Goal: Task Accomplishment & Management: Use online tool/utility

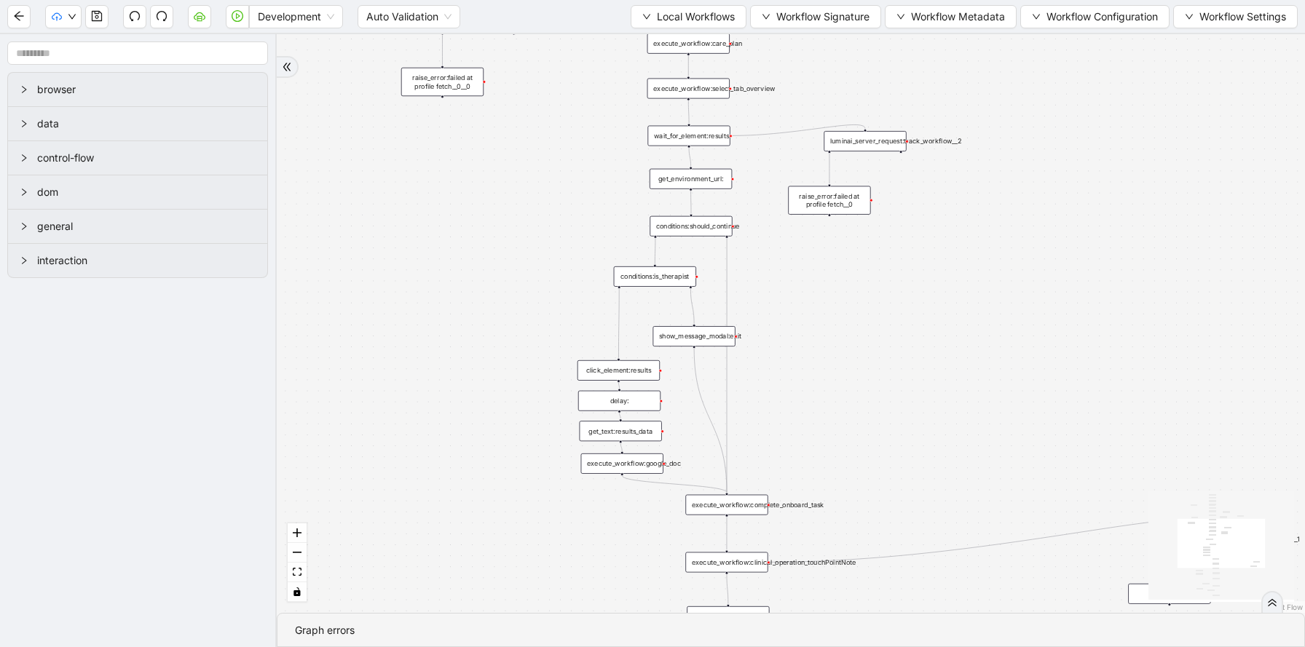
drag, startPoint x: 1145, startPoint y: 186, endPoint x: 928, endPoint y: 377, distance: 289.0
click at [928, 377] on div "trigger execute_workflow:patient_profile execute_workflow:clinical_profile wait…" at bounding box center [791, 323] width 1028 height 579
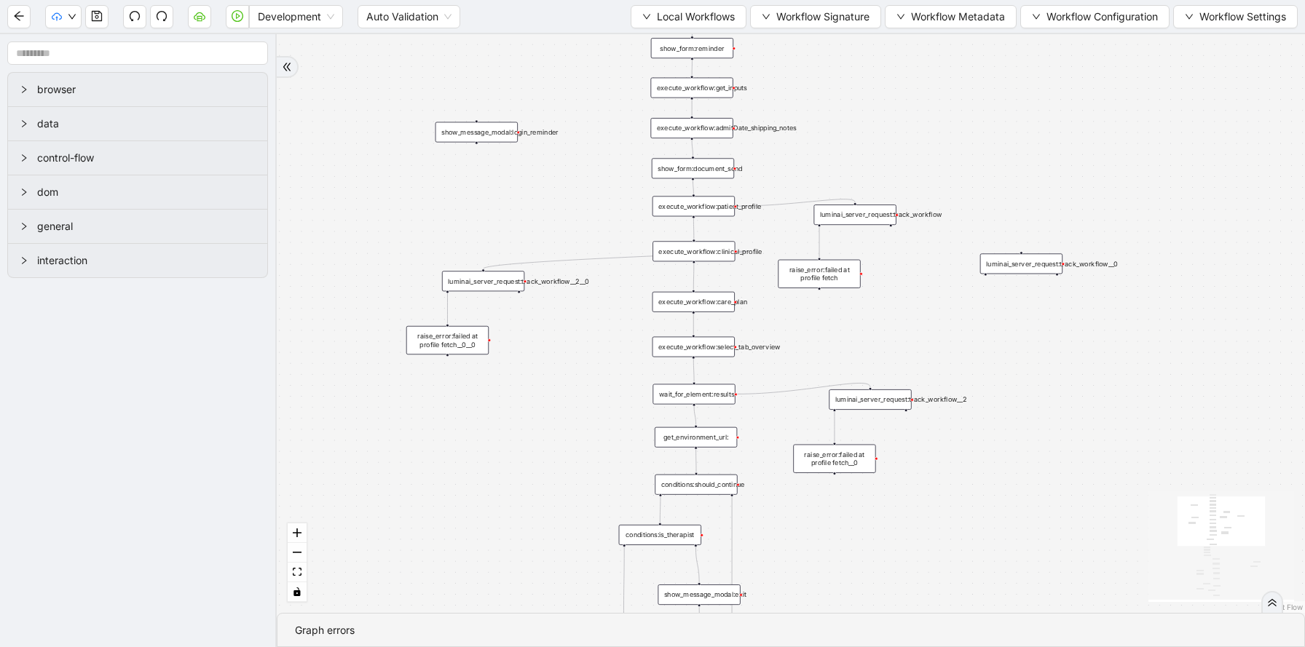
drag, startPoint x: 1002, startPoint y: 280, endPoint x: 1012, endPoint y: 595, distance: 315.5
click at [1012, 596] on div "trigger execute_workflow:patient_profile execute_workflow:clinical_profile wait…" at bounding box center [791, 323] width 1028 height 579
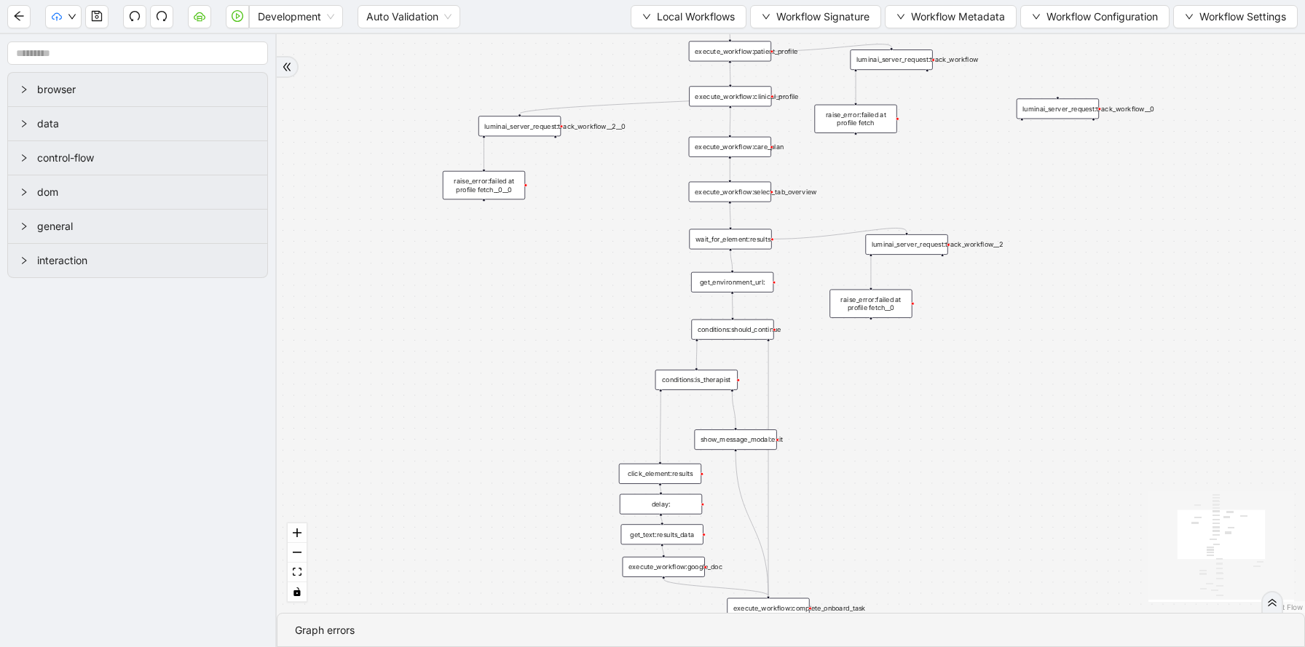
drag, startPoint x: 1036, startPoint y: 553, endPoint x: 1066, endPoint y: 341, distance: 214.7
click at [1066, 341] on div "trigger execute_workflow:patient_profile execute_workflow:clinical_profile wait…" at bounding box center [791, 323] width 1028 height 579
click at [693, 13] on span "Local Workflows" at bounding box center [696, 17] width 78 height 16
click at [679, 34] on li "Select" at bounding box center [682, 45] width 112 height 23
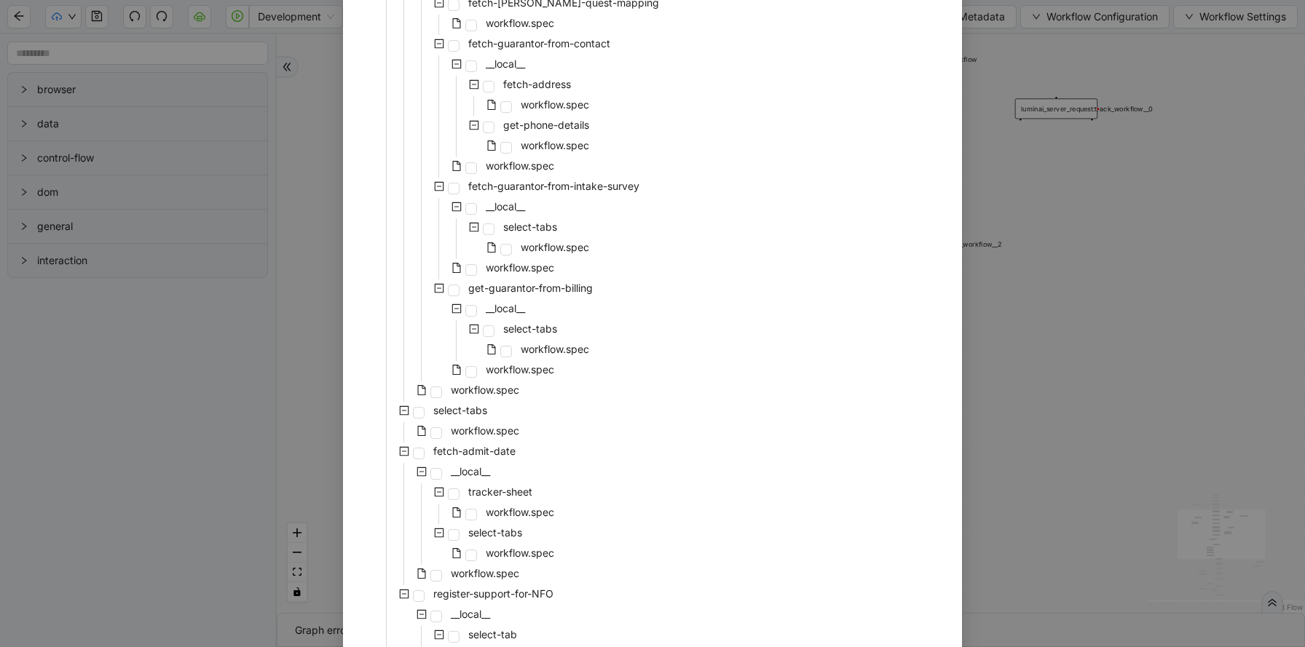
scroll to position [2834, 0]
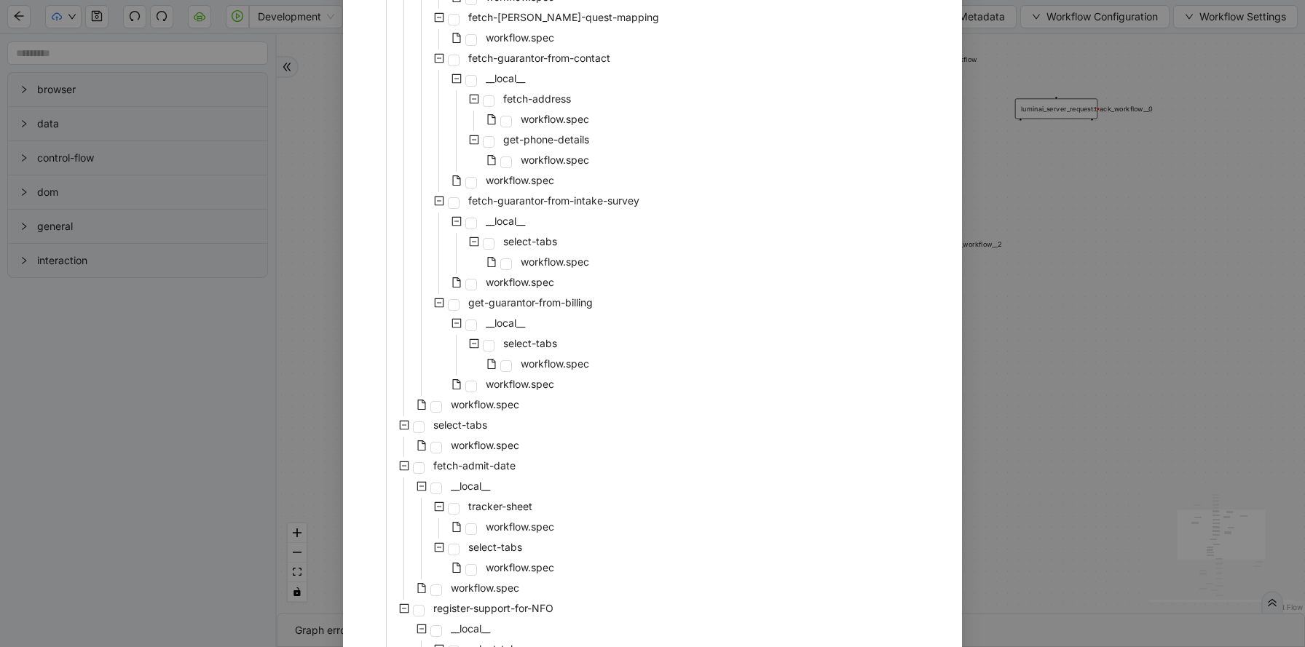
click at [994, 233] on div "Select Local Workflow patient-onboarding __local__ patient-profile __local__ pr…" at bounding box center [652, 323] width 1305 height 647
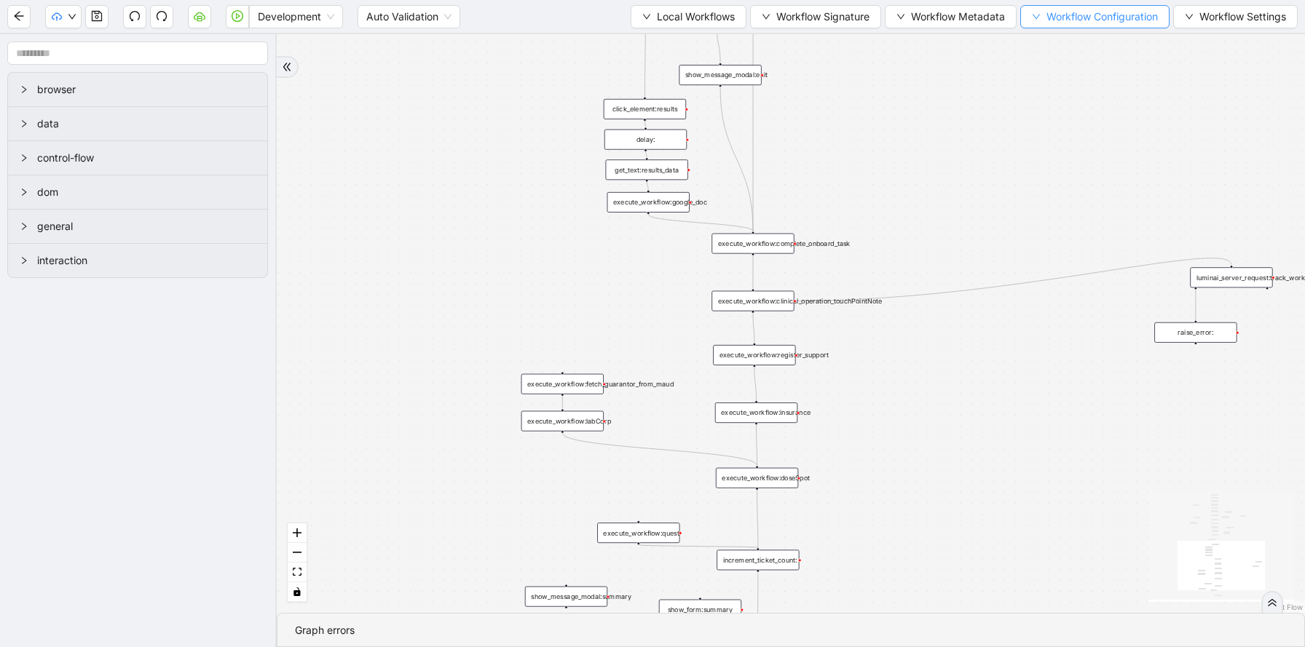
drag, startPoint x: 1057, startPoint y: 372, endPoint x: 1042, endPoint y: 7, distance: 365.2
click at [1042, 7] on section "Development Auto Validation Local Workflows Workflow Signature Workflow Metadat…" at bounding box center [652, 323] width 1305 height 647
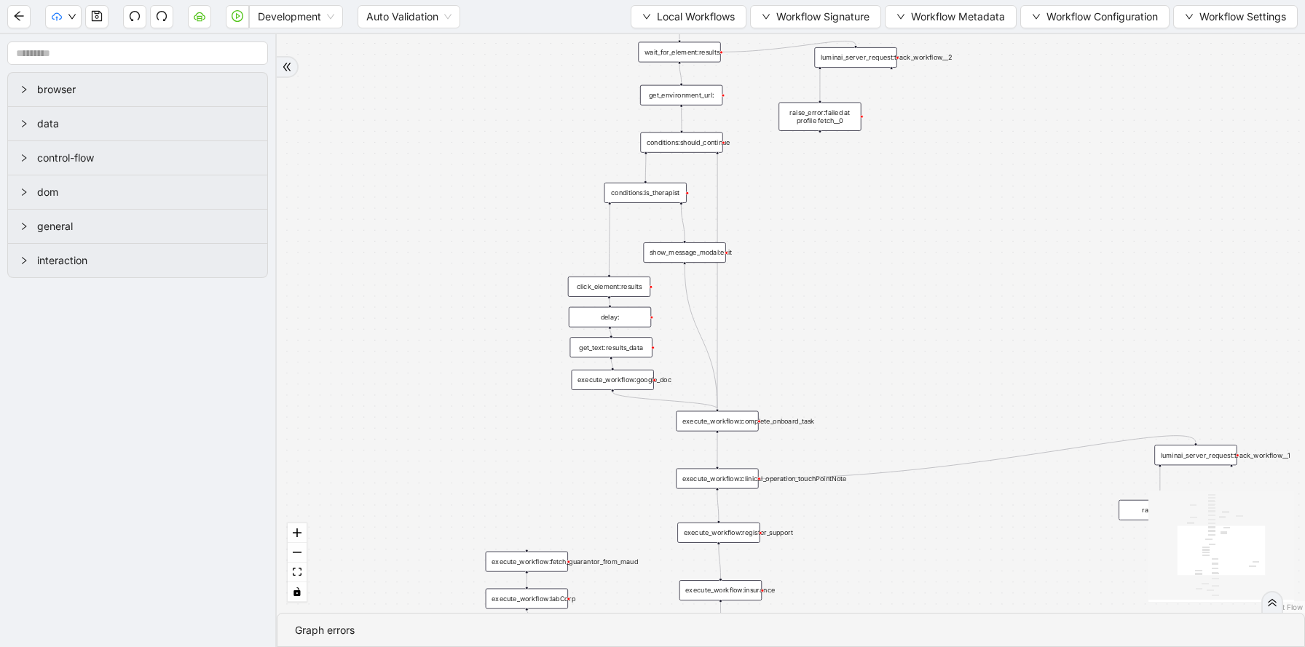
drag, startPoint x: 1024, startPoint y: 405, endPoint x: 1001, endPoint y: 642, distance: 237.8
click at [1001, 642] on section "trigger execute_workflow:patient_profile execute_workflow:clinical_profile wait…" at bounding box center [791, 340] width 1028 height 613
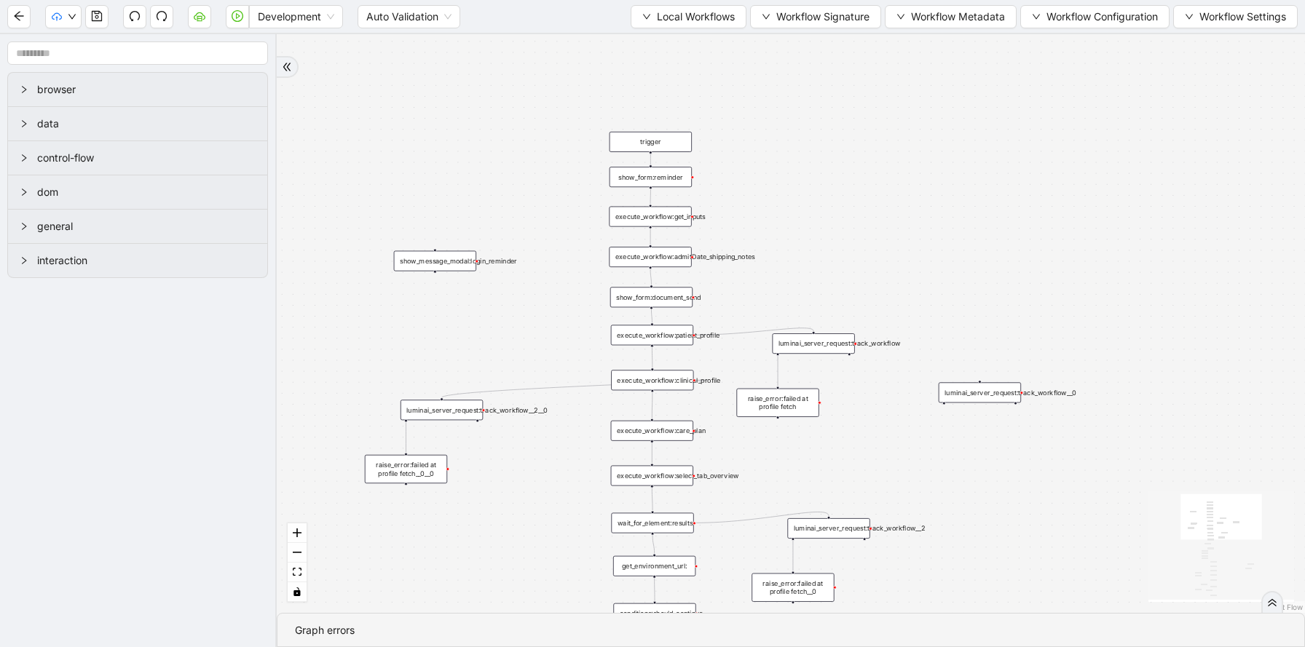
drag, startPoint x: 1073, startPoint y: 287, endPoint x: 1034, endPoint y: 699, distance: 414.0
click at [1034, 647] on html "Development Auto Validation Local Workflows Workflow Signature Workflow Metadat…" at bounding box center [652, 323] width 1305 height 647
click at [661, 260] on div "execute_workflow:admitDate_shipping_notes" at bounding box center [650, 257] width 82 height 20
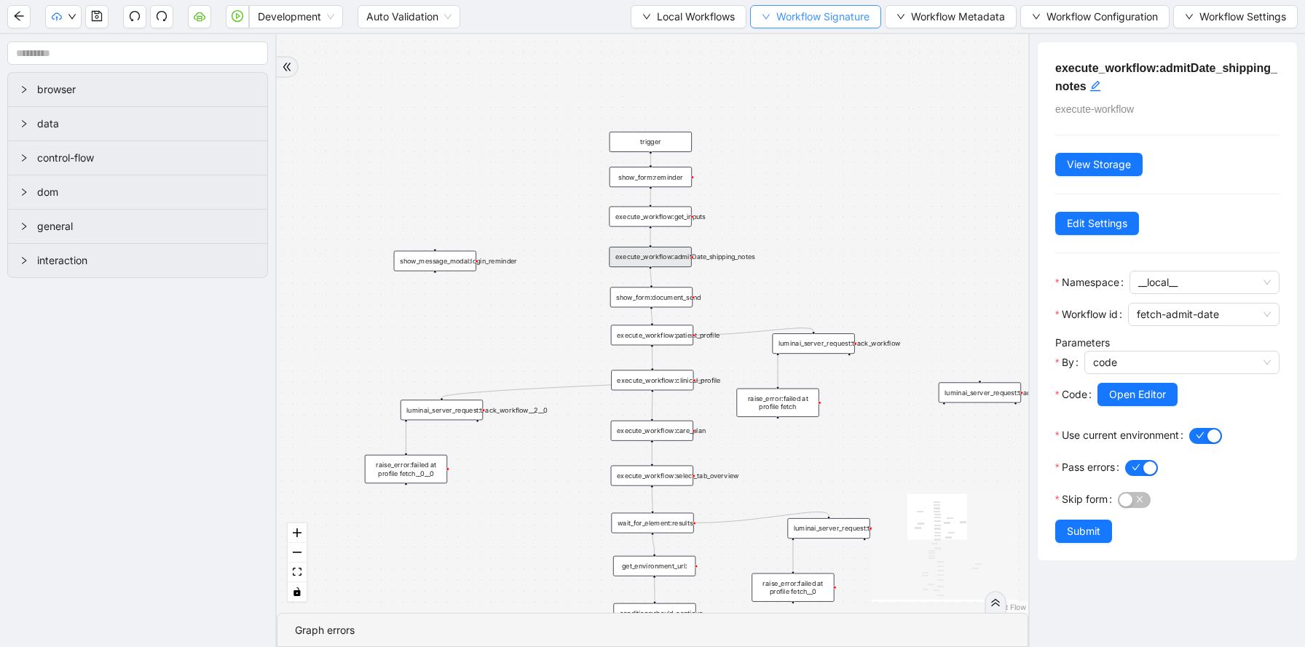
click at [762, 20] on icon "down" at bounding box center [766, 16] width 9 height 9
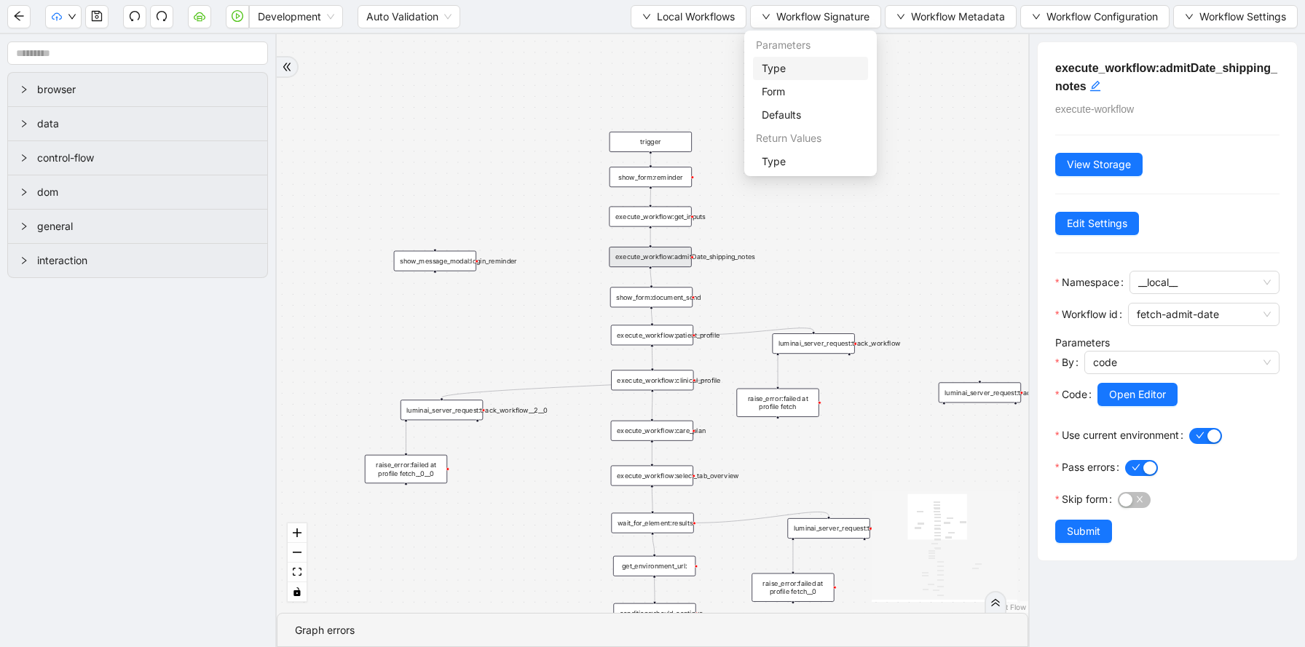
click at [770, 61] on span "Type" at bounding box center [811, 68] width 98 height 16
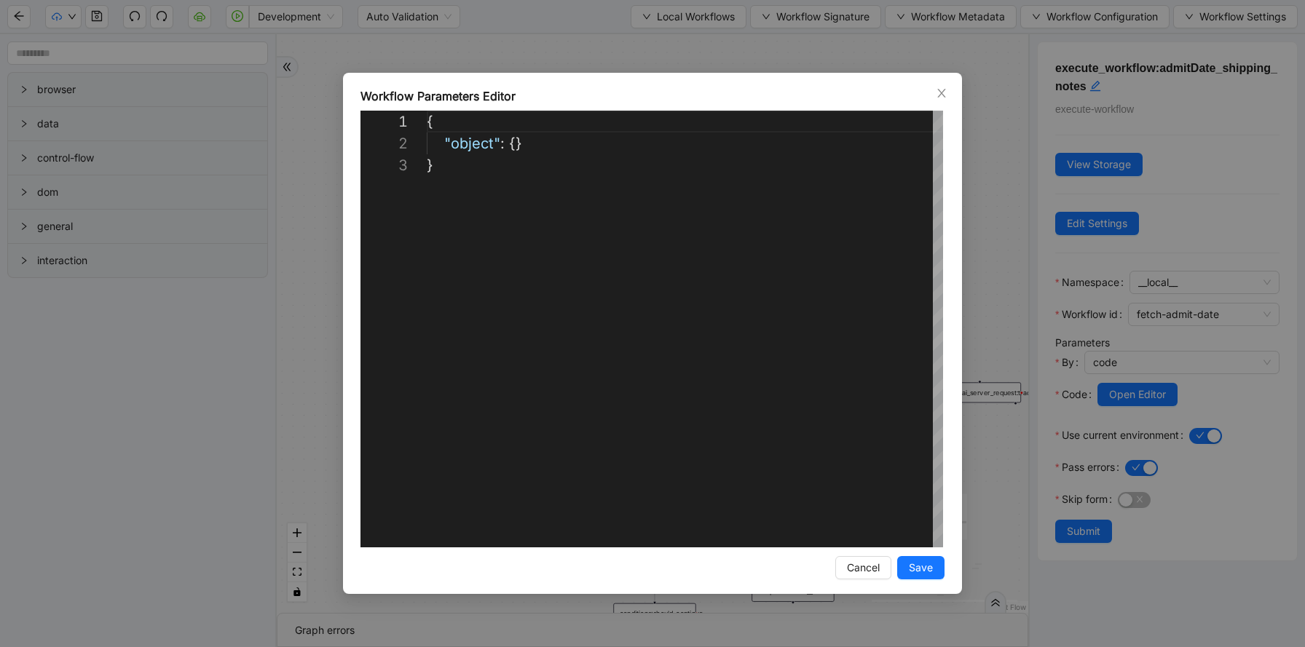
click at [835, 33] on div "**********" at bounding box center [652, 323] width 1305 height 647
click at [677, 9] on span "Local Workflows" at bounding box center [696, 17] width 78 height 16
click at [942, 90] on div "trigger execute_workflow:patient_profile execute_workflow:clinical_profile wait…" at bounding box center [653, 323] width 752 height 579
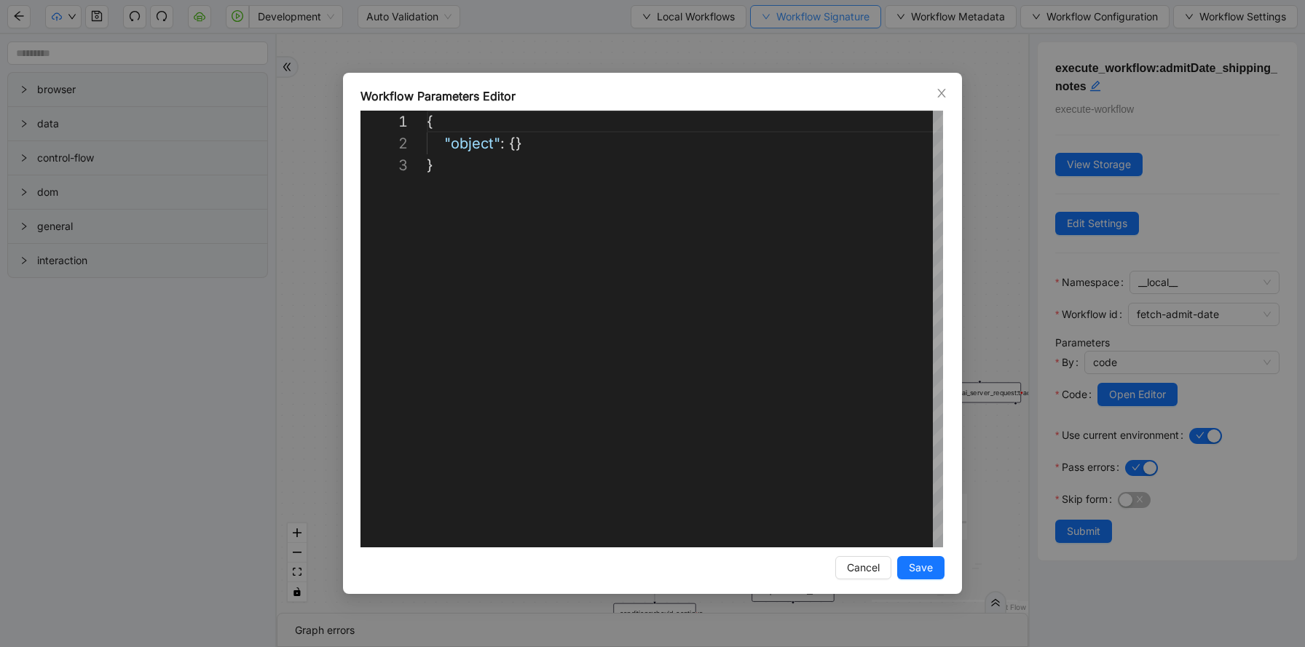
click at [860, 572] on div "trigger execute_workflow:patient_profile execute_workflow:clinical_profile wait…" at bounding box center [653, 323] width 752 height 579
click at [855, 566] on div "trigger execute_workflow:patient_profile execute_workflow:clinical_profile wait…" at bounding box center [653, 323] width 752 height 579
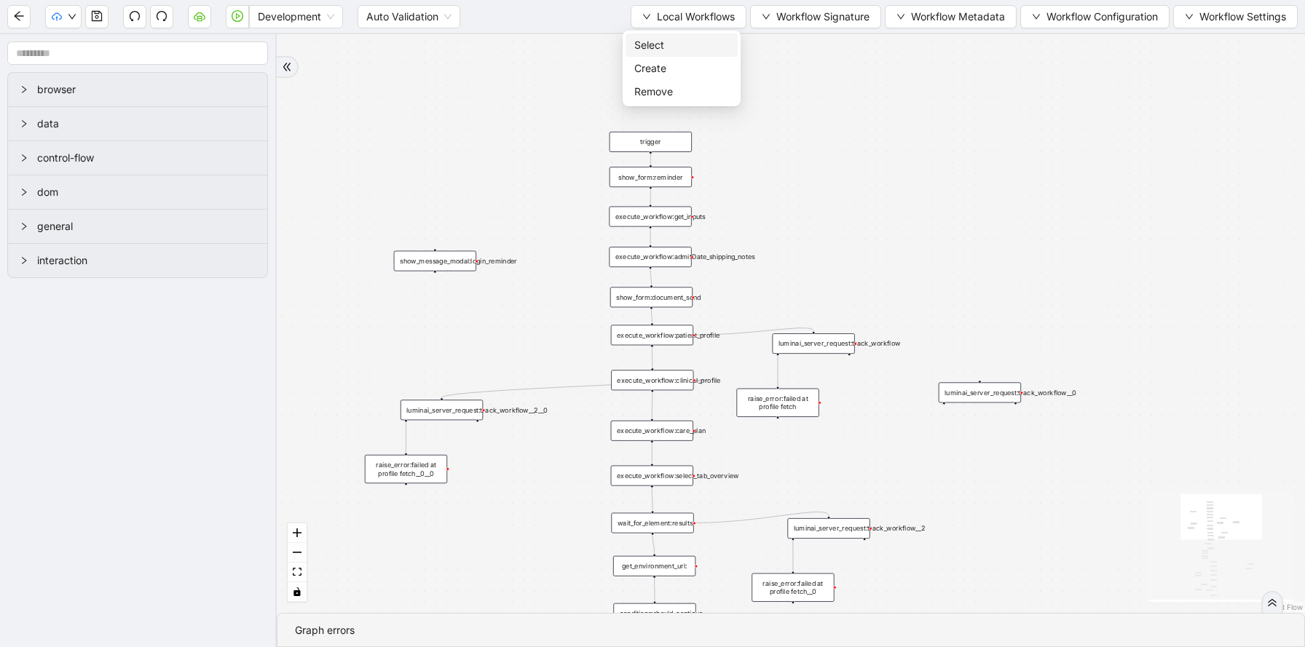
click at [696, 49] on span "Select" at bounding box center [681, 45] width 95 height 16
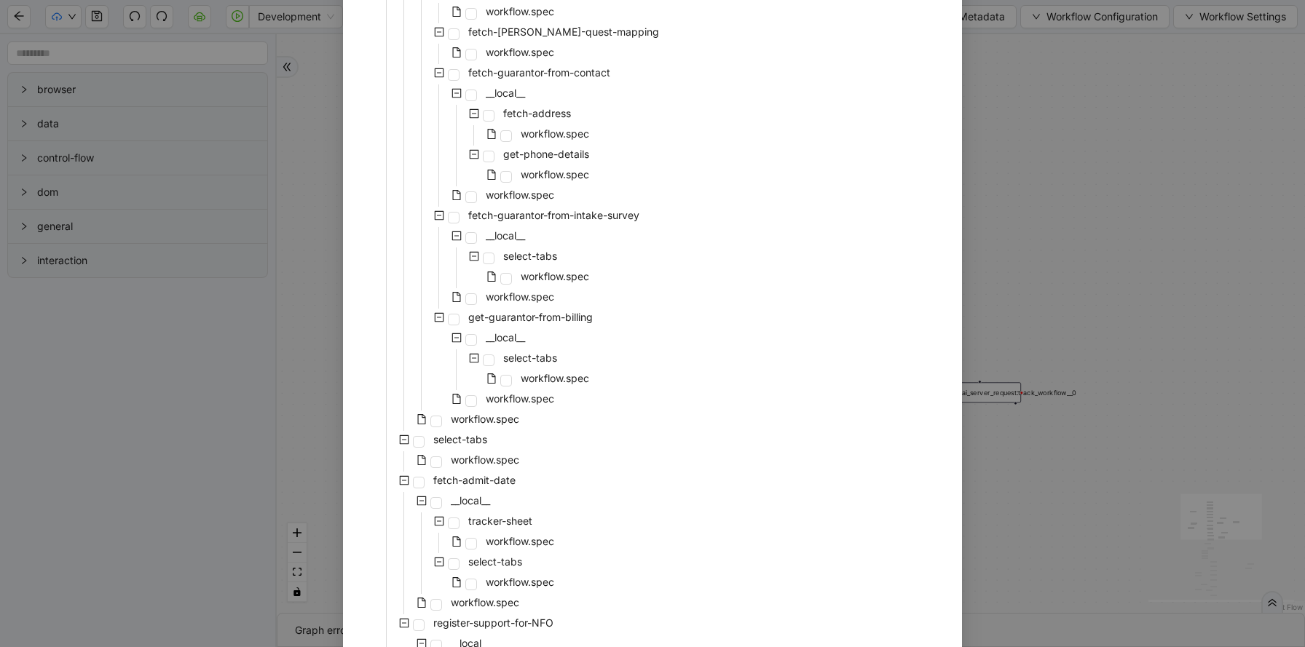
scroll to position [2974, 0]
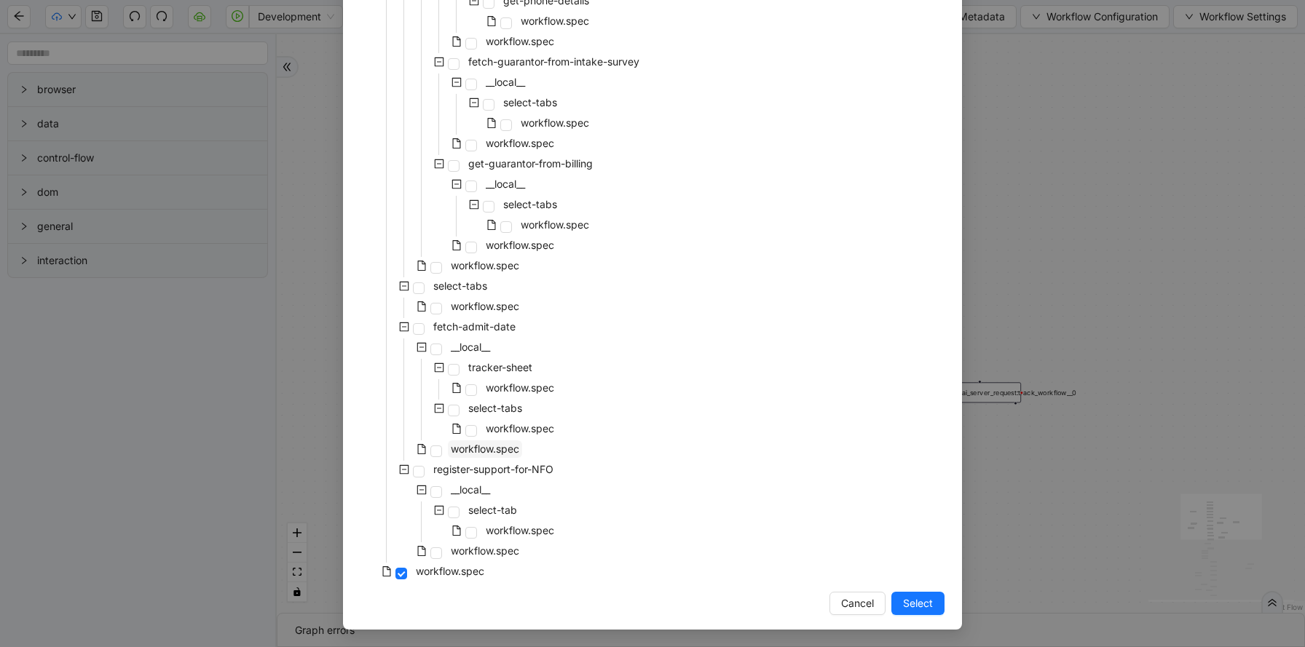
click at [495, 448] on span "workflow.spec" at bounding box center [485, 449] width 68 height 12
click at [917, 604] on span "Select" at bounding box center [918, 604] width 30 height 16
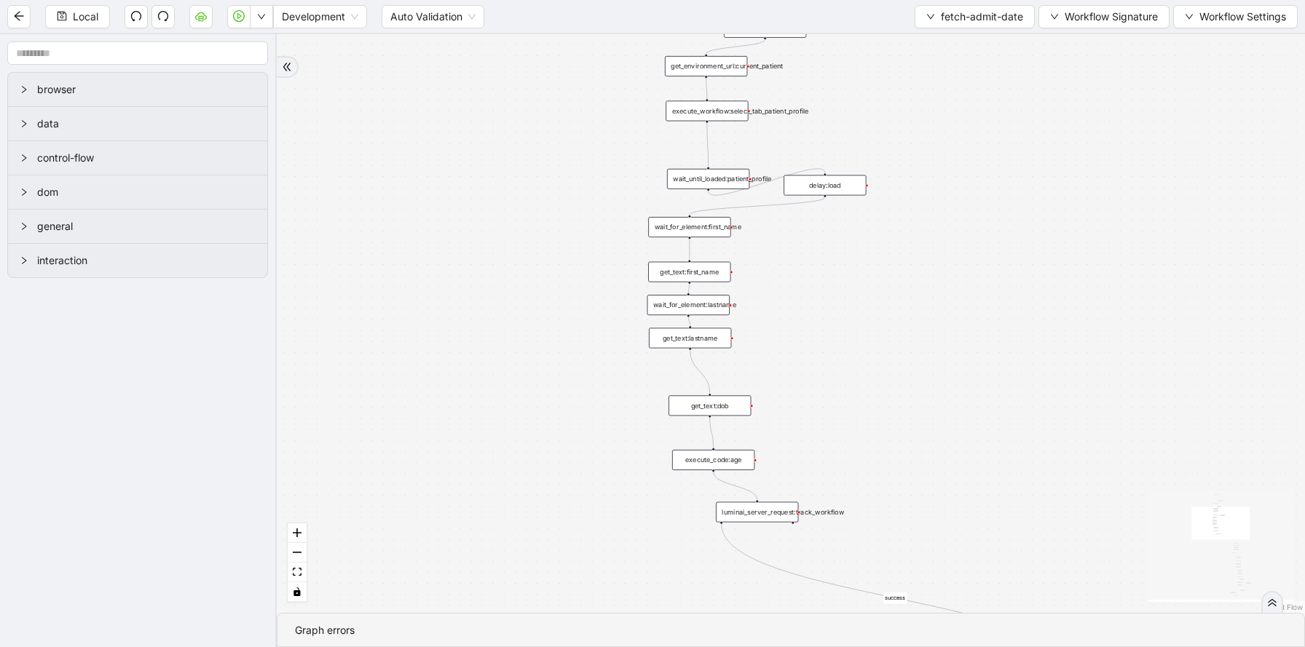
drag, startPoint x: 1001, startPoint y: 444, endPoint x: 993, endPoint y: 122, distance: 322.0
click at [993, 123] on div "has_no_shipping_address success fallback ask_for_scale fallback success fallbac…" at bounding box center [791, 323] width 1028 height 579
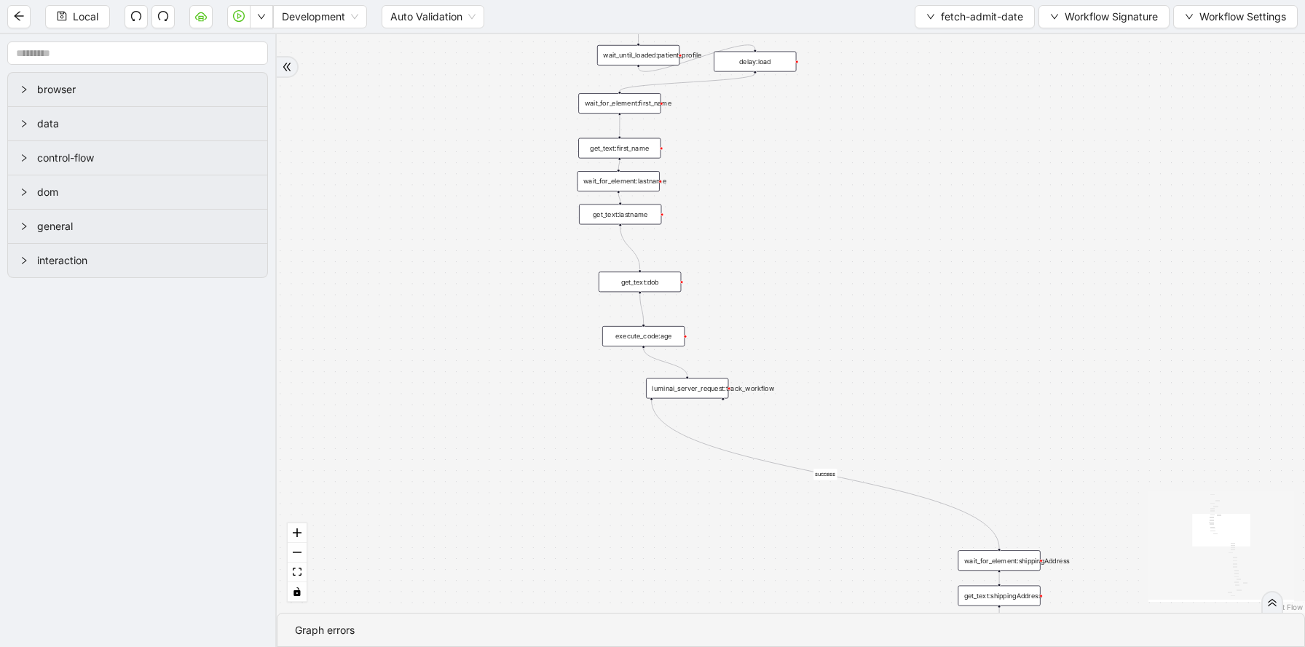
drag, startPoint x: 1041, startPoint y: 203, endPoint x: 931, endPoint y: 97, distance: 153.5
click at [933, 100] on div "has_no_shipping_address success fallback ask_for_scale fallback success fallbac…" at bounding box center [791, 323] width 1028 height 579
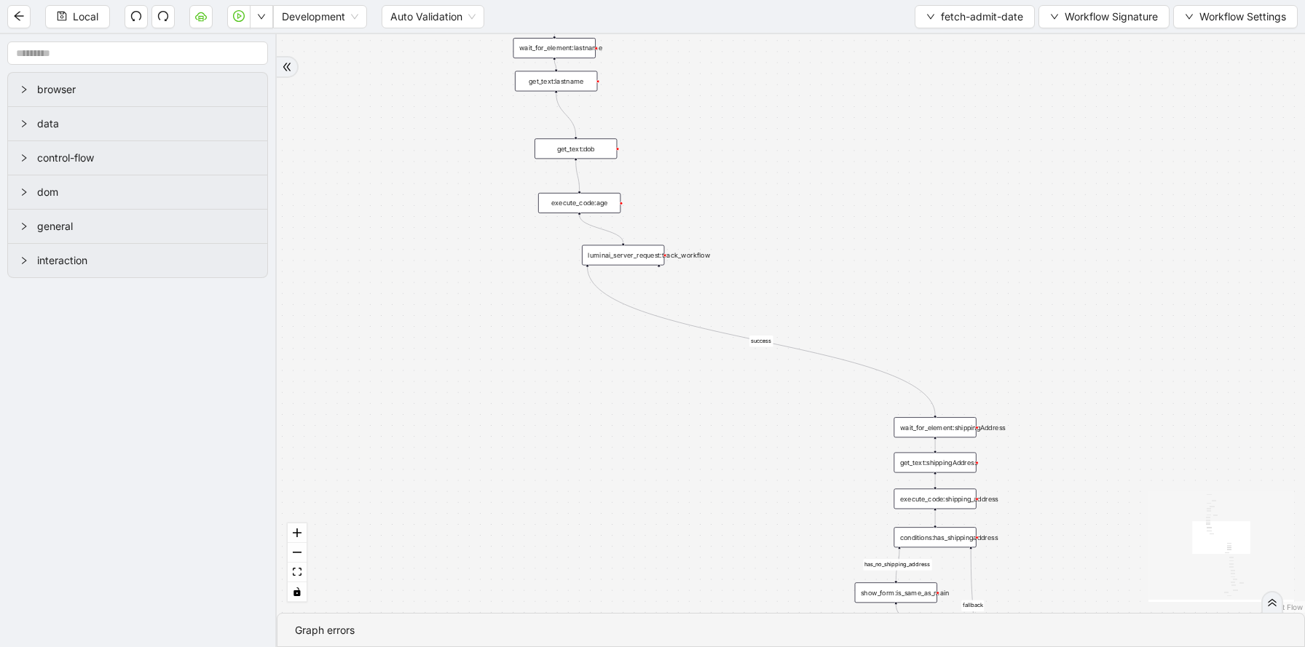
drag, startPoint x: 859, startPoint y: 395, endPoint x: 751, endPoint y: 118, distance: 297.9
click at [752, 119] on div "has_no_shipping_address success fallback ask_for_scale fallback success fallbac…" at bounding box center [791, 323] width 1028 height 579
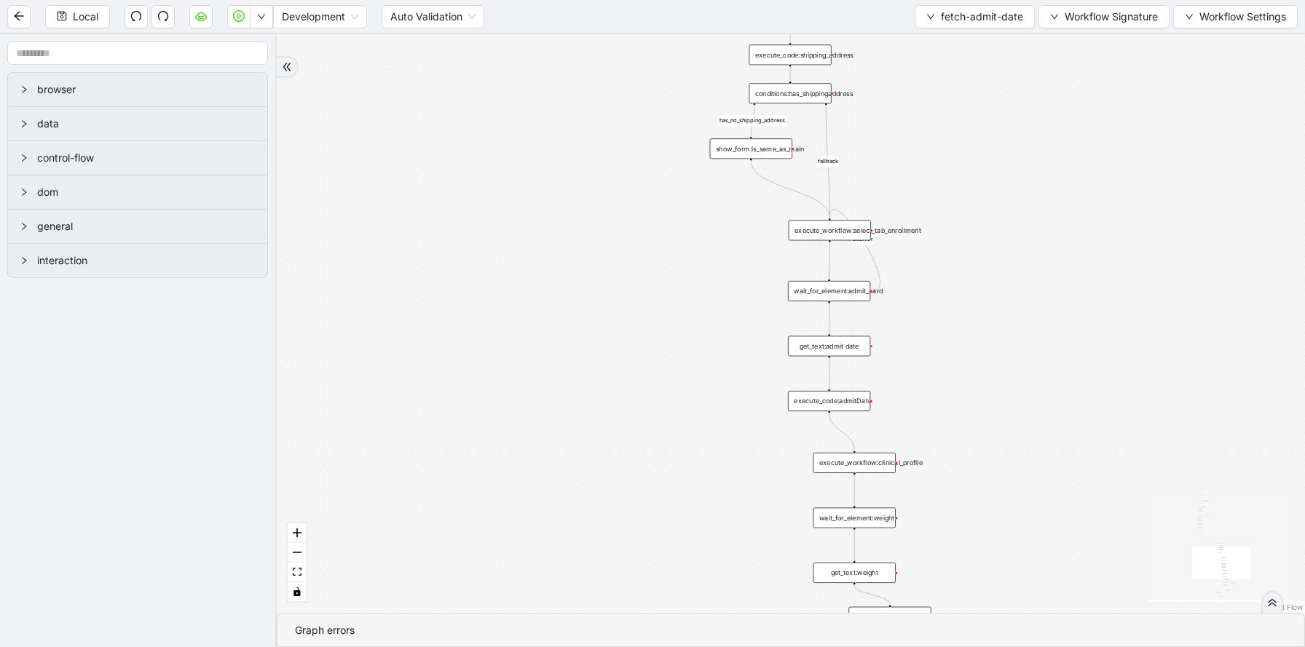
drag, startPoint x: 1116, startPoint y: 520, endPoint x: 1063, endPoint y: 269, distance: 256.8
click at [1063, 269] on div "has_no_shipping_address success fallback ask_for_scale fallback success fallbac…" at bounding box center [791, 323] width 1028 height 579
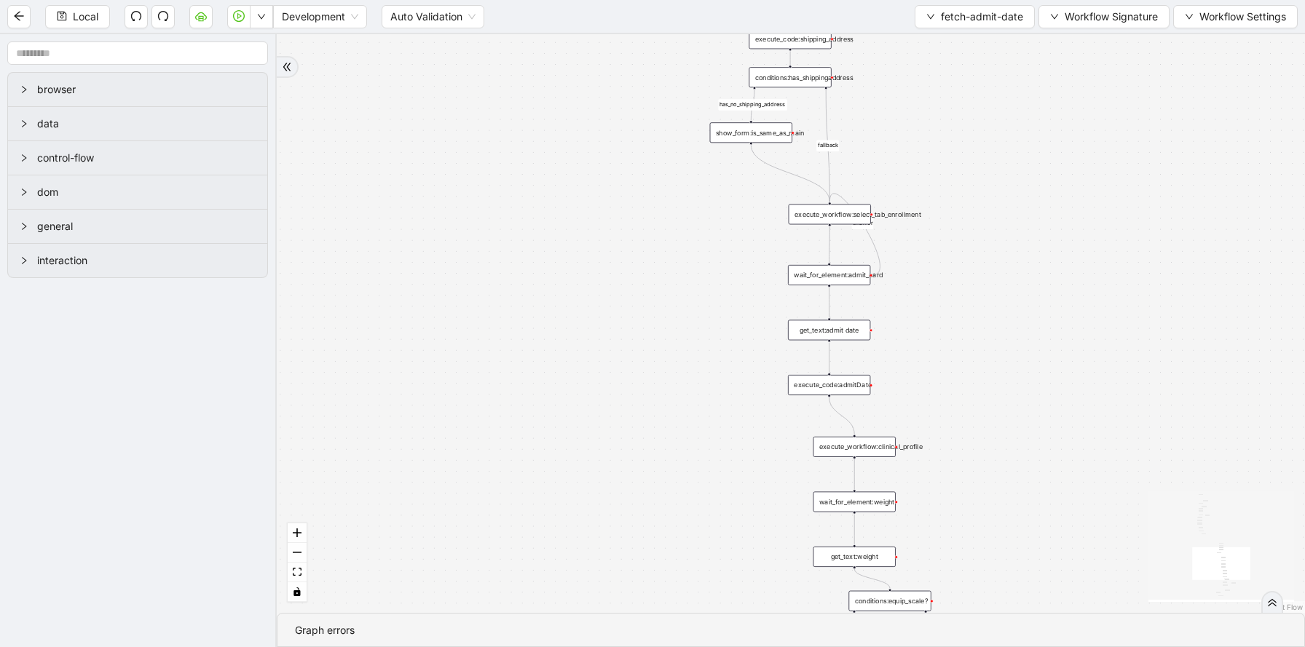
drag, startPoint x: 1047, startPoint y: 463, endPoint x: 1043, endPoint y: 363, distance: 99.9
click at [1044, 365] on div "has_no_shipping_address success fallback ask_for_scale fallback success fallbac…" at bounding box center [791, 323] width 1028 height 579
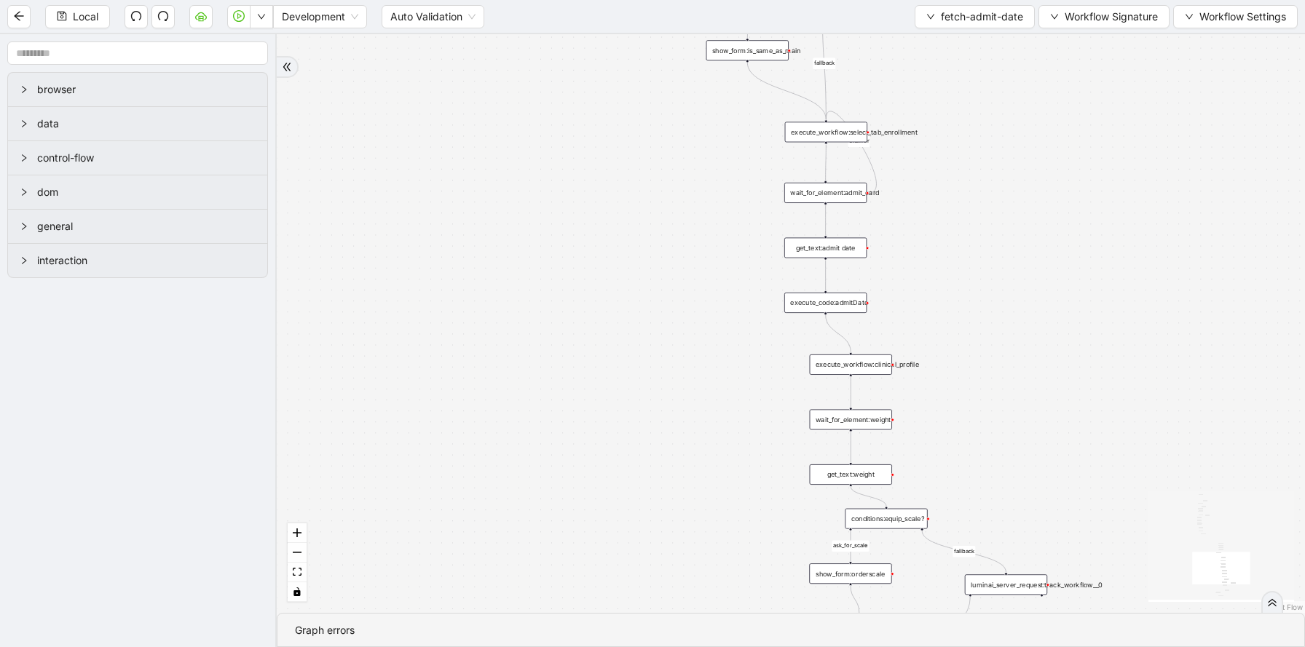
click at [881, 366] on div "execute_workflow:clinical_profile" at bounding box center [851, 365] width 82 height 20
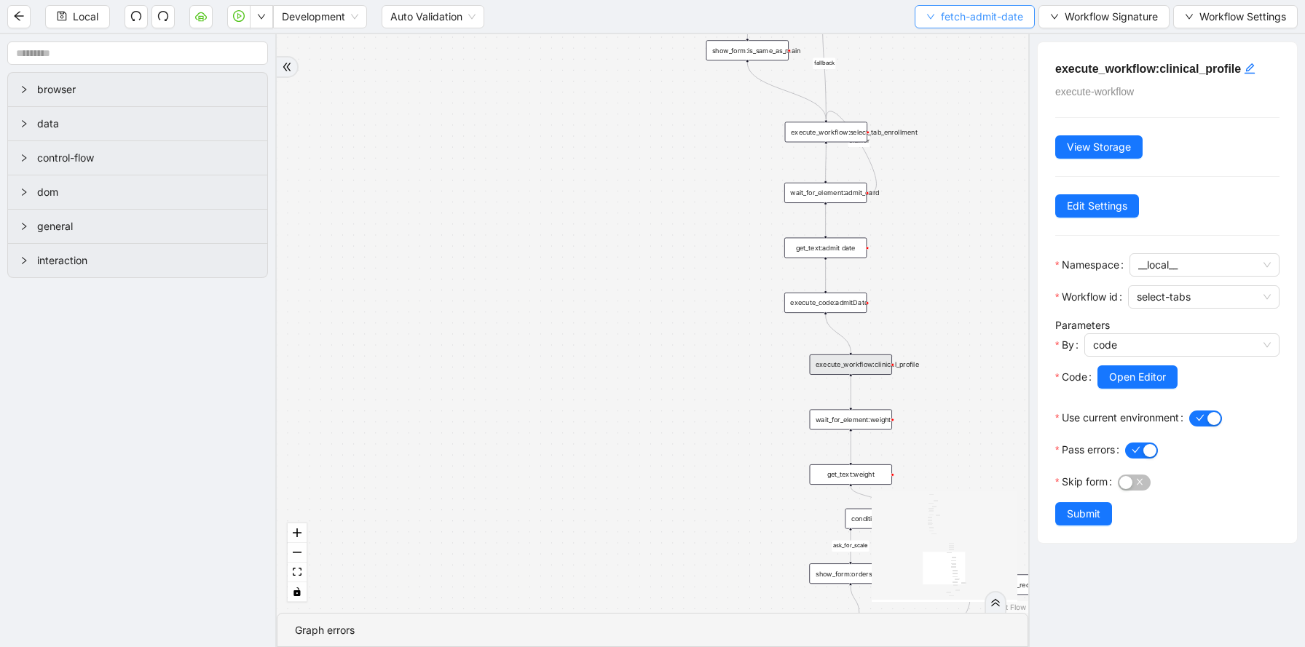
click at [948, 9] on span "fetch-admit-date" at bounding box center [982, 17] width 82 height 16
click at [944, 35] on li "Select" at bounding box center [972, 45] width 114 height 23
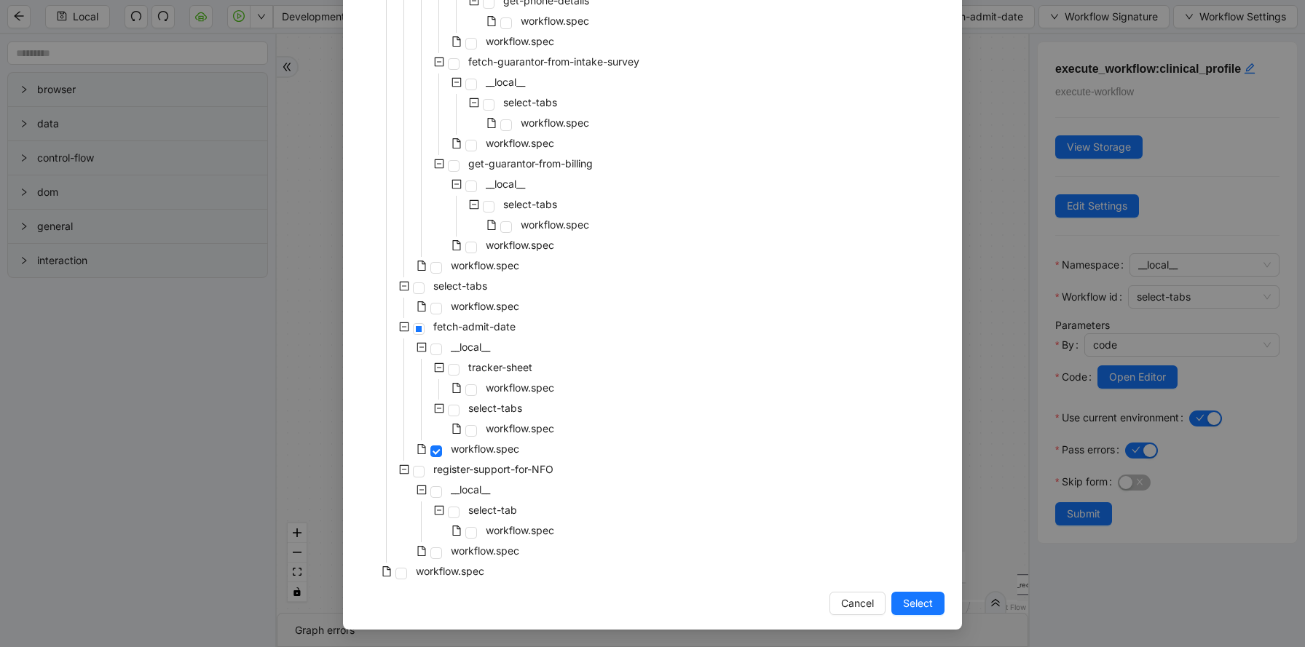
click at [1162, 372] on div "Select Local Workflow patient-onboarding __local__ patient-profile __local__ pr…" at bounding box center [652, 323] width 1305 height 647
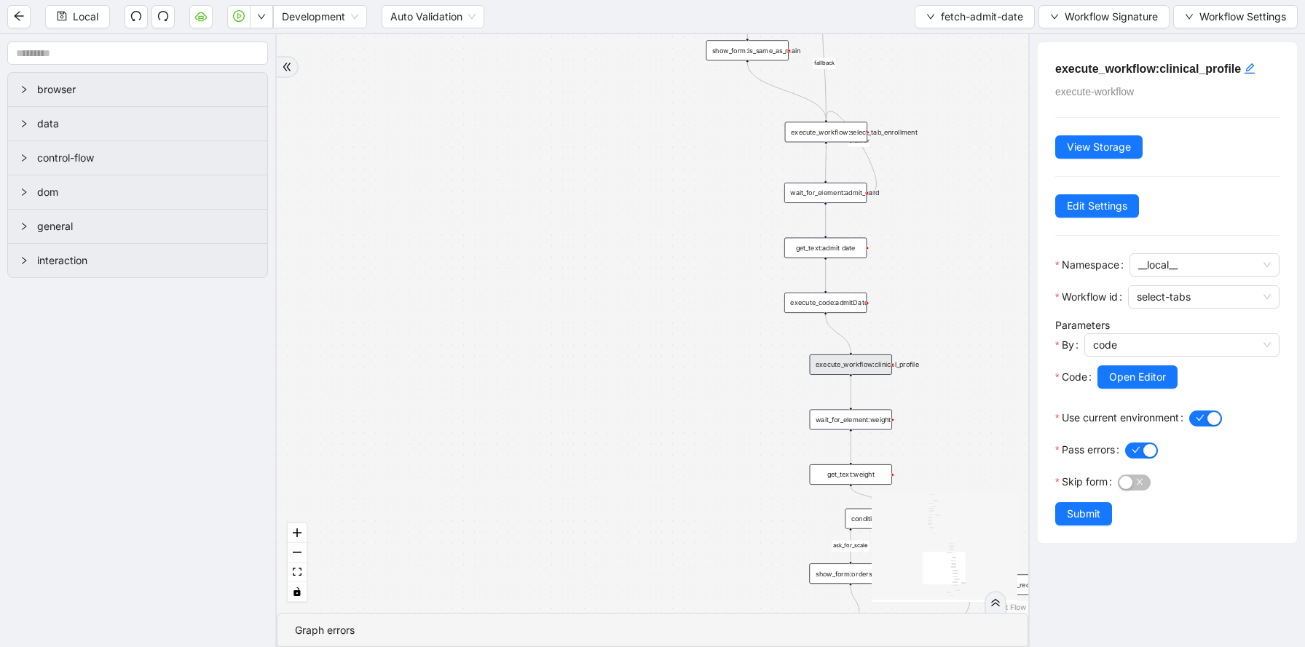
click at [1162, 372] on span "Open Editor" at bounding box center [1137, 377] width 57 height 16
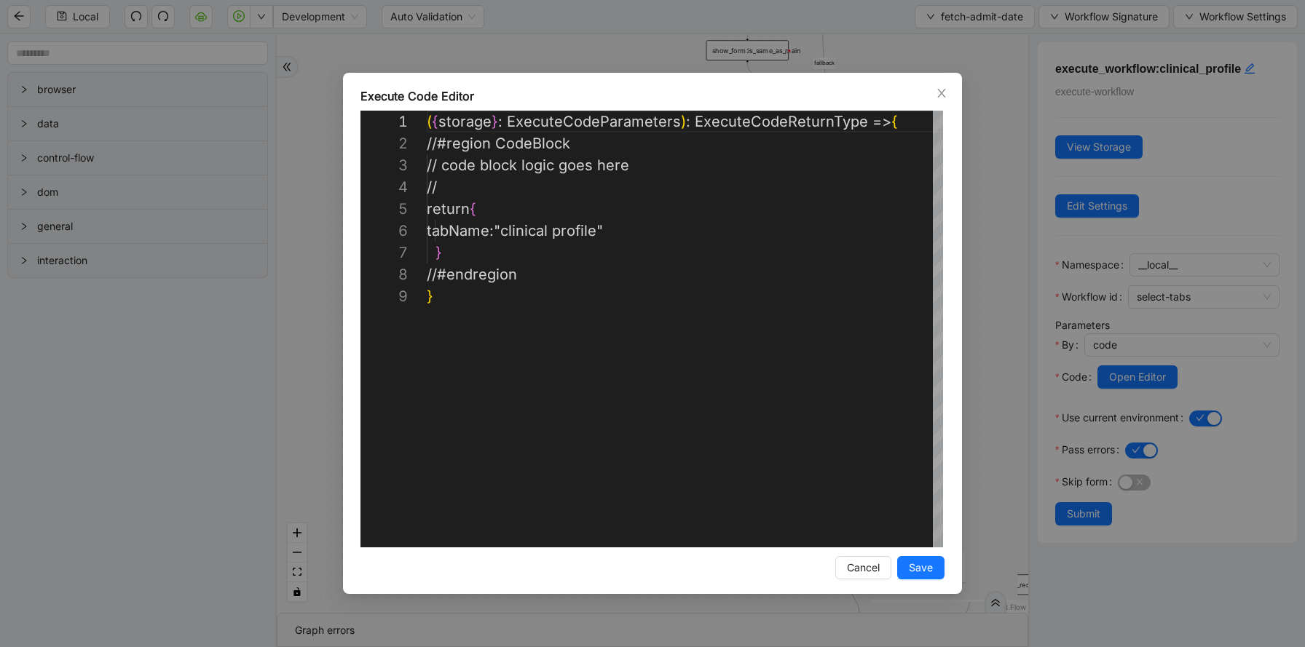
scroll to position [175, 0]
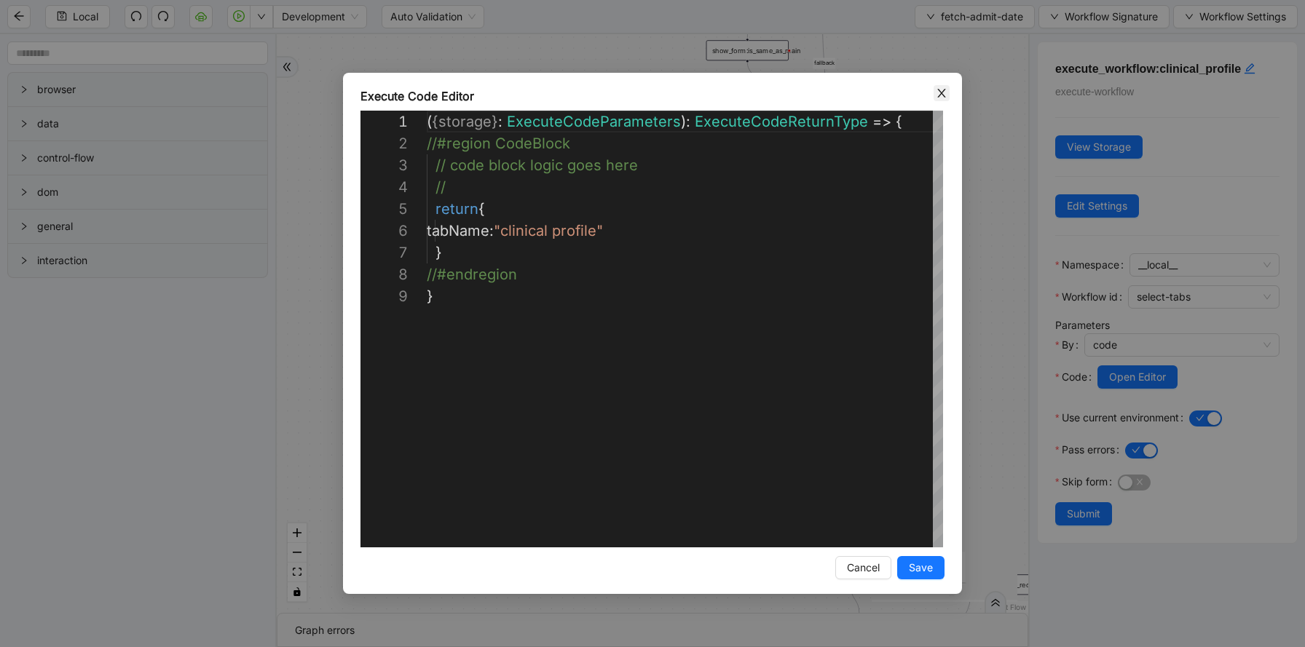
click at [942, 98] on icon "close" at bounding box center [942, 93] width 12 height 12
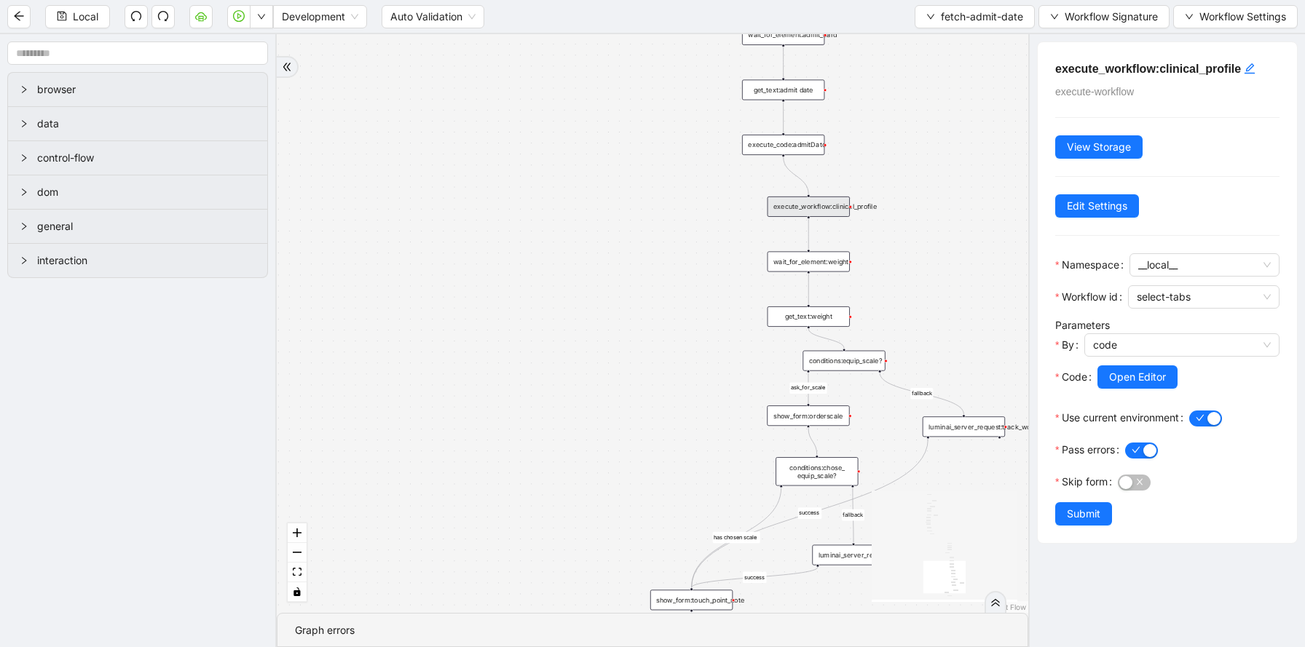
drag, startPoint x: 943, startPoint y: 381, endPoint x: 899, endPoint y: 221, distance: 165.6
click at [899, 222] on div "has_no_shipping_address success fallback ask_for_scale fallback success fallbac…" at bounding box center [653, 323] width 752 height 579
click at [836, 201] on div "execute_workflow:clinical_profile" at bounding box center [806, 206] width 82 height 20
click at [826, 257] on div "wait_for_element:weight" at bounding box center [806, 261] width 82 height 20
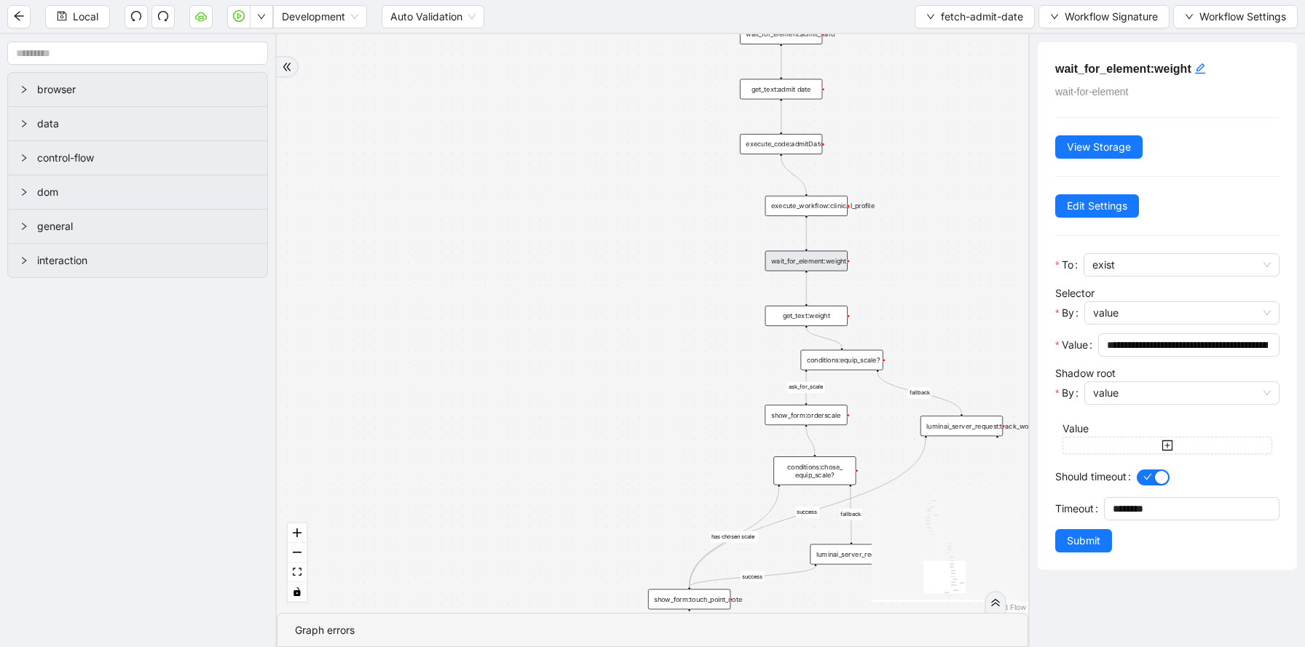
click at [813, 318] on div "get_text:weight" at bounding box center [806, 316] width 82 height 20
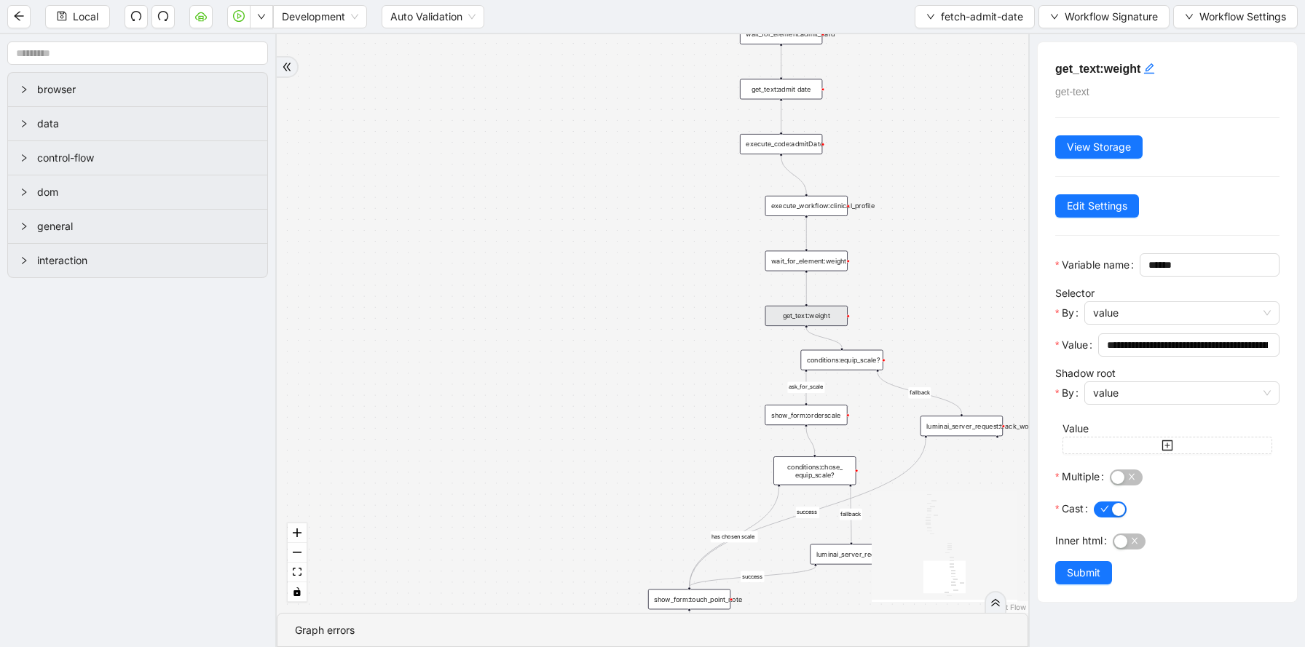
click at [840, 357] on div "conditions:equip_scale?" at bounding box center [841, 360] width 82 height 20
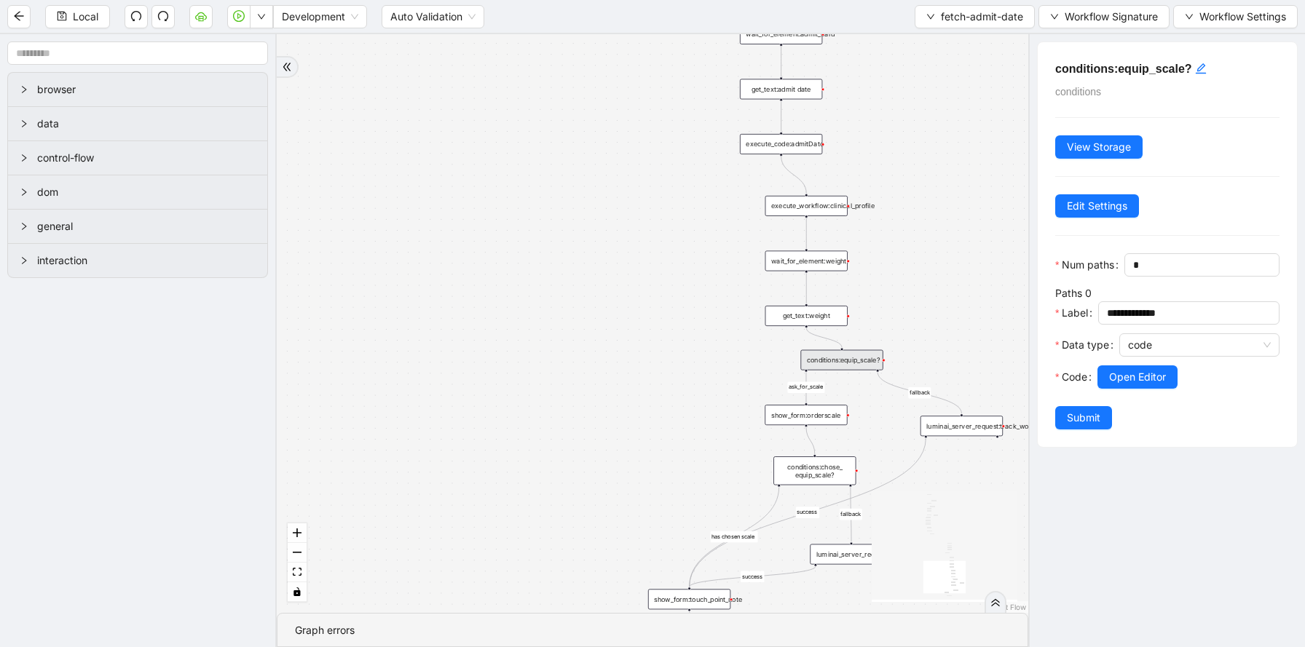
click at [832, 320] on div "get_text:weight" at bounding box center [806, 316] width 82 height 20
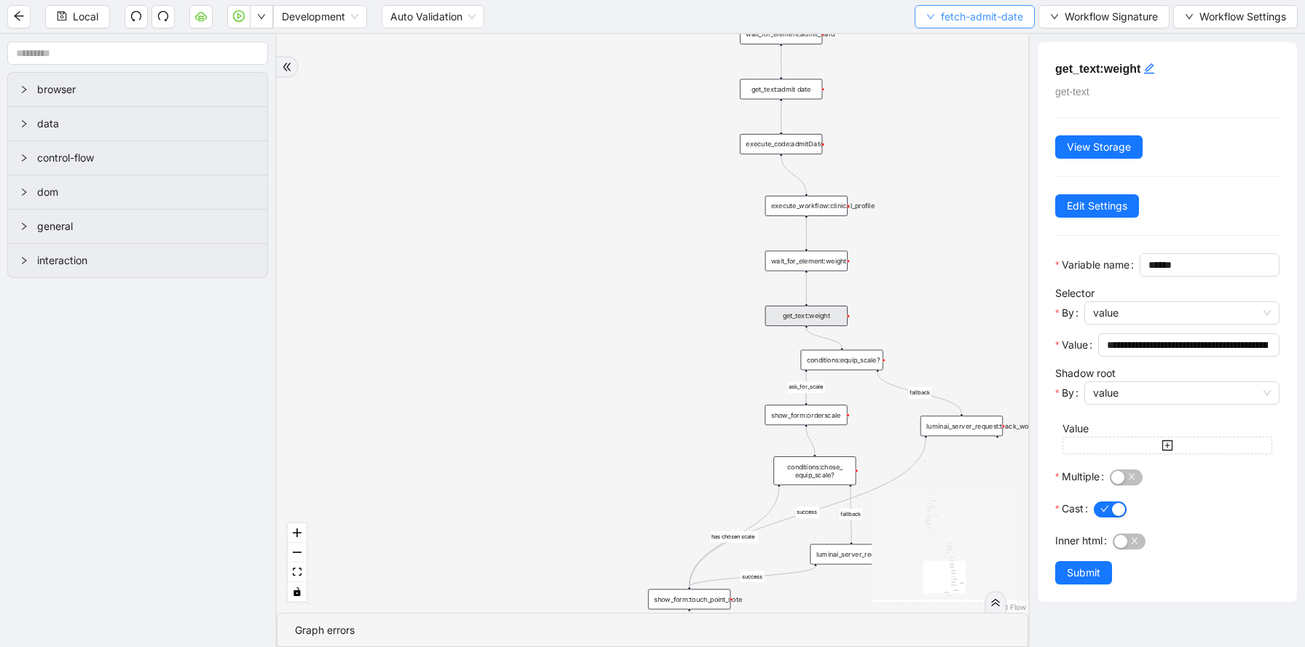
click at [979, 6] on button "fetch-admit-date" at bounding box center [975, 16] width 120 height 23
click at [955, 45] on span "Select" at bounding box center [972, 45] width 96 height 16
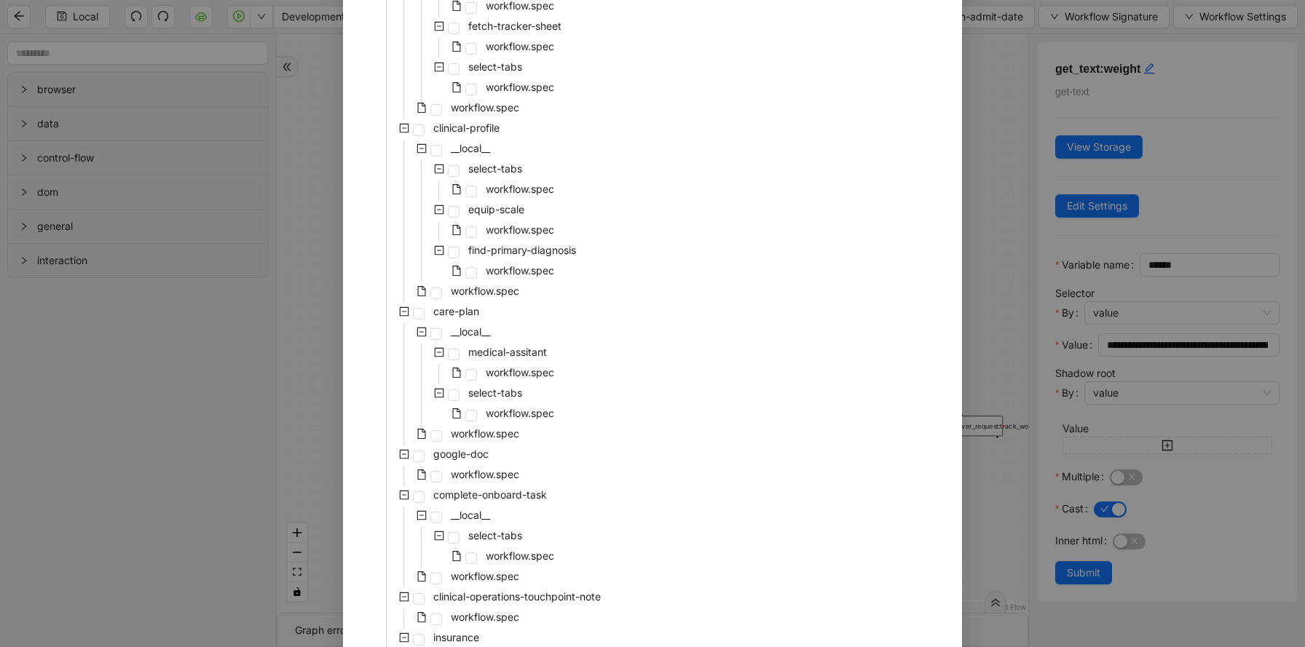
scroll to position [524, 0]
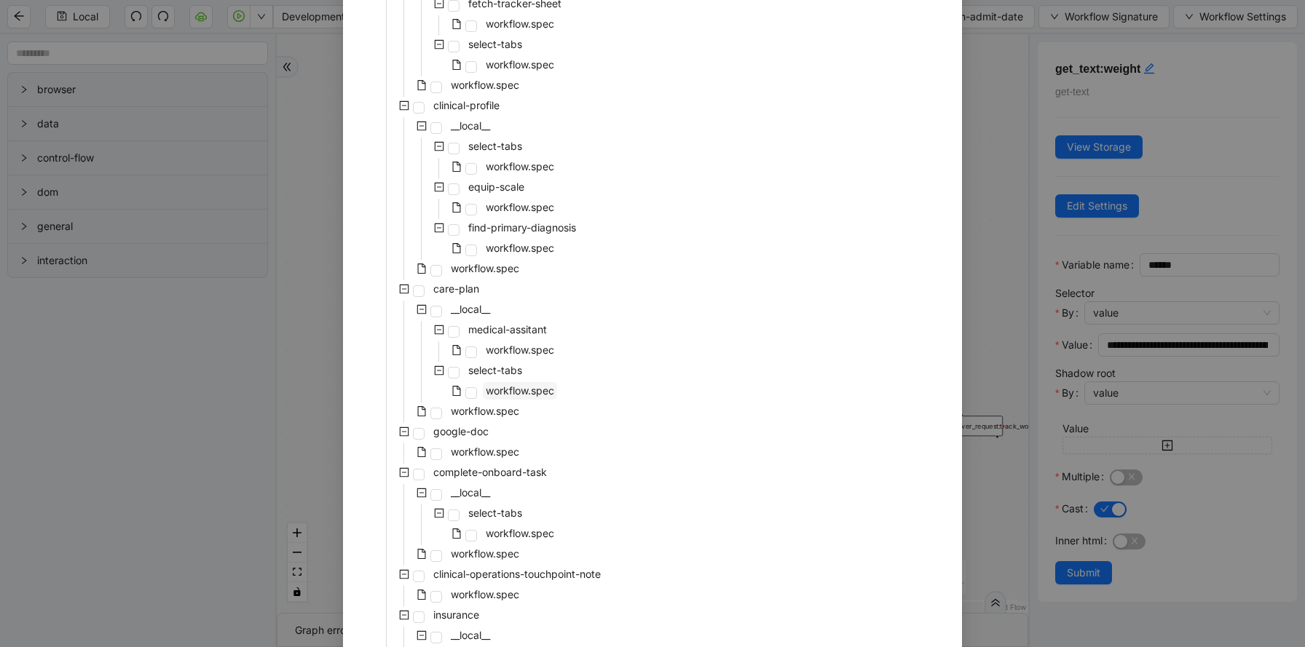
click at [530, 397] on span "workflow.spec" at bounding box center [520, 391] width 68 height 12
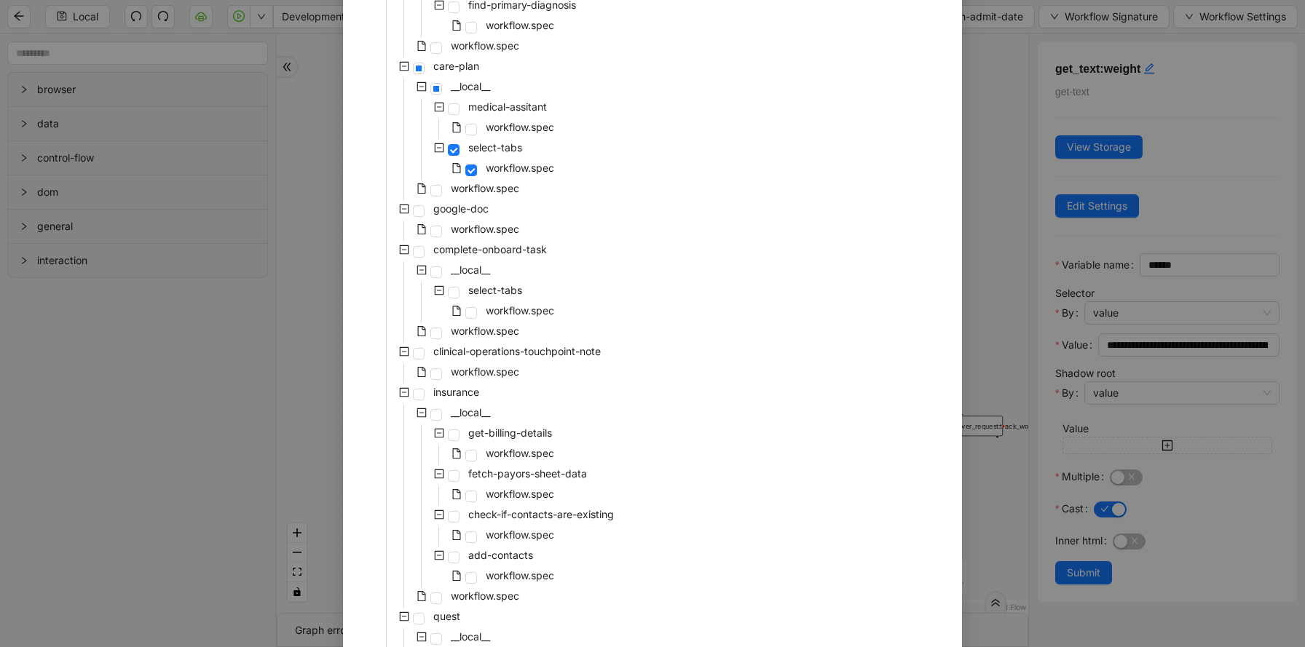
scroll to position [836, 0]
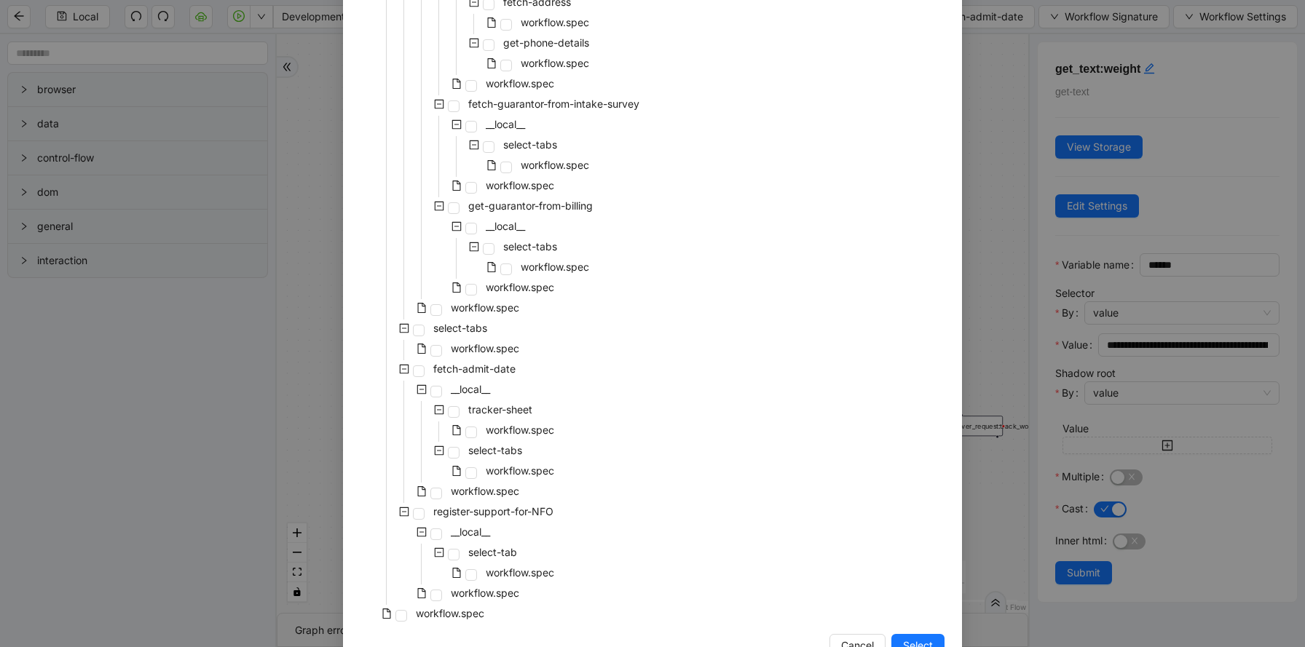
scroll to position [2974, 0]
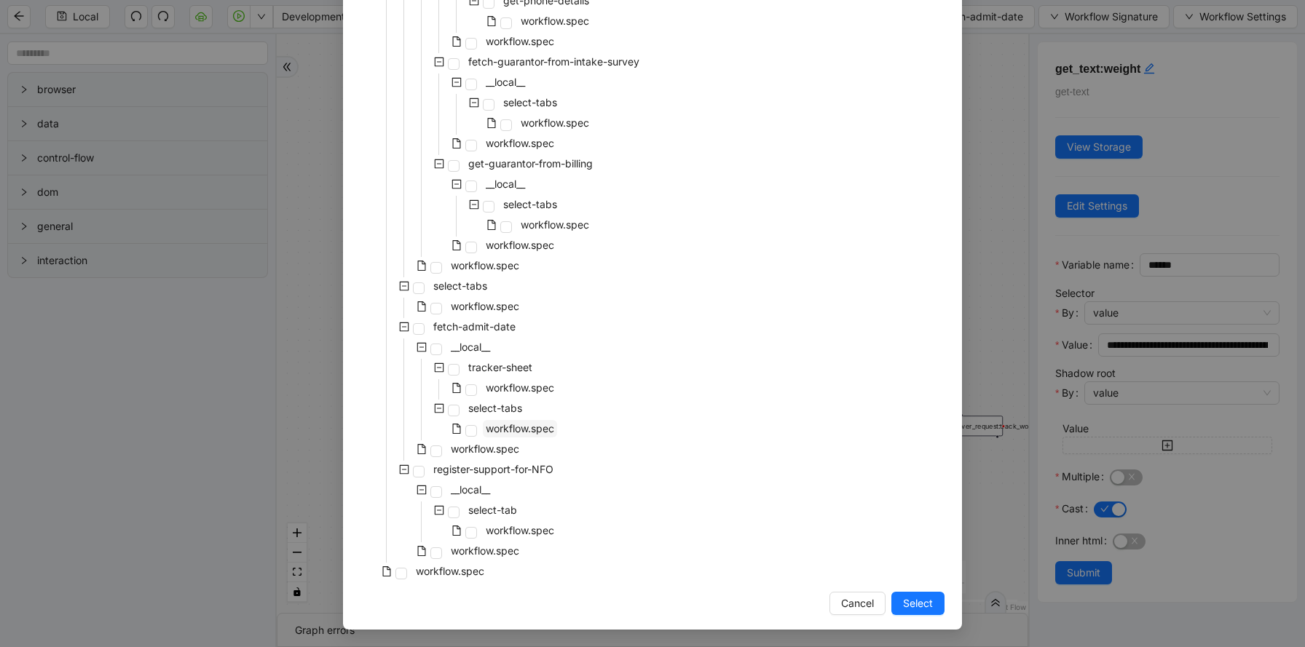
click at [519, 431] on span "workflow.spec" at bounding box center [520, 428] width 68 height 12
click at [913, 608] on span "Select" at bounding box center [918, 604] width 30 height 16
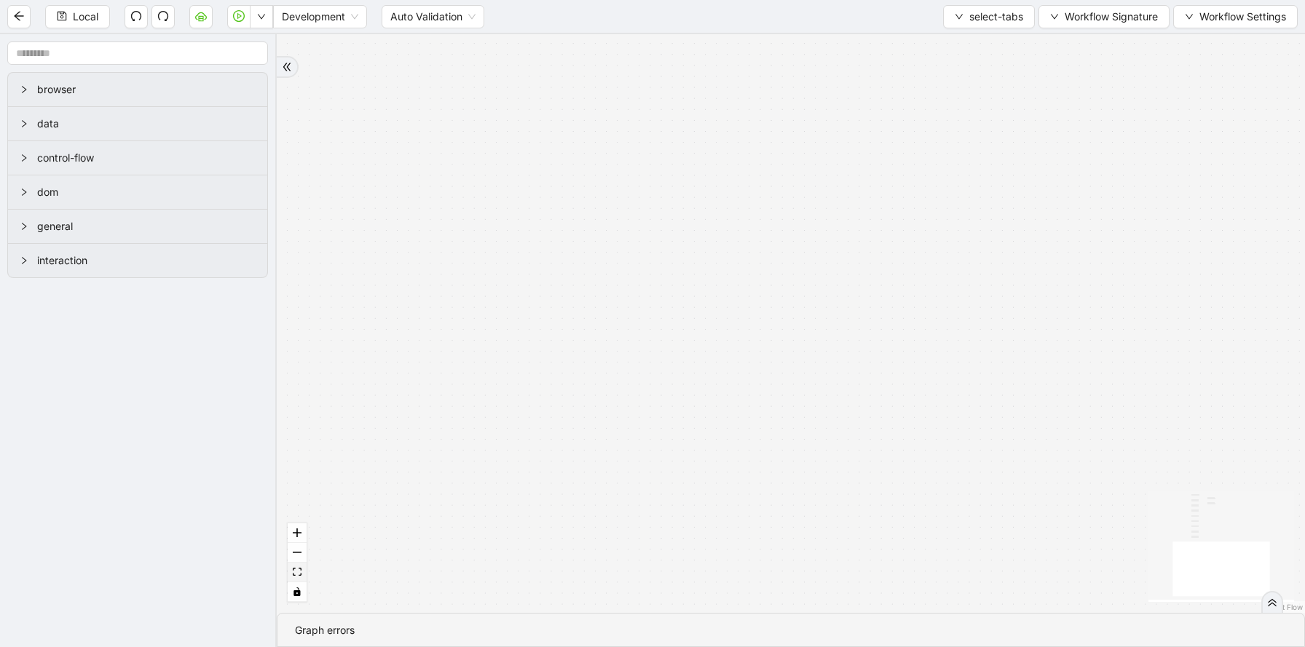
click at [296, 577] on button "fit view" at bounding box center [297, 573] width 19 height 20
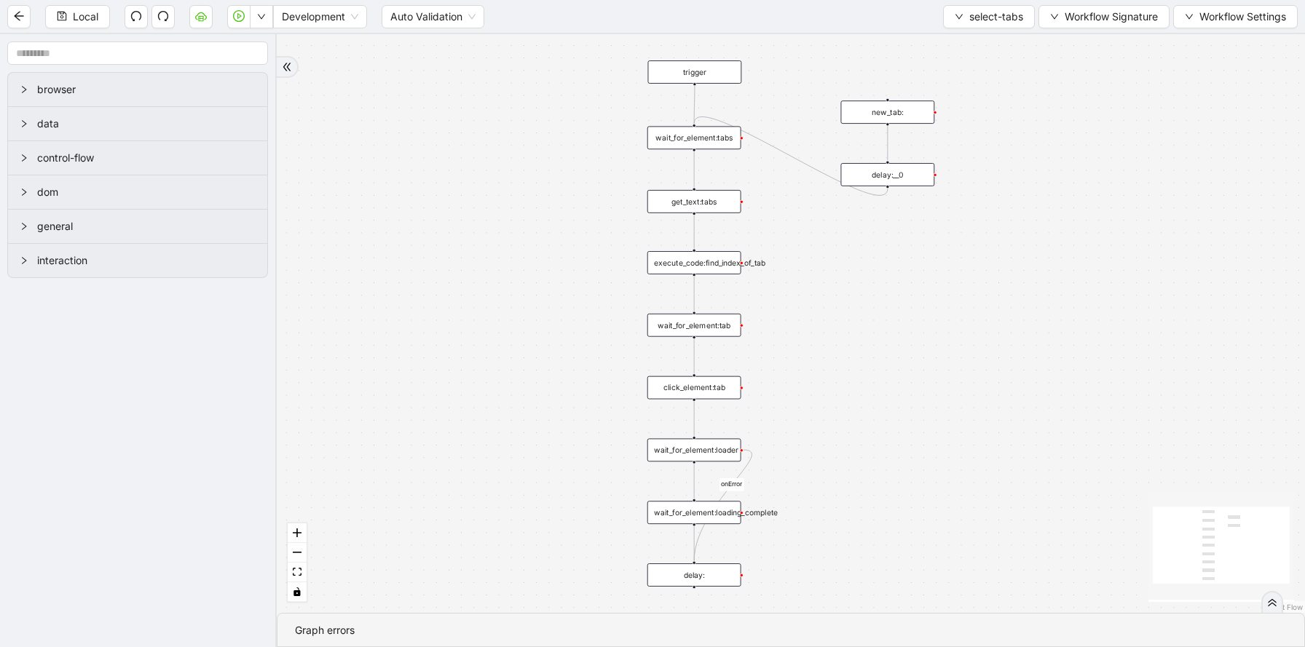
click at [717, 266] on div "execute_code:find_index_of_tab" at bounding box center [694, 262] width 94 height 23
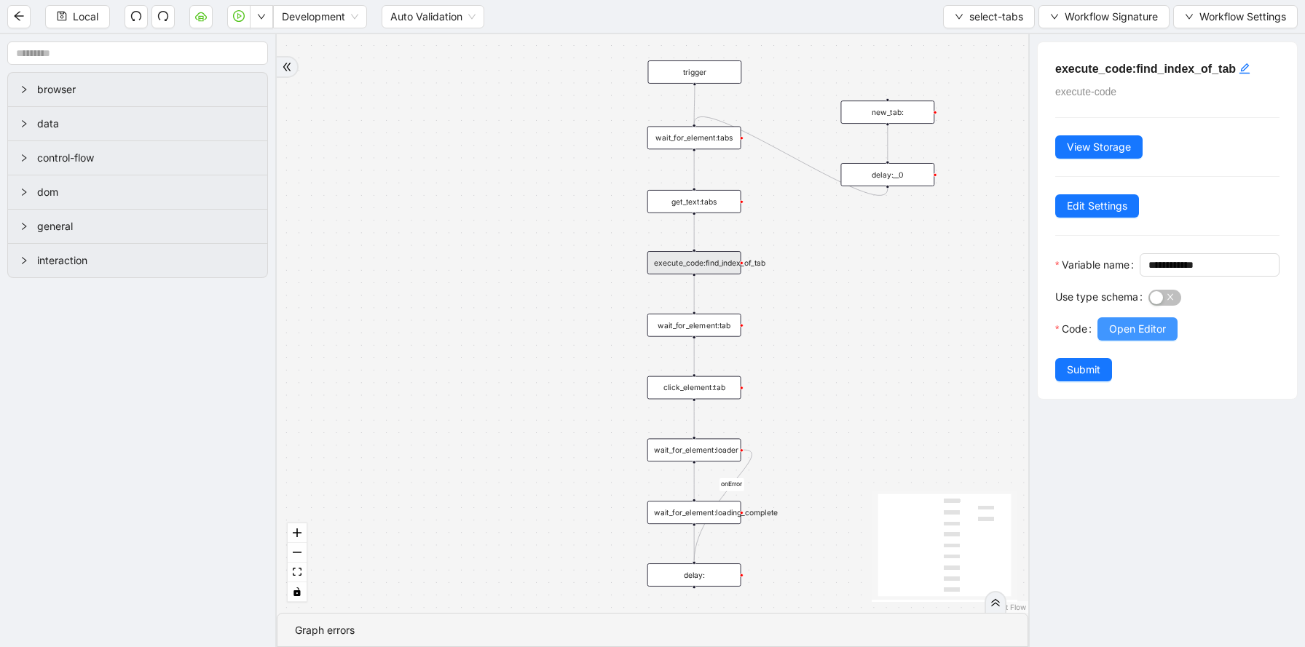
click at [1121, 337] on span "Open Editor" at bounding box center [1137, 329] width 57 height 16
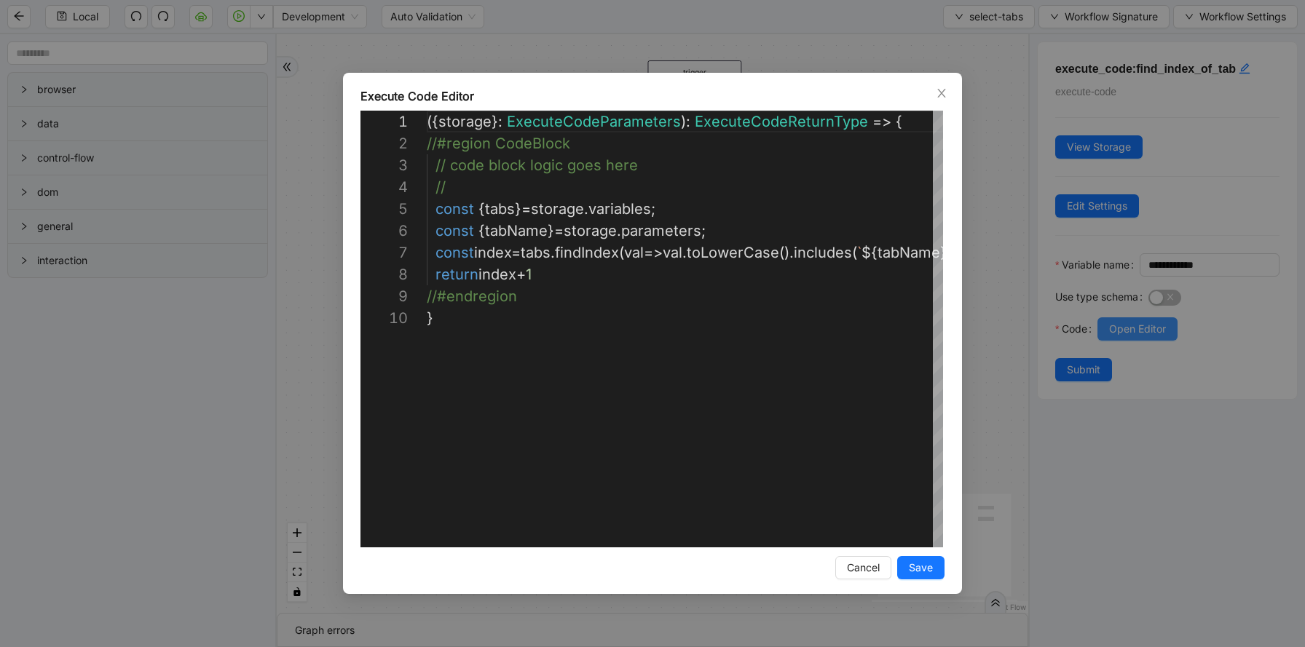
scroll to position [197, 0]
click at [793, 285] on div "({ storage }: ExecuteCodeParameters ): ExecuteCodeReturnType => { //#region Cod…" at bounding box center [719, 428] width 584 height 634
click at [740, 277] on div "({ storage }: ExecuteCodeParameters ): ExecuteCodeReturnType => { //#region Cod…" at bounding box center [719, 428] width 584 height 634
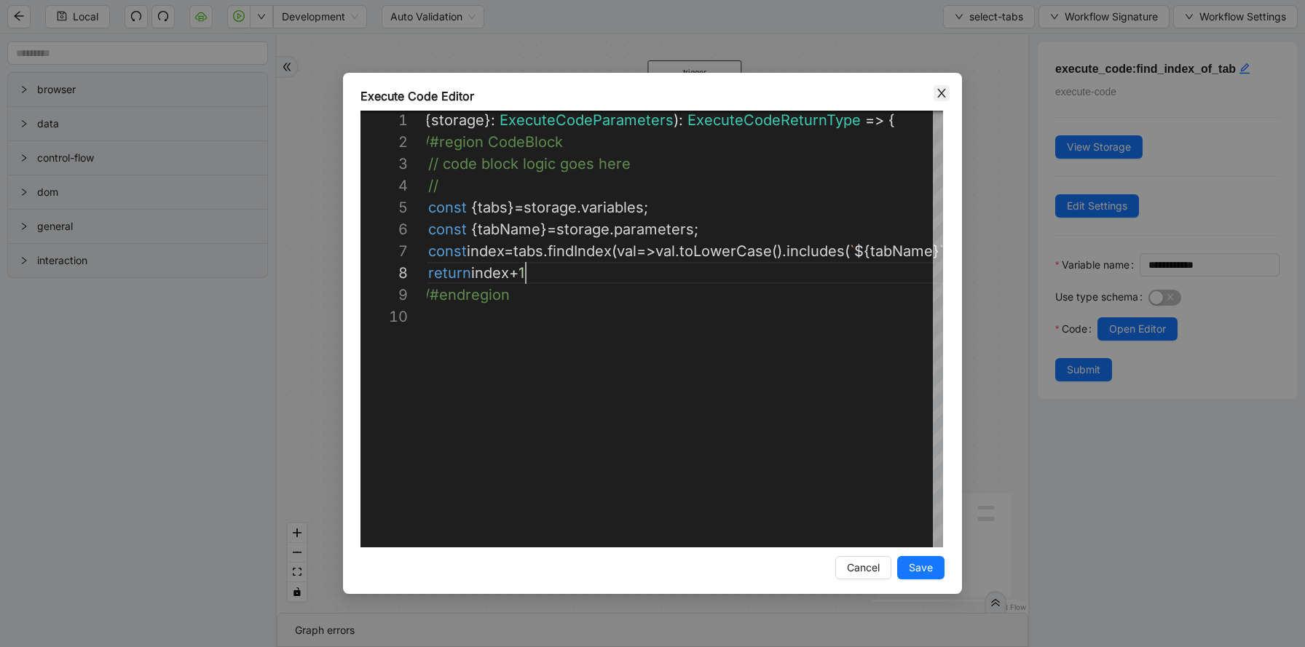
click at [940, 94] on icon "close" at bounding box center [941, 93] width 8 height 9
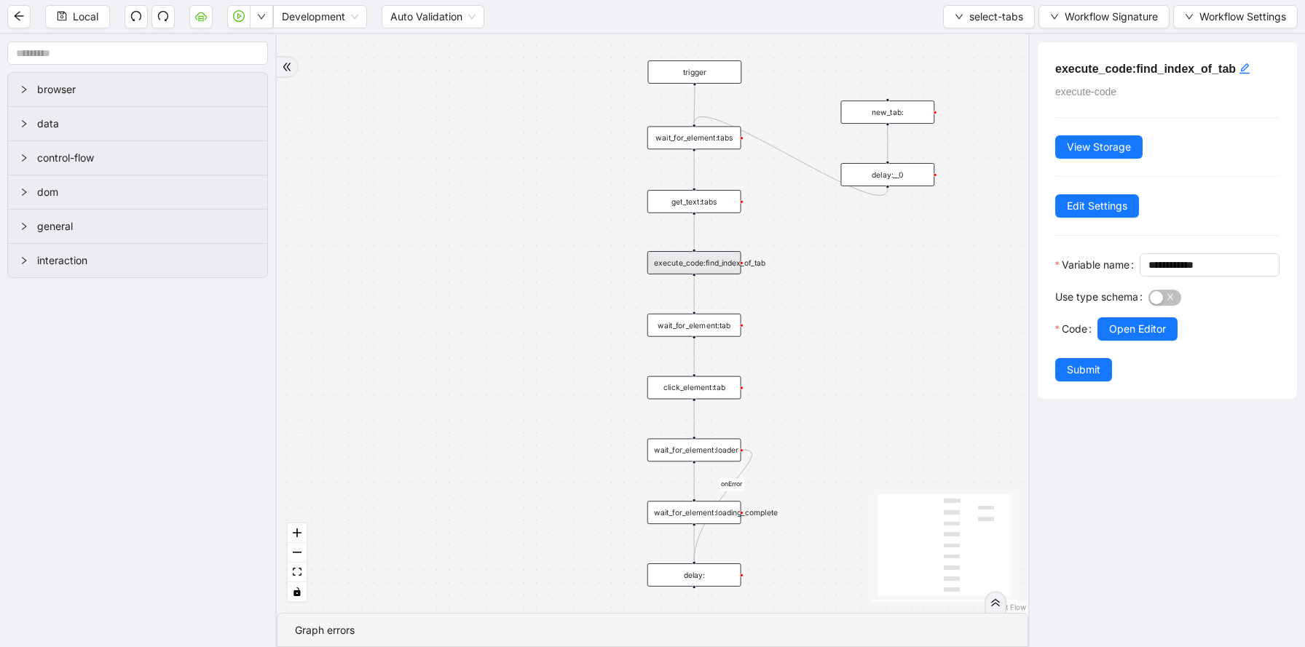
click at [703, 208] on div "get_text:tabs" at bounding box center [694, 201] width 94 height 23
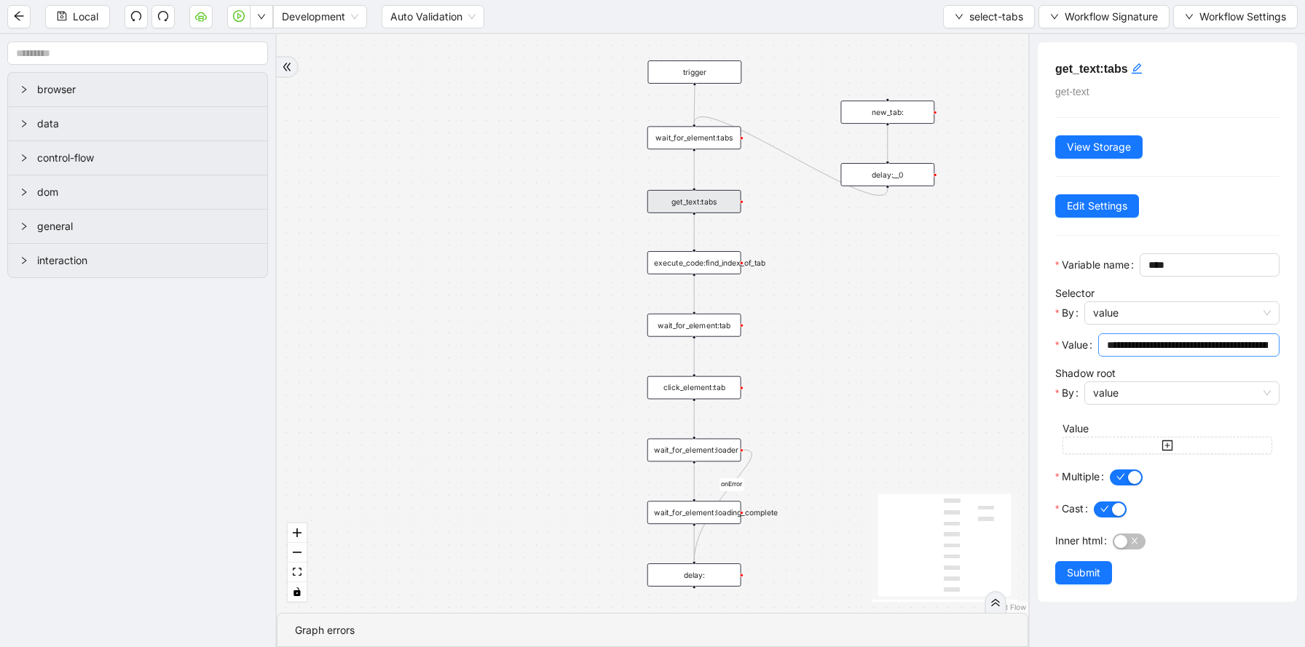
click at [1162, 353] on input "**********" at bounding box center [1187, 345] width 161 height 16
click at [714, 261] on div "execute_code:find_index_of_tab" at bounding box center [694, 262] width 94 height 23
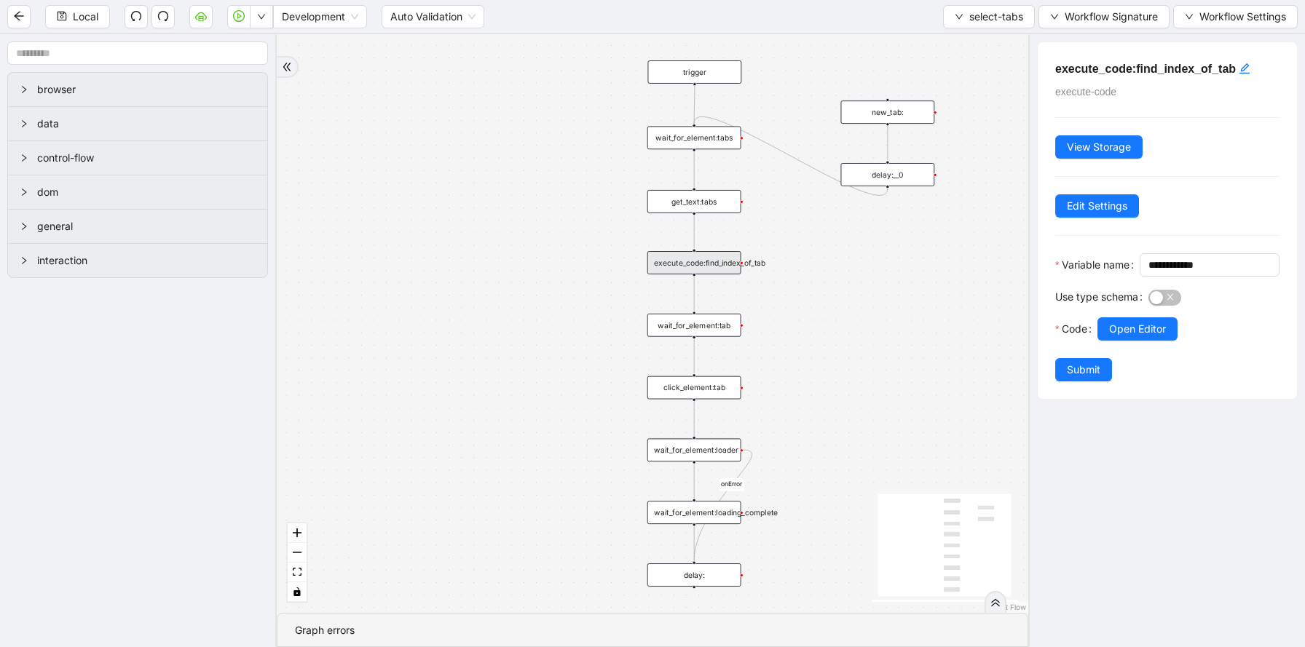
click at [730, 324] on div "wait_for_element:tab" at bounding box center [694, 325] width 94 height 23
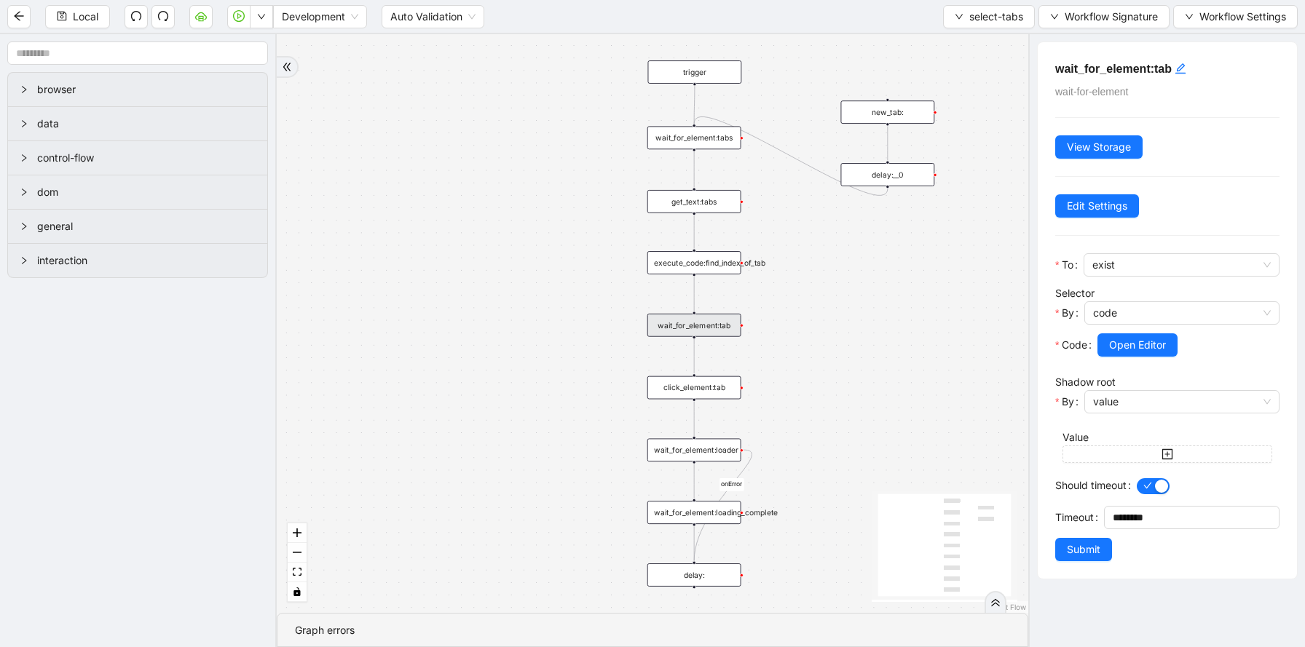
click at [717, 268] on div "execute_code:find_index_of_tab" at bounding box center [694, 262] width 94 height 23
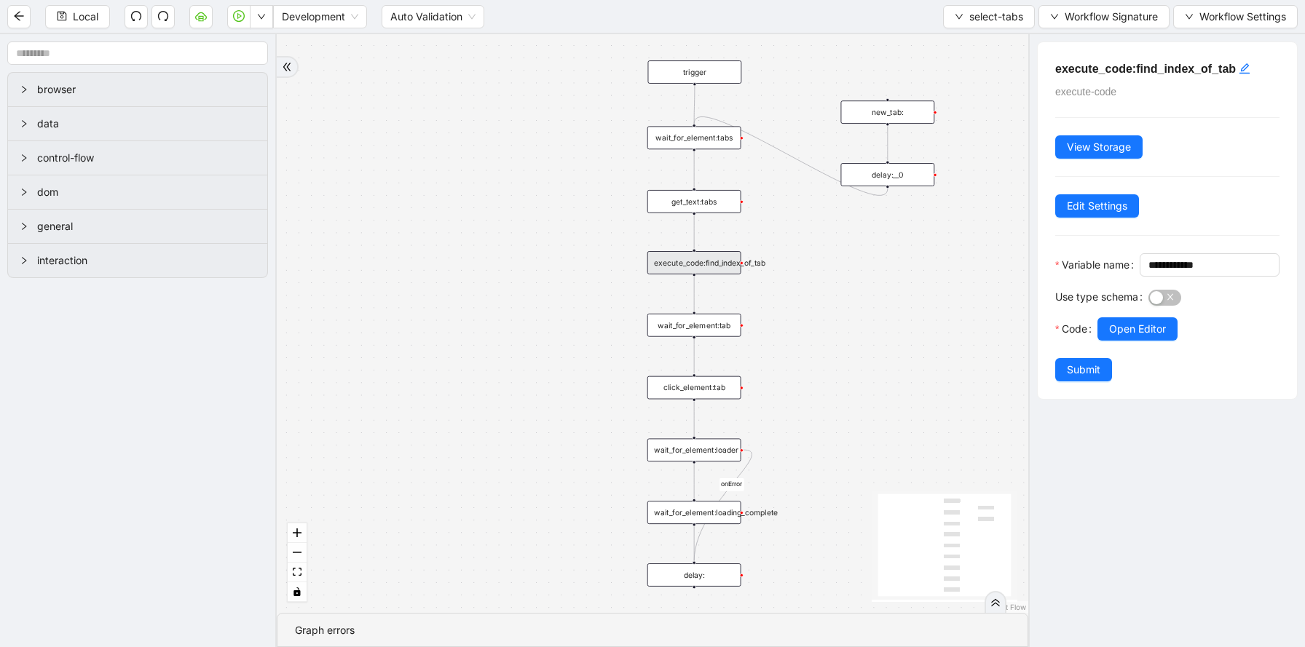
click at [724, 331] on div "wait_for_element:tab" at bounding box center [694, 325] width 94 height 23
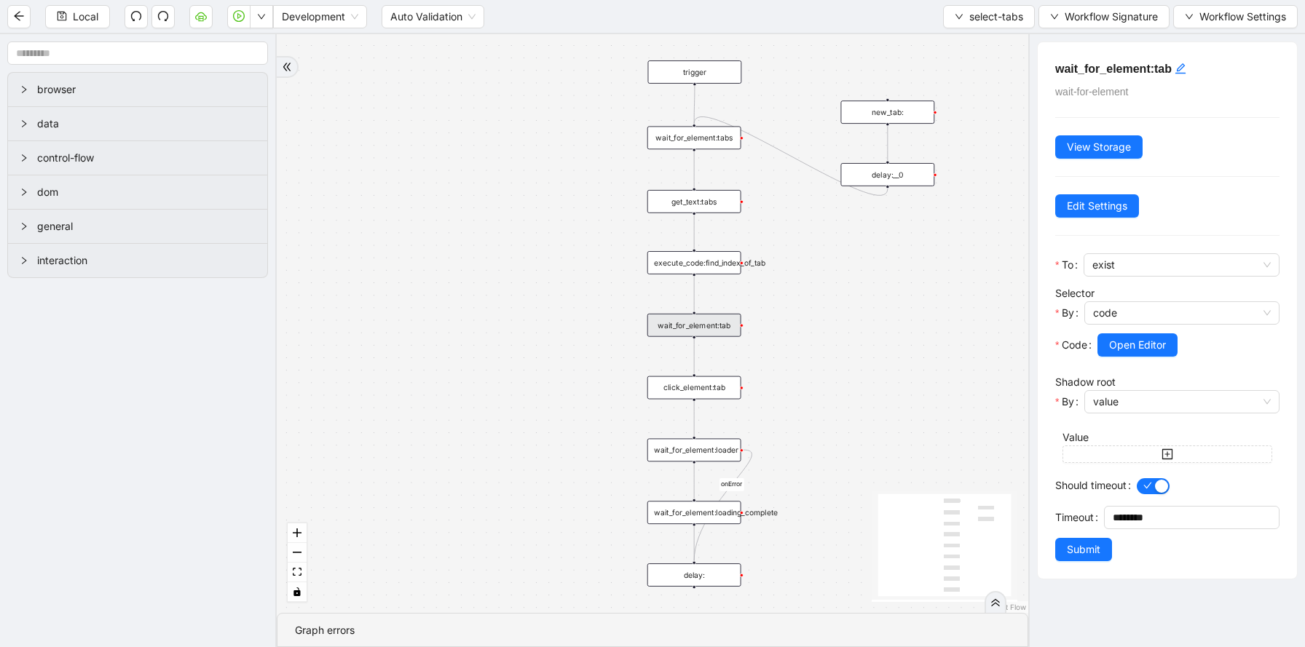
click at [724, 261] on div "execute_code:find_index_of_tab" at bounding box center [694, 262] width 94 height 23
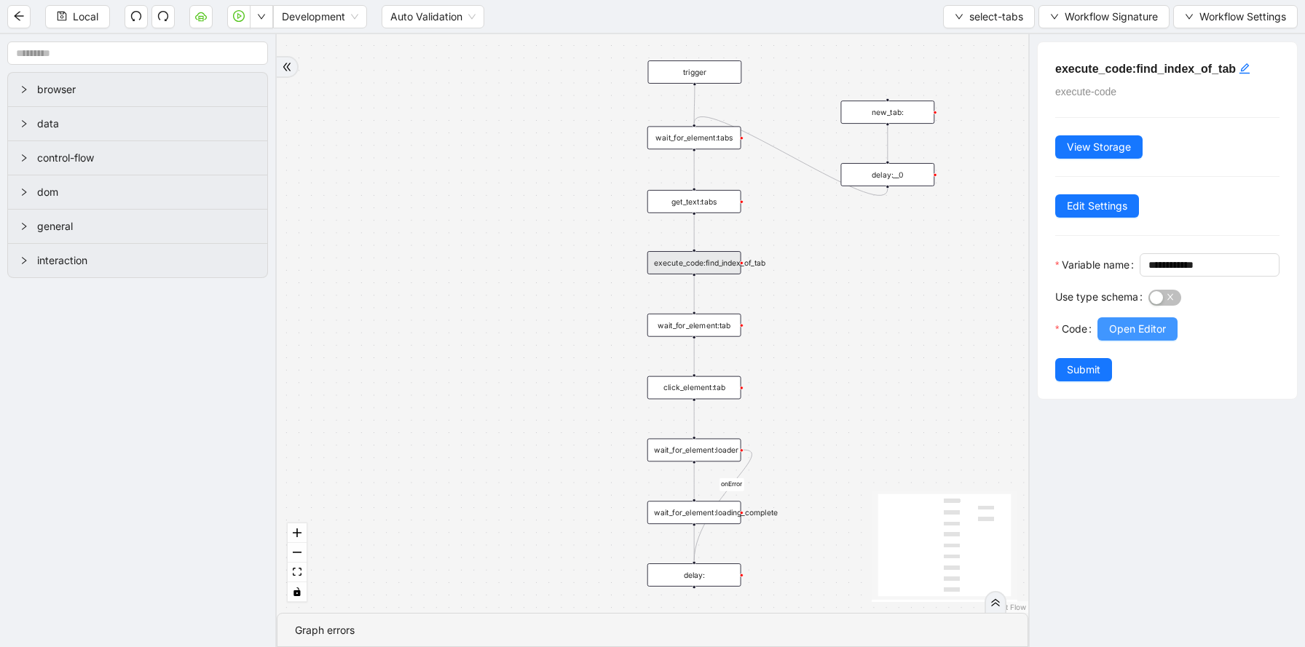
click at [1138, 337] on span "Open Editor" at bounding box center [1137, 329] width 57 height 16
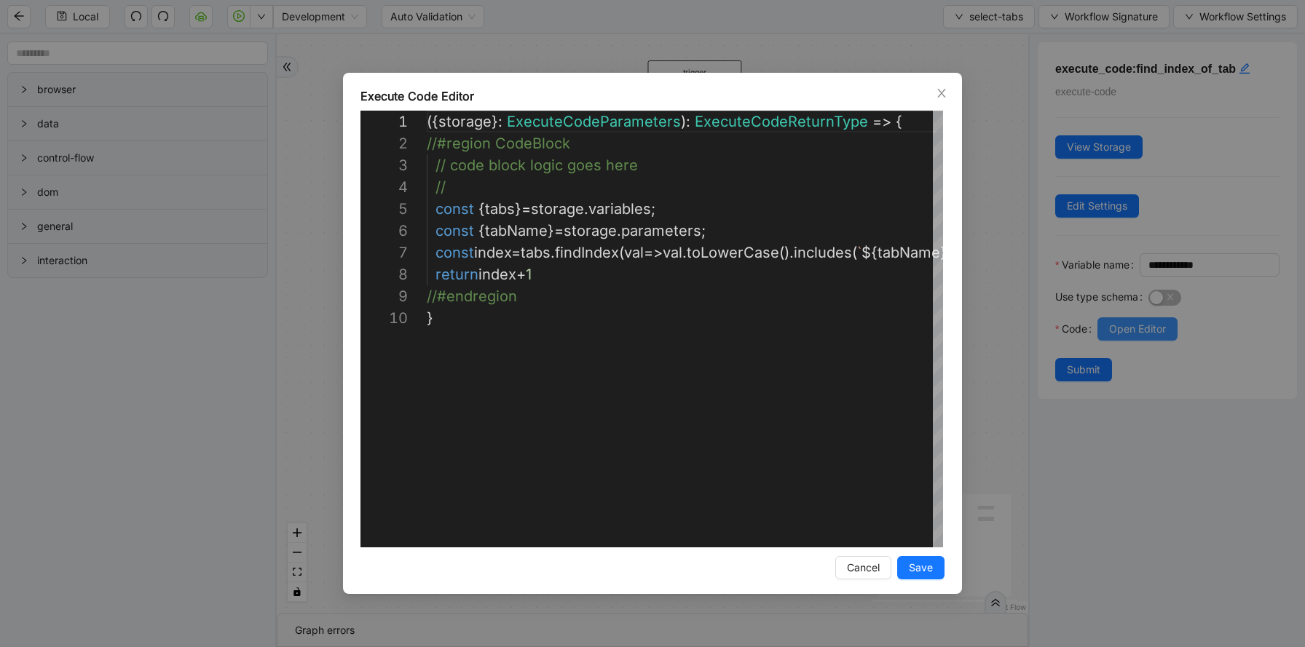
scroll to position [197, 0]
click at [728, 248] on div "({ storage }: ExecuteCodeParameters ): ExecuteCodeReturnType => { //#region Cod…" at bounding box center [719, 428] width 584 height 634
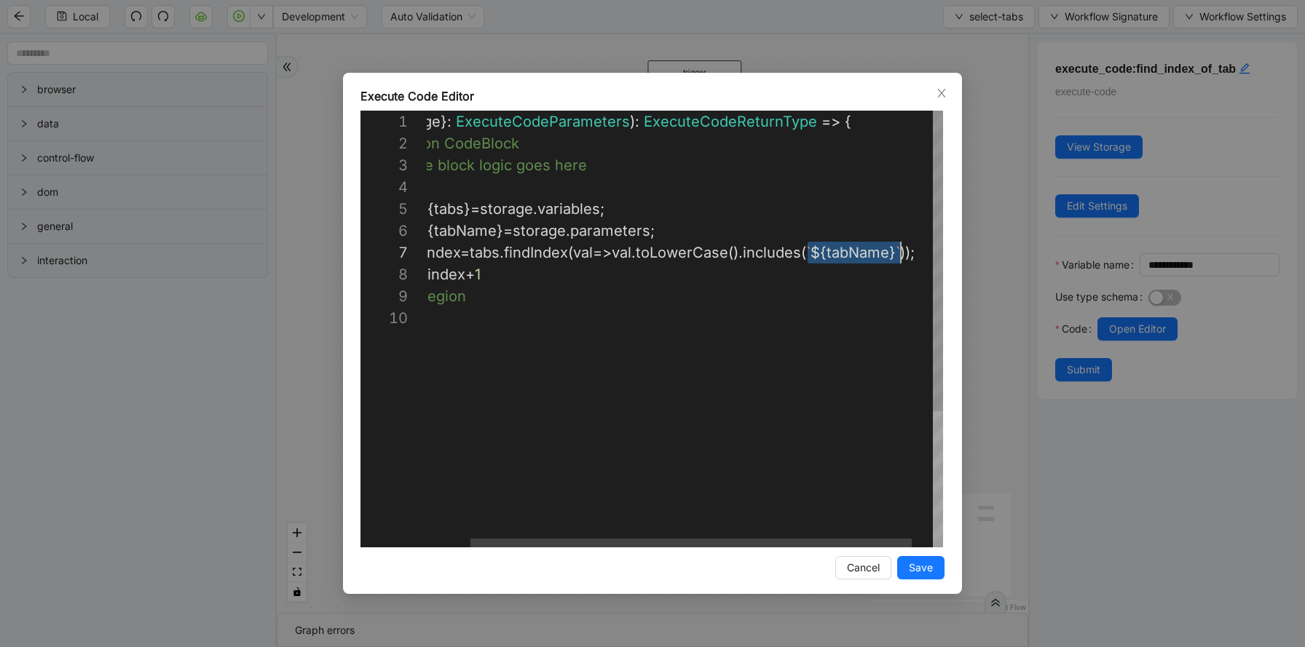
scroll to position [131, 525]
drag, startPoint x: 807, startPoint y: 251, endPoint x: 897, endPoint y: 251, distance: 90.3
paste textarea "**********"
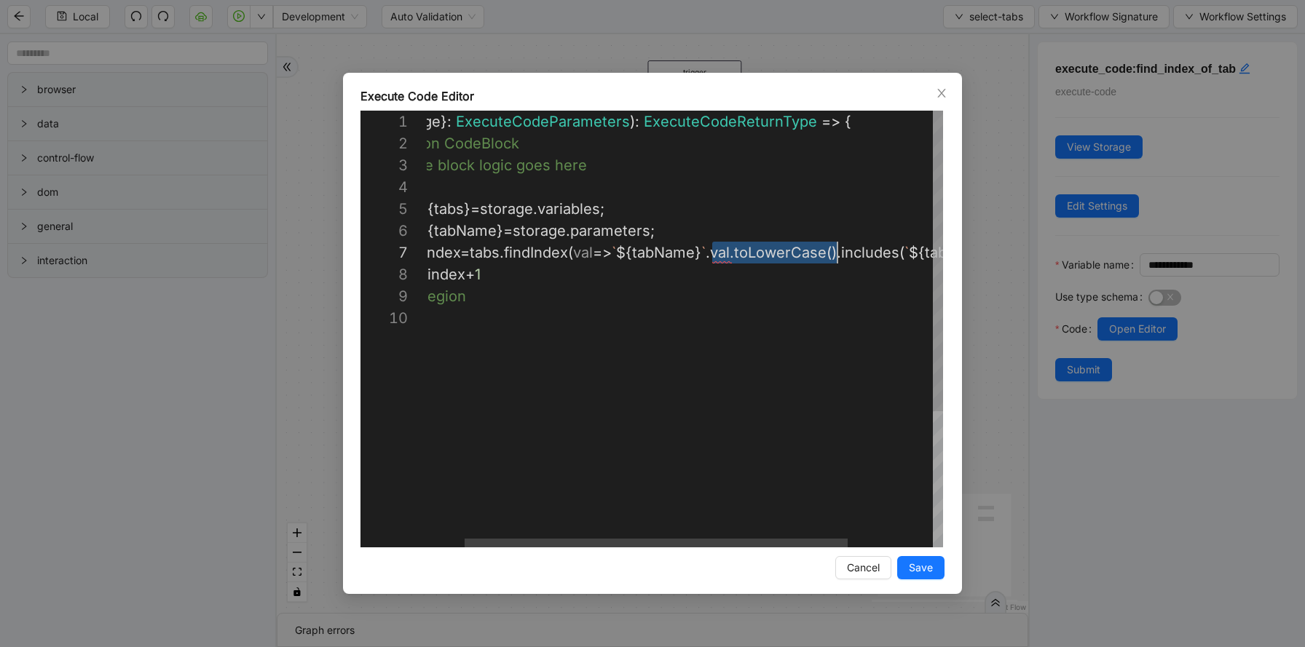
drag, startPoint x: 710, startPoint y: 251, endPoint x: 837, endPoint y: 257, distance: 126.9
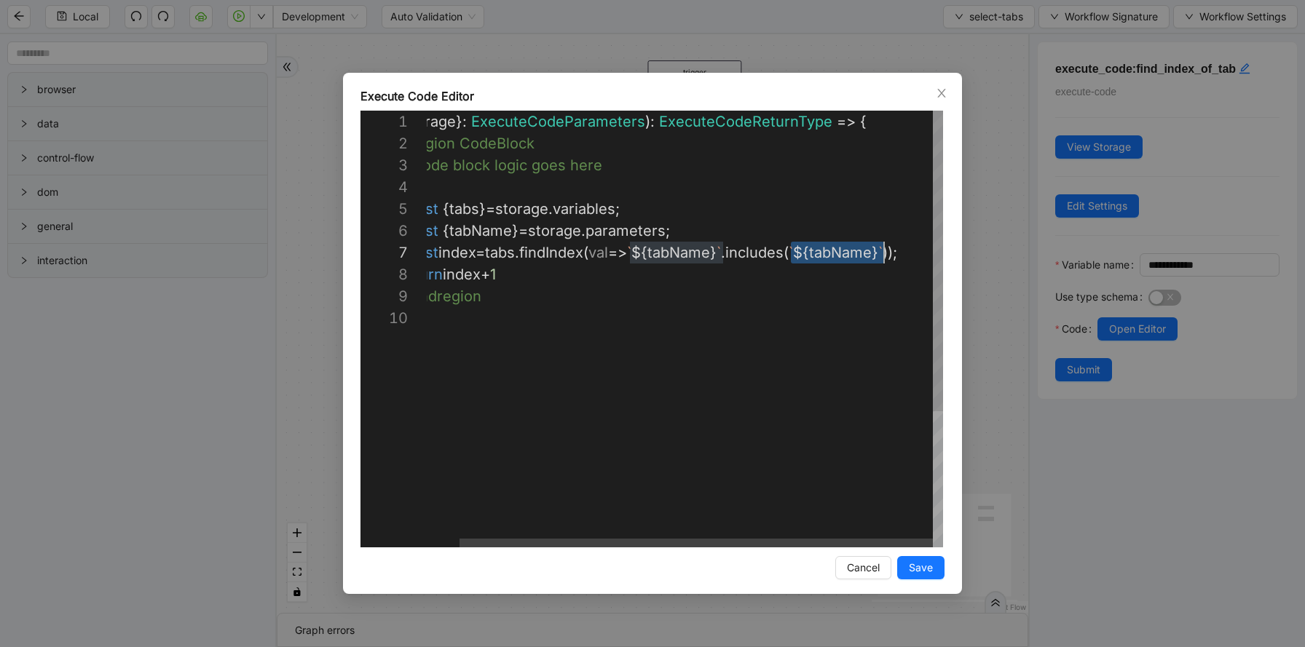
drag, startPoint x: 792, startPoint y: 251, endPoint x: 882, endPoint y: 253, distance: 89.6
paste textarea "*****"
click at [630, 253] on div "({ storage }: ExecuteCodeParameters ): ExecuteCodeReturnType => { //#region Cod…" at bounding box center [683, 428] width 584 height 634
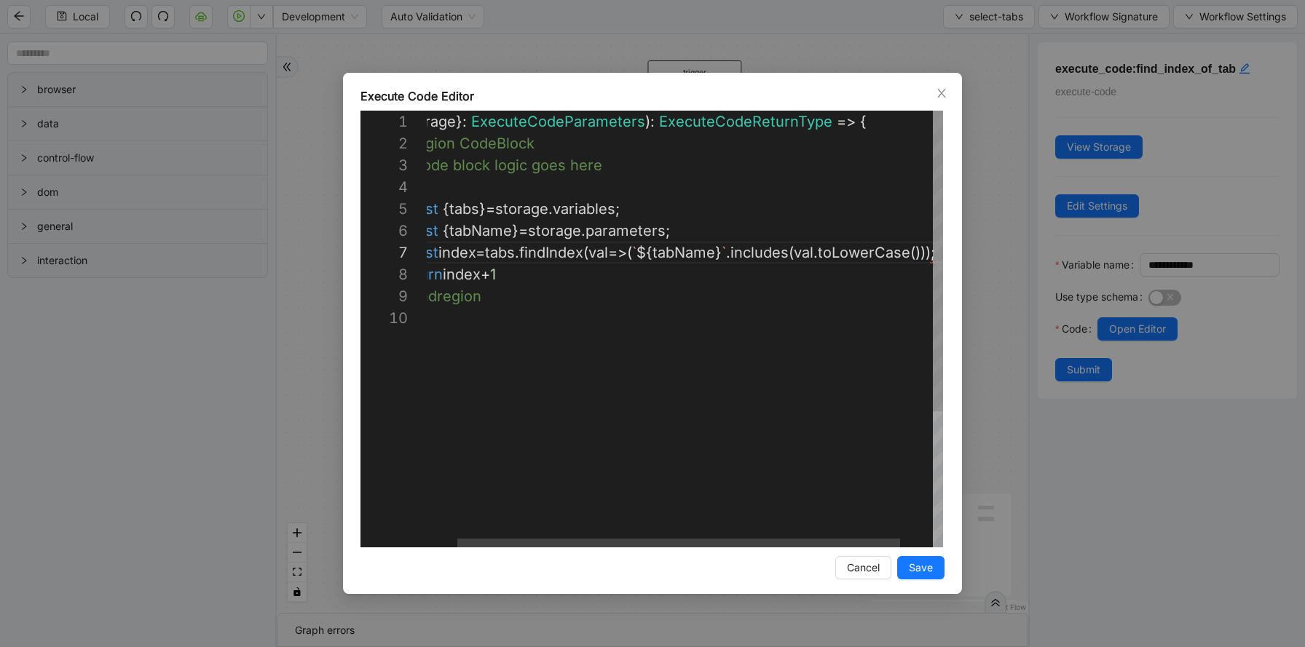
click at [730, 247] on div "({ storage }: ExecuteCodeParameters ): ExecuteCodeReturnType => { //#region Cod…" at bounding box center [686, 428] width 590 height 634
click at [720, 293] on div "({ storage }: ExecuteCodeParameters ): ExecuteCodeReturnType => { //#region Cod…" at bounding box center [688, 428] width 595 height 634
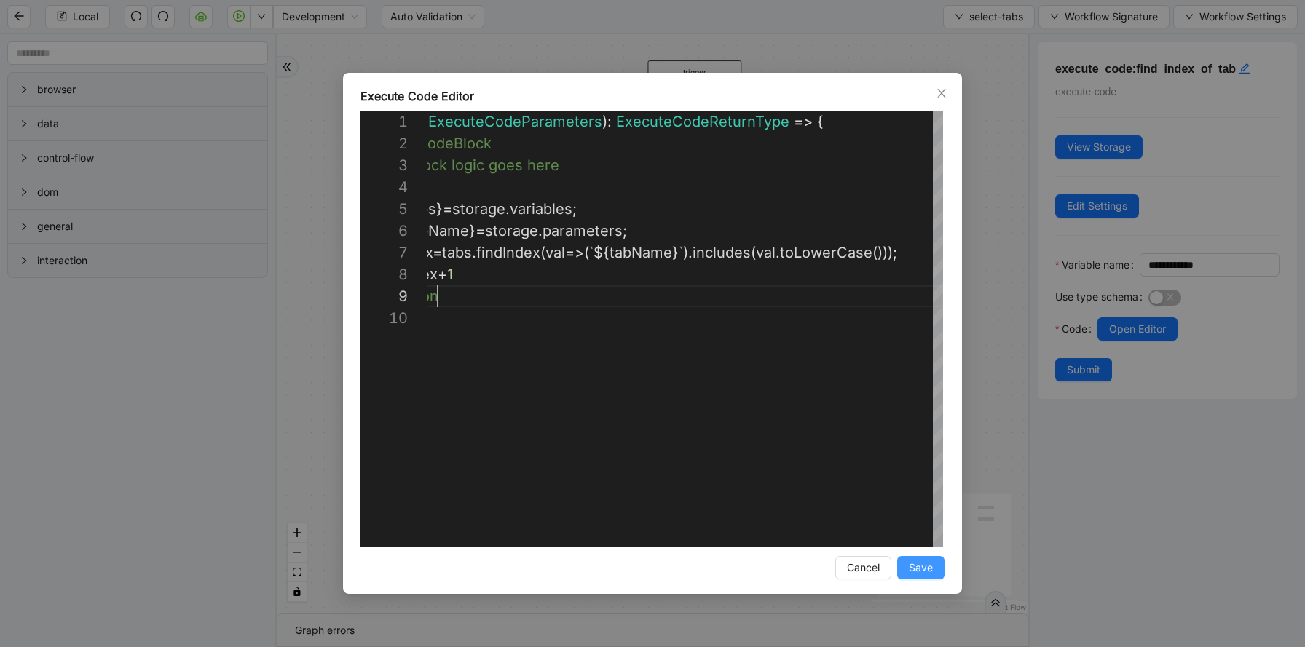
type textarea "**********"
click at [923, 570] on span "Save" at bounding box center [921, 568] width 24 height 16
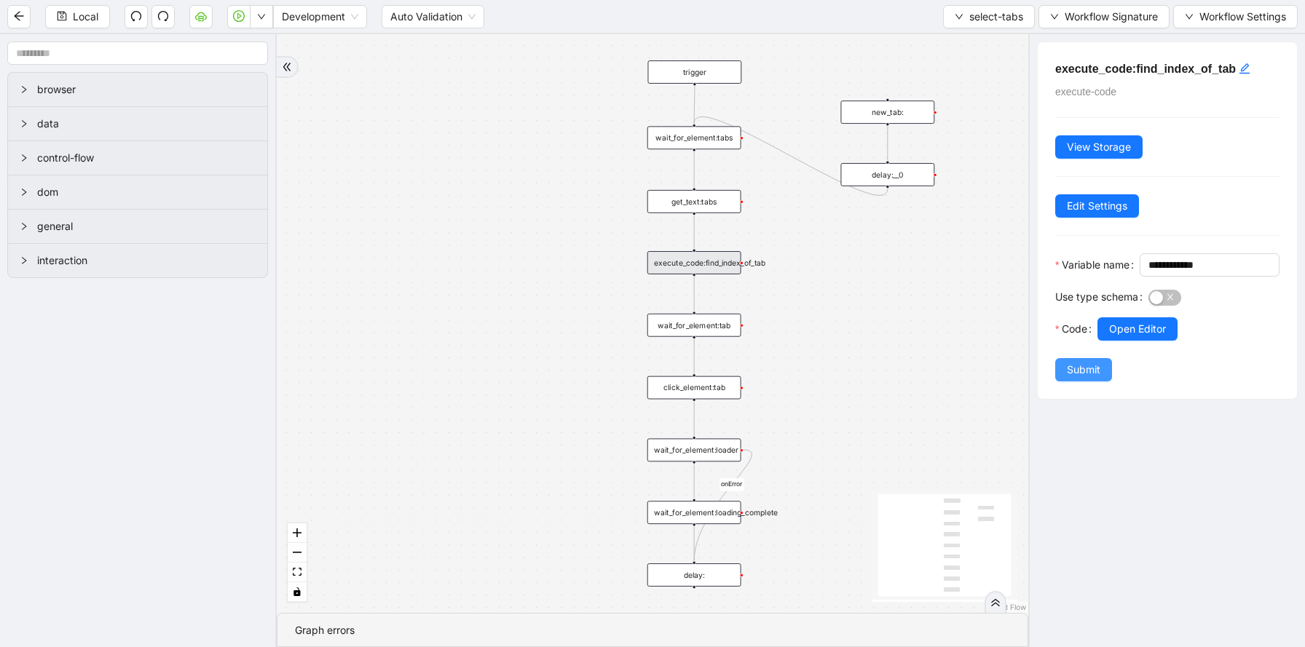
click at [1085, 378] on span "Submit" at bounding box center [1084, 370] width 34 height 16
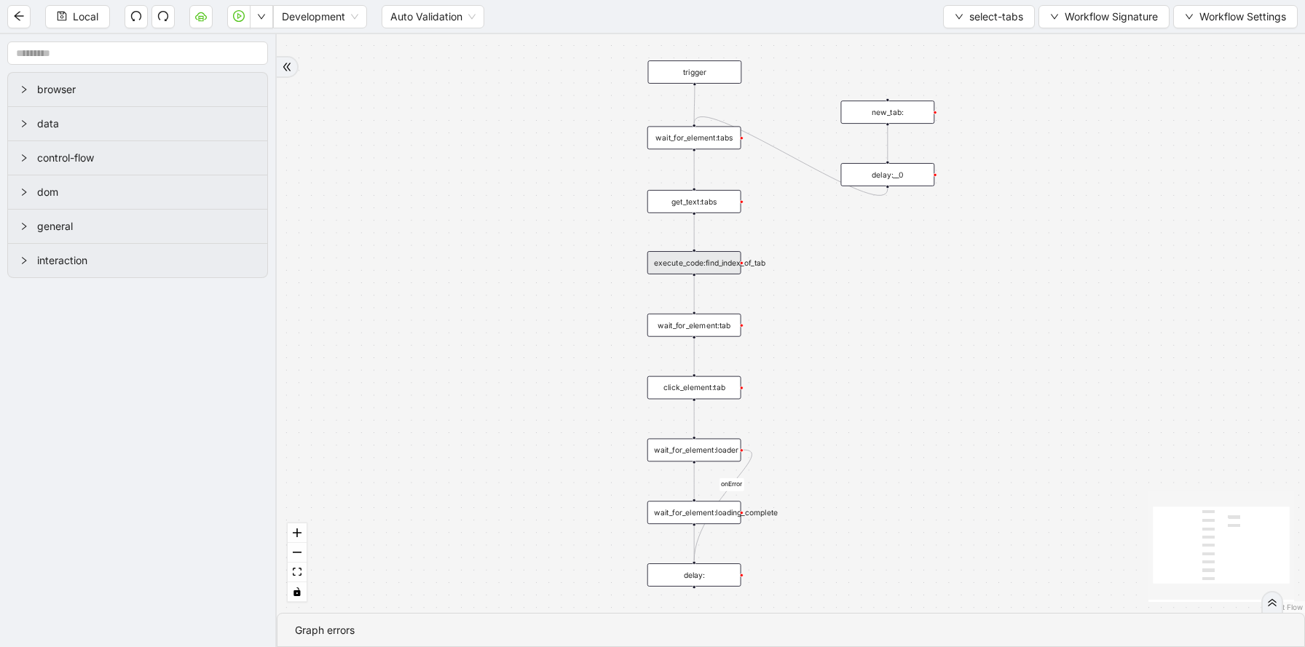
click at [49, 328] on aside "browser data control-flow dom general interaction" at bounding box center [138, 340] width 277 height 613
click at [972, 17] on span "select-tabs" at bounding box center [996, 17] width 54 height 16
click at [969, 50] on span "Select" at bounding box center [986, 45] width 68 height 16
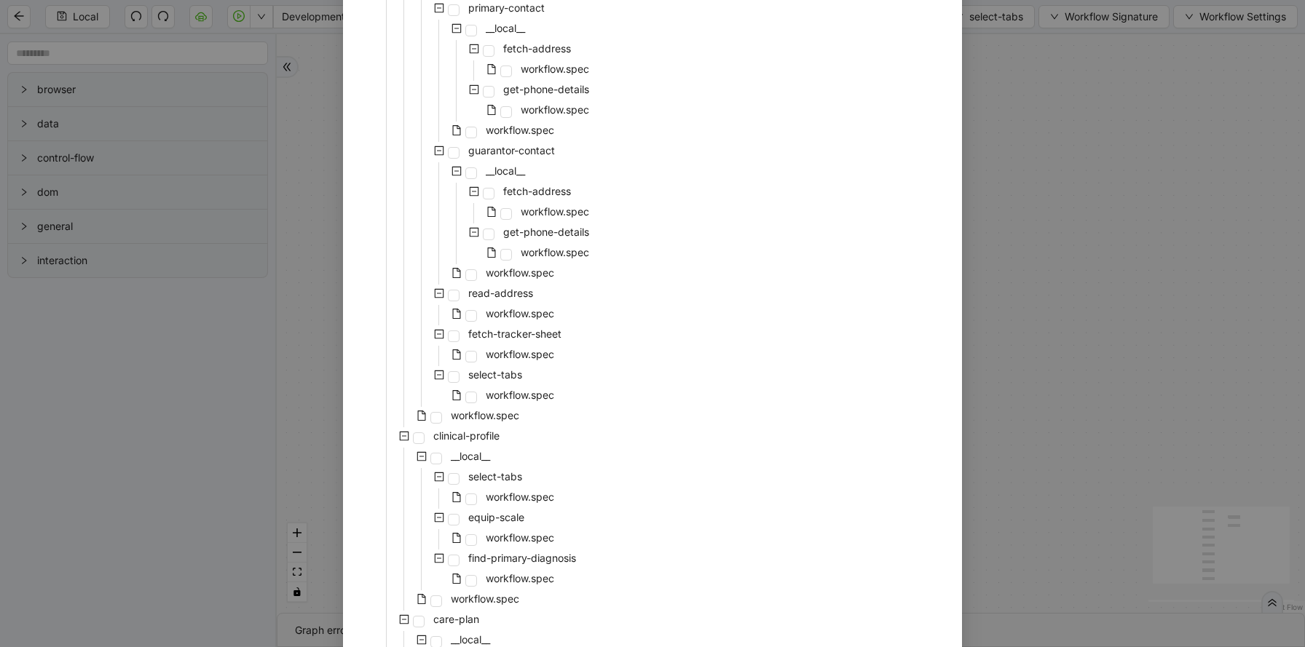
scroll to position [194, 0]
click at [532, 495] on span "workflow.spec" at bounding box center [520, 495] width 68 height 12
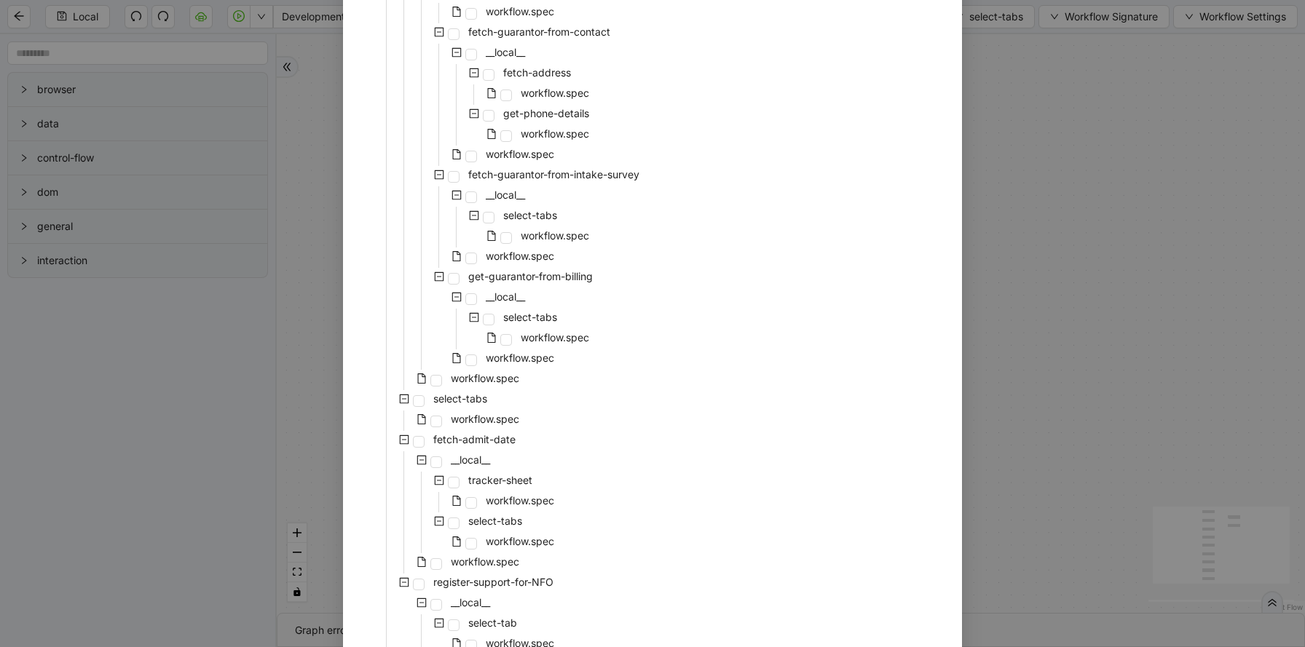
scroll to position [2974, 0]
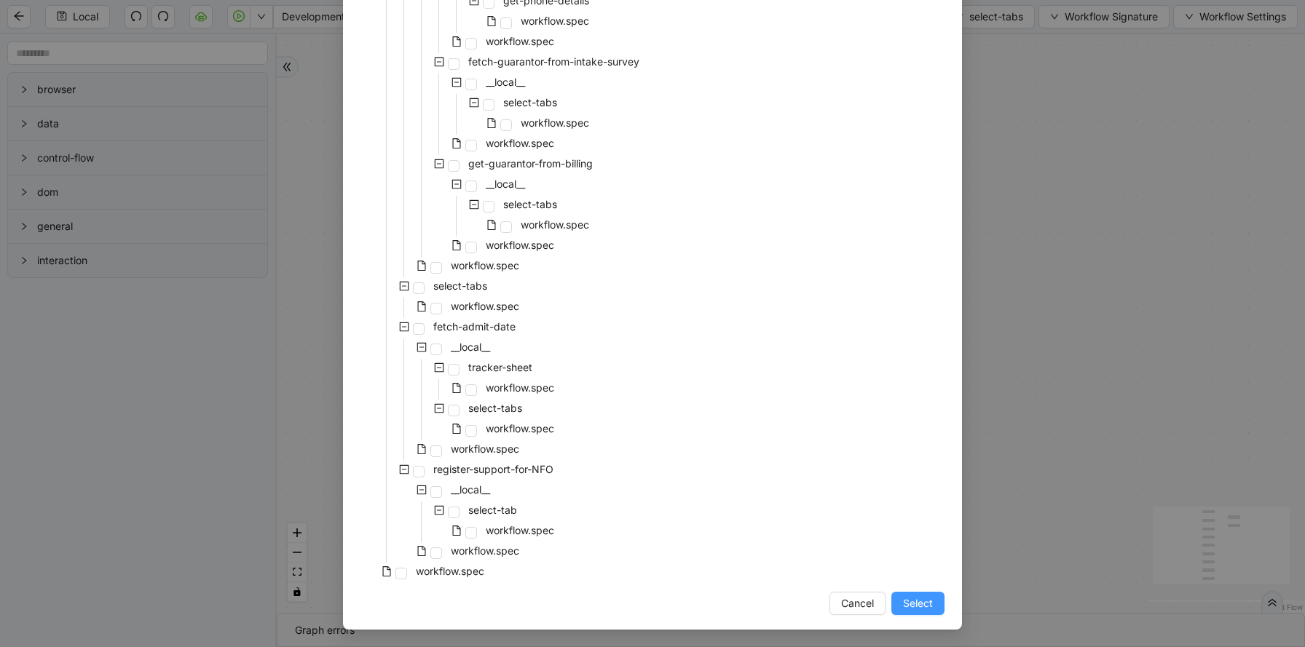
click at [924, 603] on span "Select" at bounding box center [918, 604] width 30 height 16
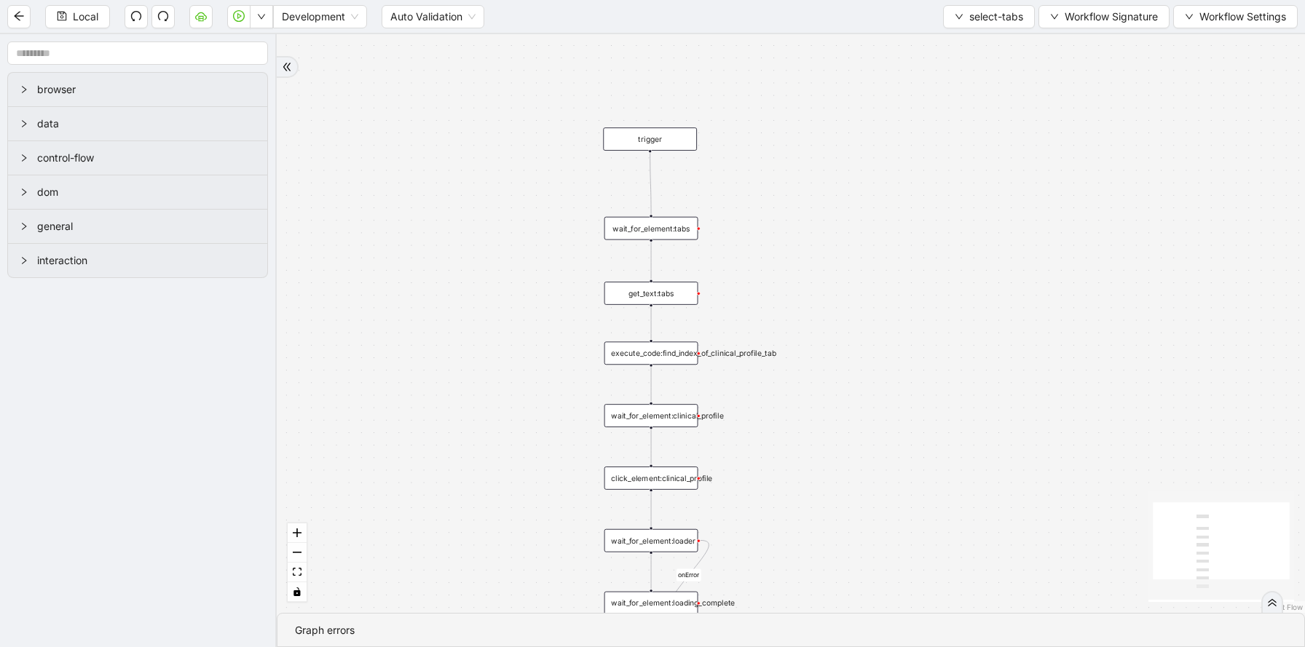
click at [663, 354] on div "execute_code:find_index_of_clinical_profile_tab" at bounding box center [651, 353] width 94 height 23
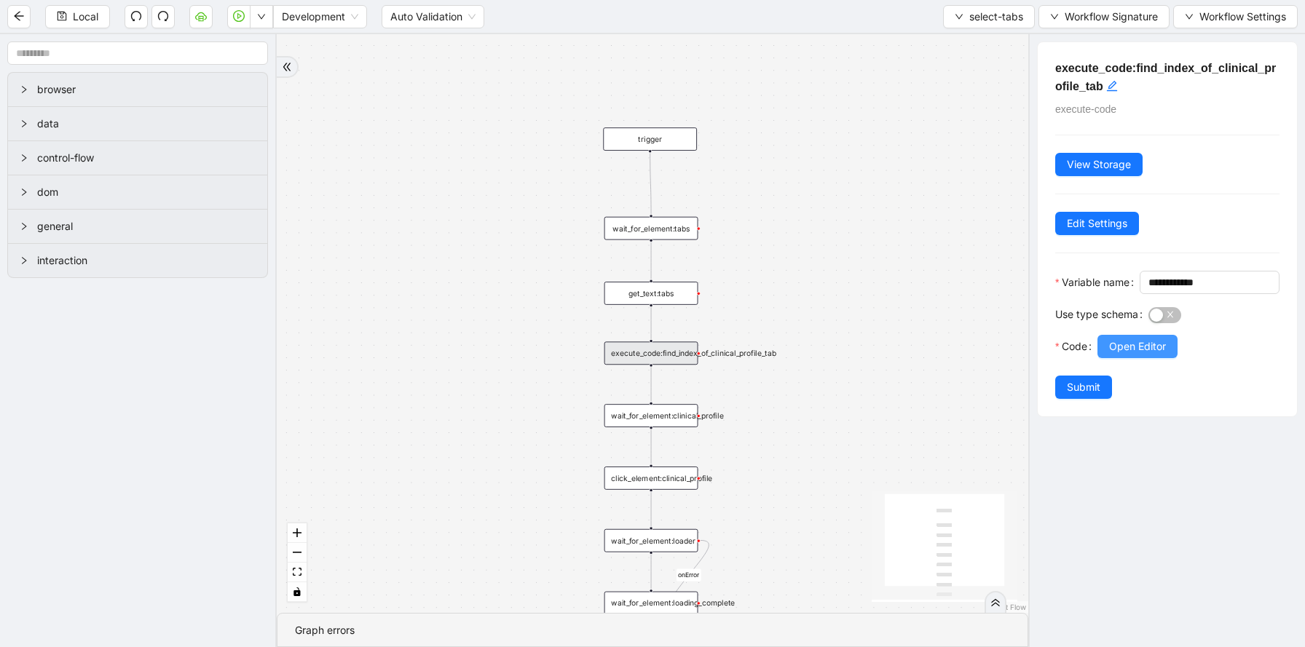
click at [1137, 355] on span "Open Editor" at bounding box center [1137, 347] width 57 height 16
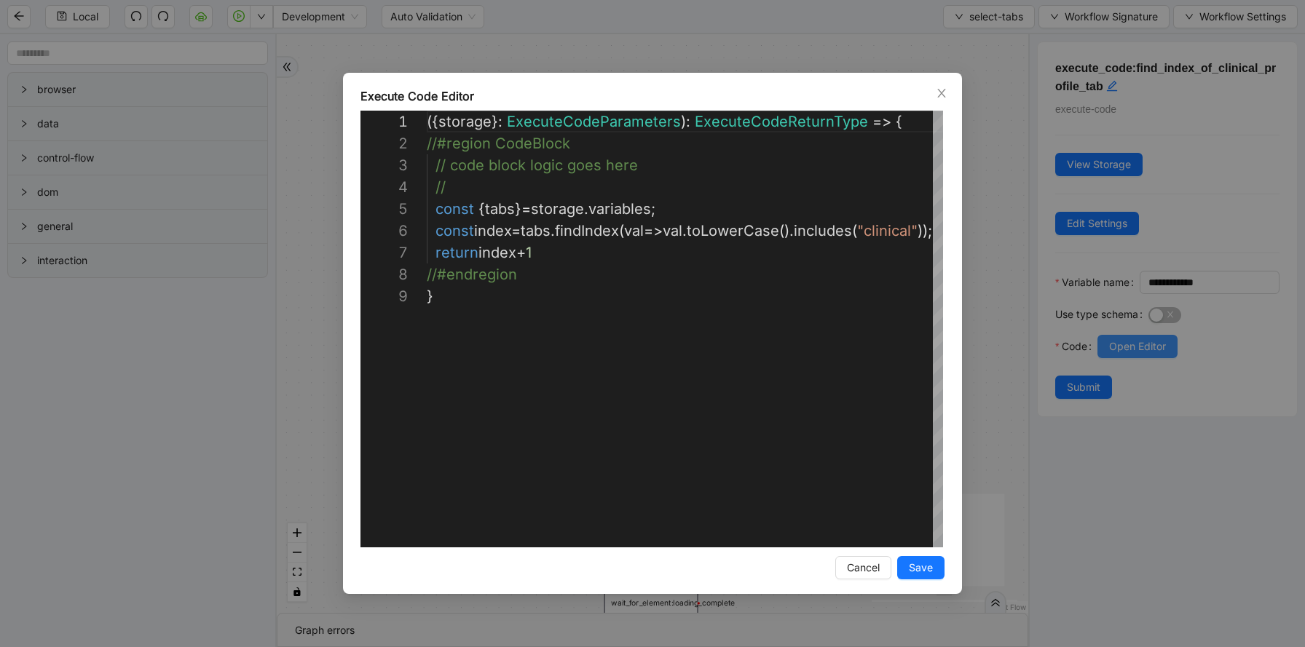
scroll to position [175, 0]
click at [989, 170] on div "**********" at bounding box center [652, 323] width 1305 height 647
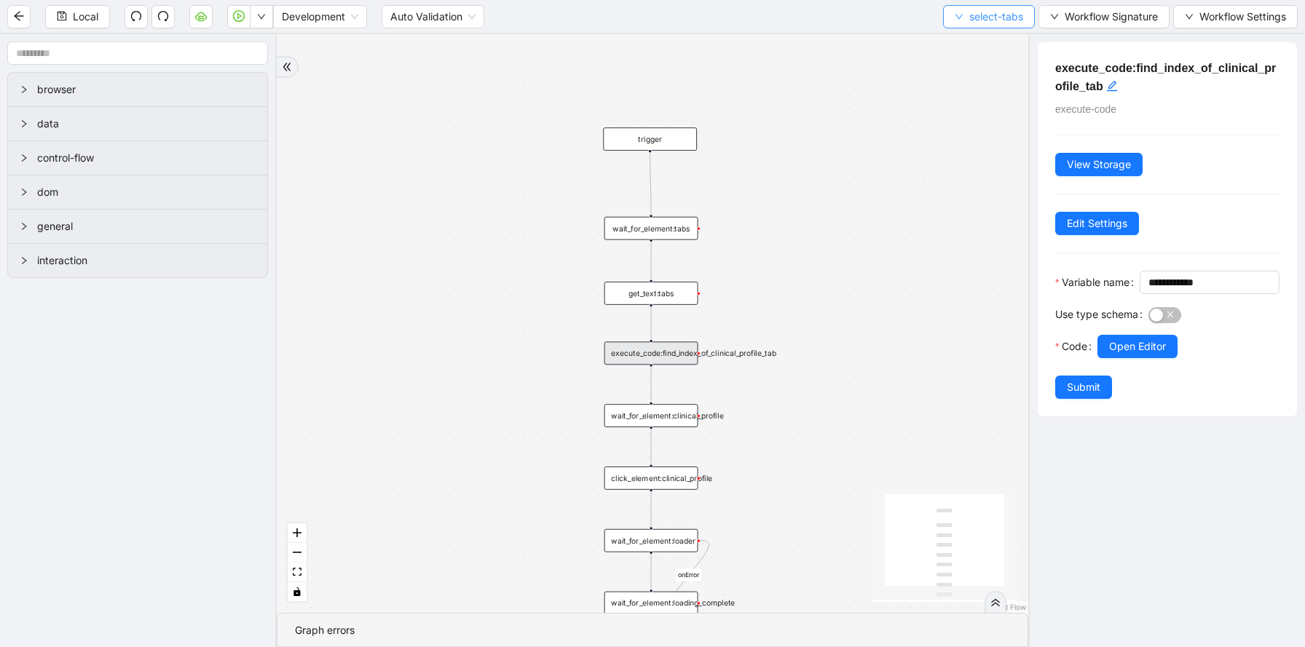
click at [978, 27] on button "select-tabs" at bounding box center [989, 16] width 92 height 23
click at [978, 46] on span "Select" at bounding box center [986, 45] width 68 height 16
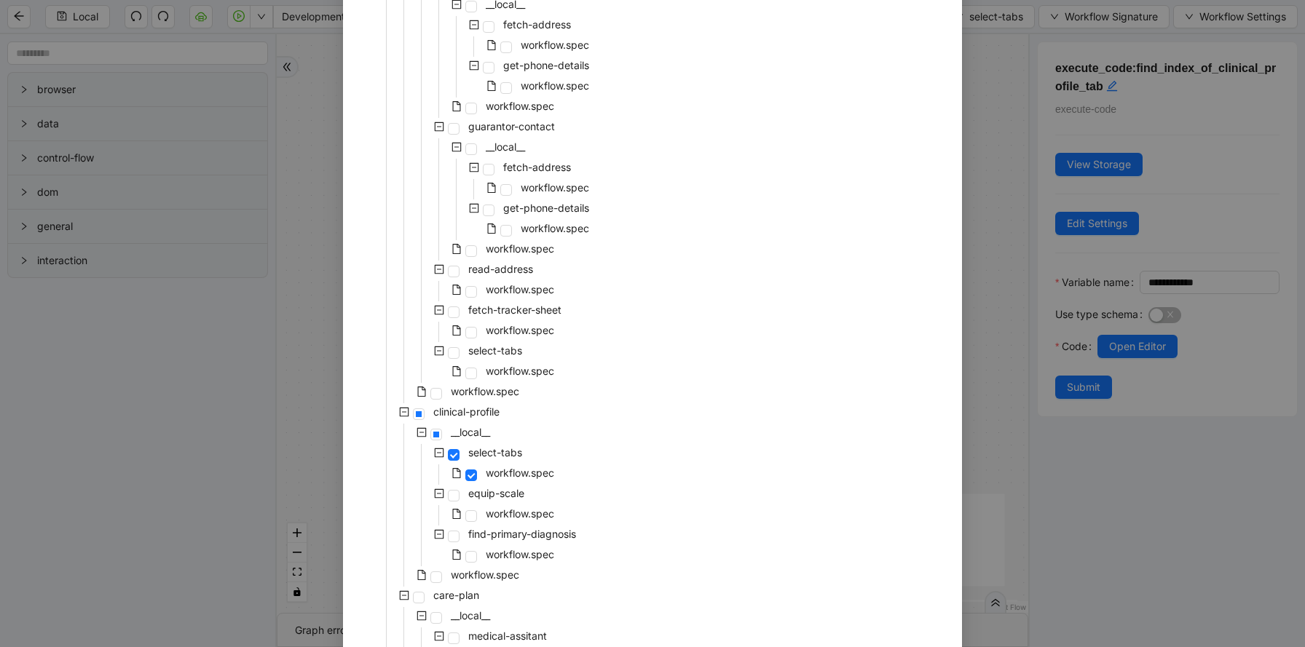
scroll to position [221, 0]
click at [508, 363] on span "workflow.spec" at bounding box center [520, 366] width 68 height 12
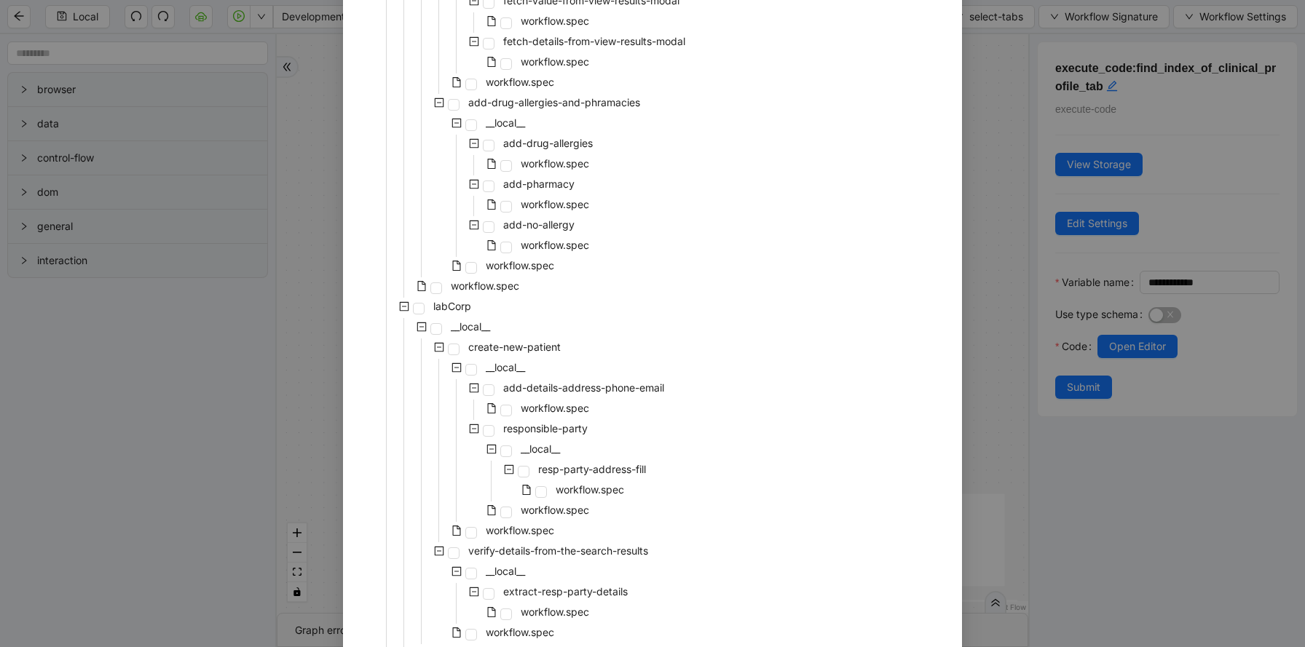
scroll to position [2974, 0]
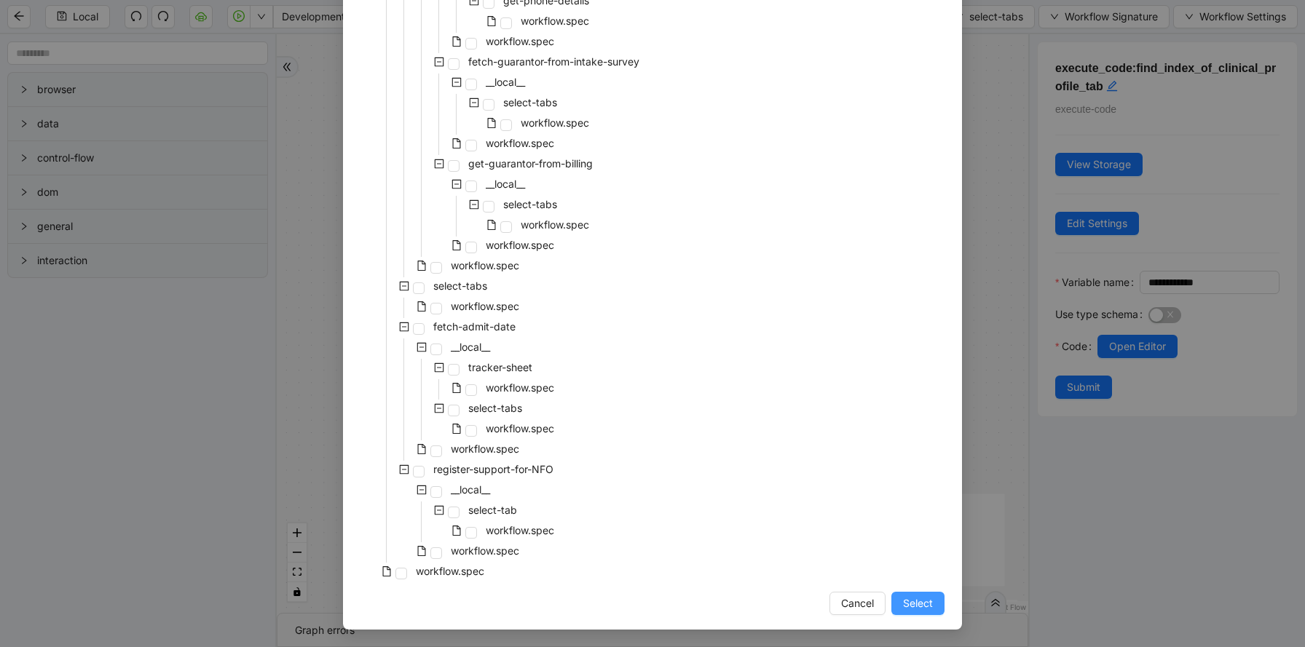
click at [911, 599] on span "Select" at bounding box center [918, 604] width 30 height 16
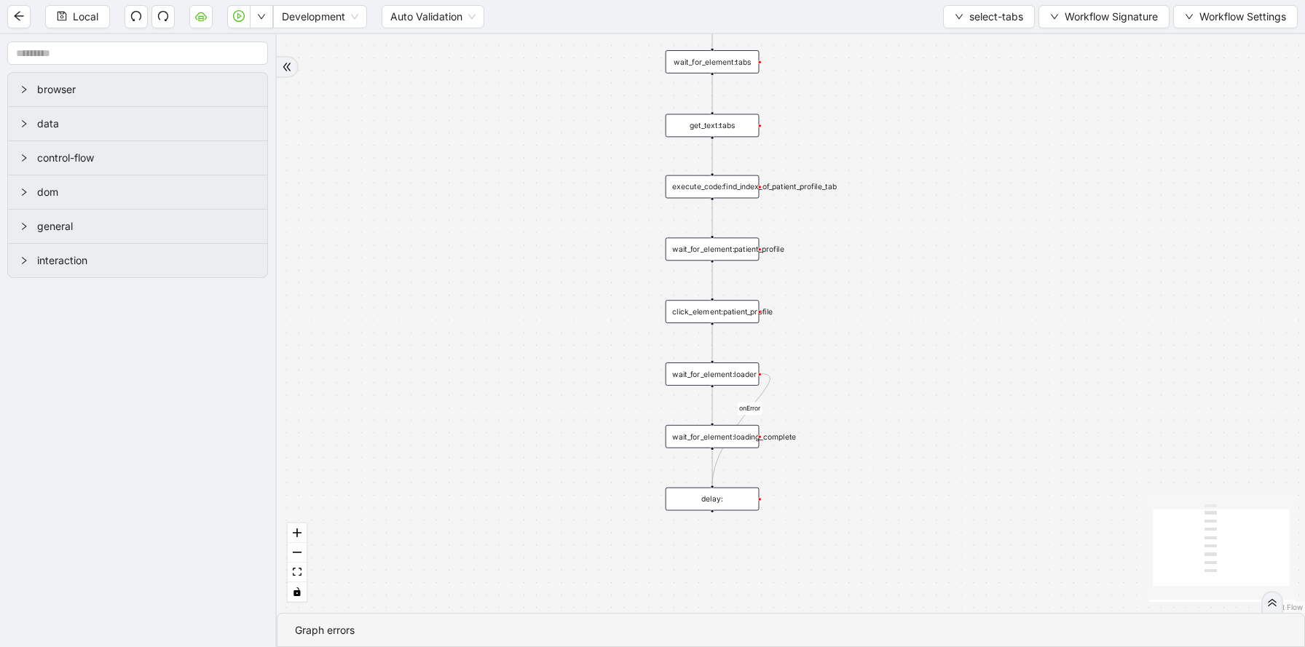
click at [738, 184] on div "execute_code:find_index_of_patient_profile_tab" at bounding box center [713, 187] width 94 height 23
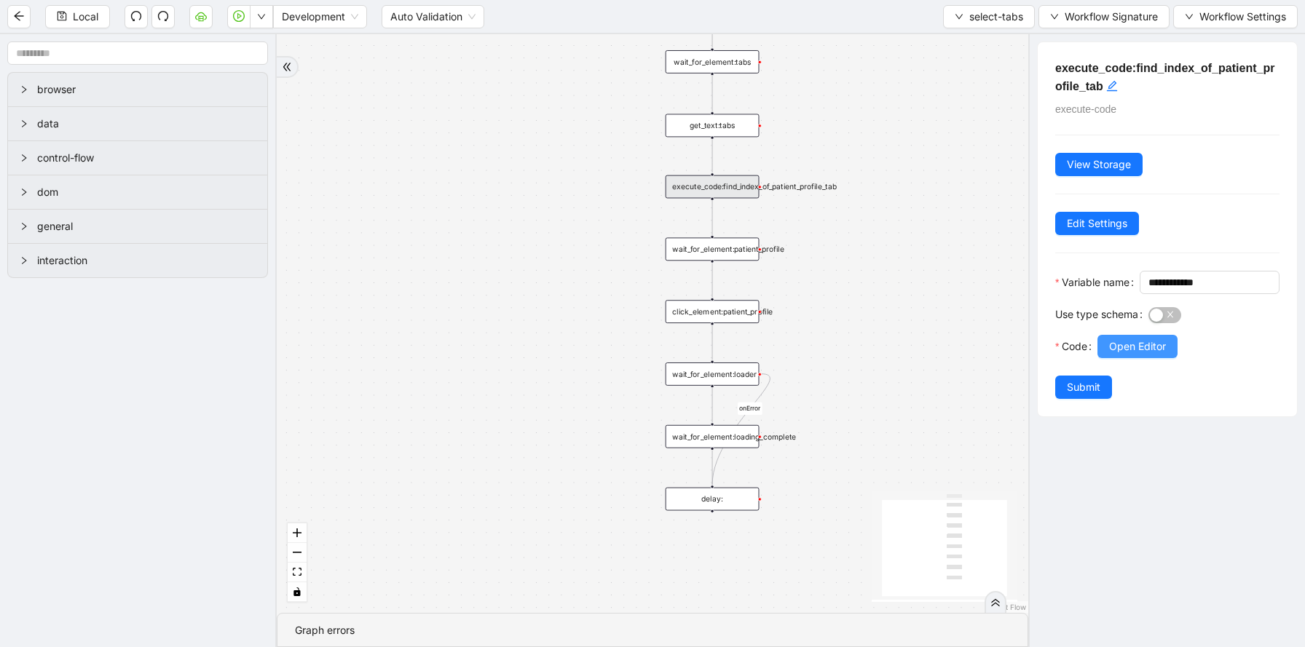
click at [1144, 355] on span "Open Editor" at bounding box center [1137, 347] width 57 height 16
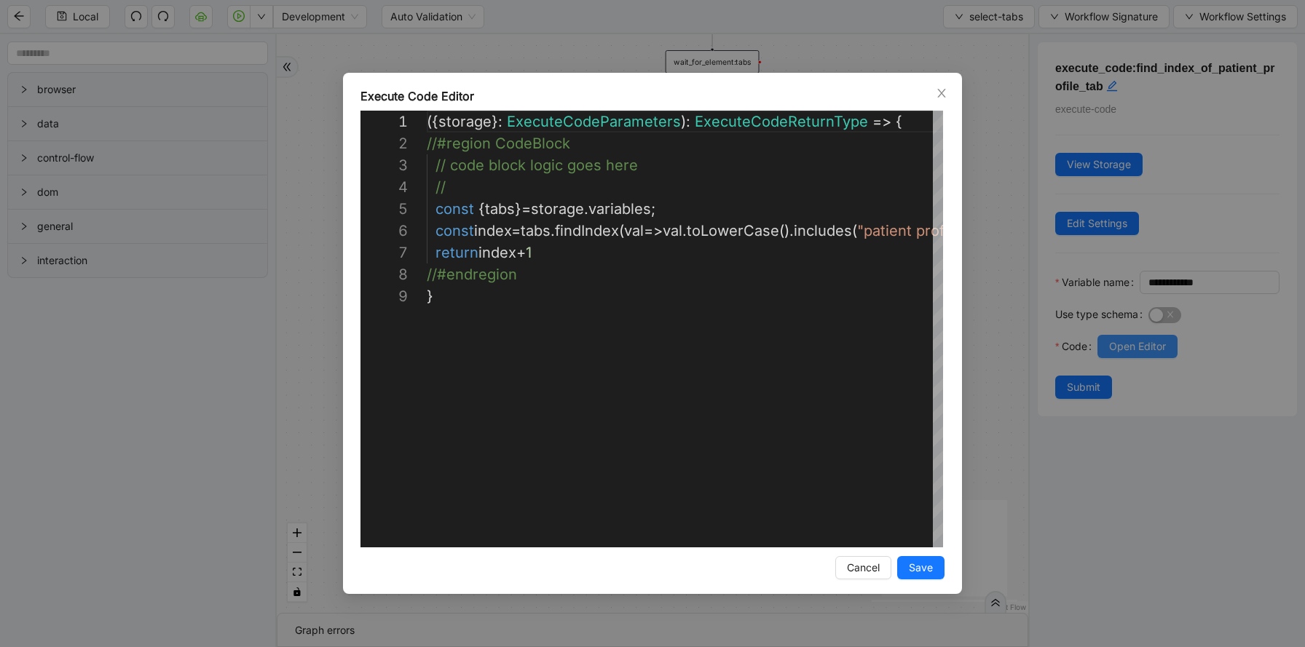
scroll to position [175, 0]
click at [810, 226] on div "({ storage }: ExecuteCodeParameters ): ExecuteCodeReturnType => { //#region Cod…" at bounding box center [726, 417] width 599 height 612
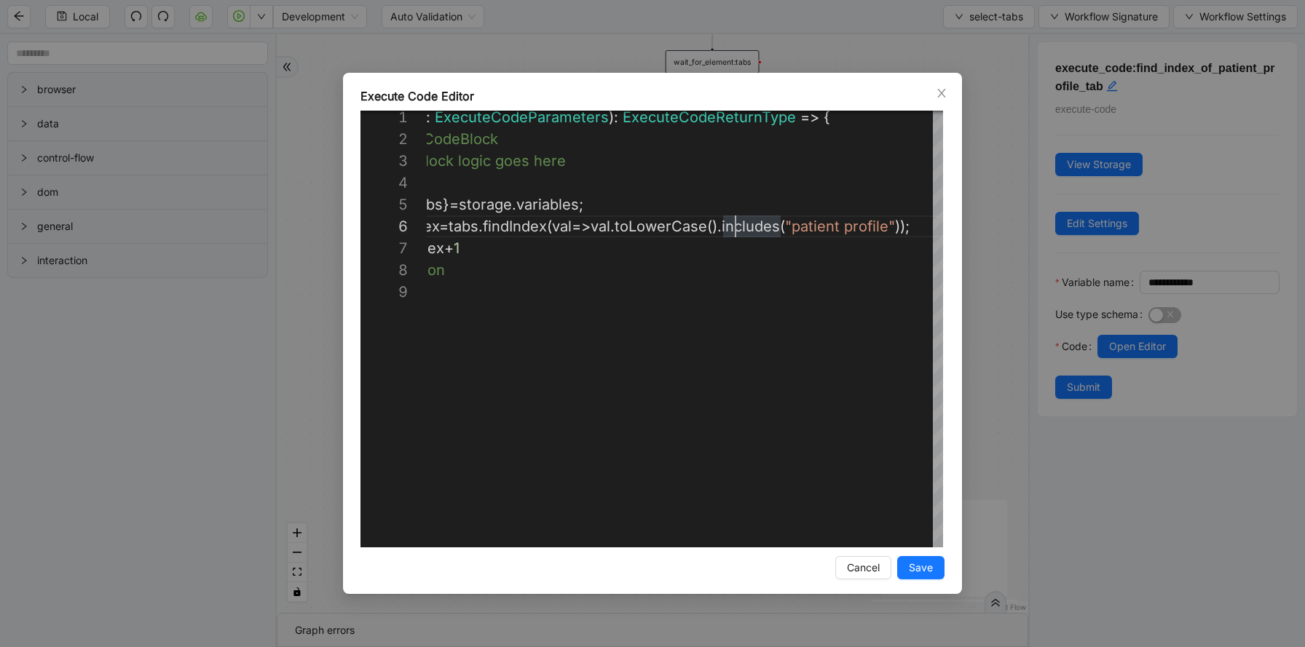
click at [318, 247] on div "**********" at bounding box center [652, 323] width 1305 height 647
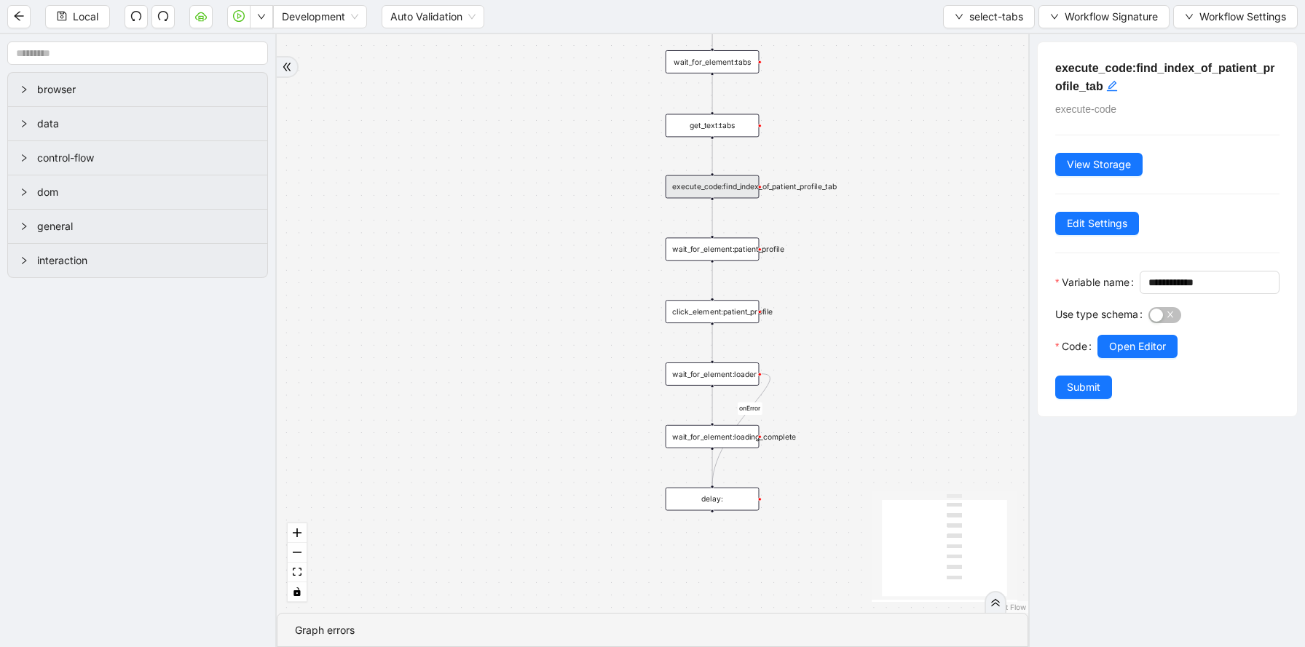
click at [892, 326] on div "onError trigger wait_for_element:tabs get_text:tabs wait_for_element:loader wai…" at bounding box center [653, 323] width 752 height 579
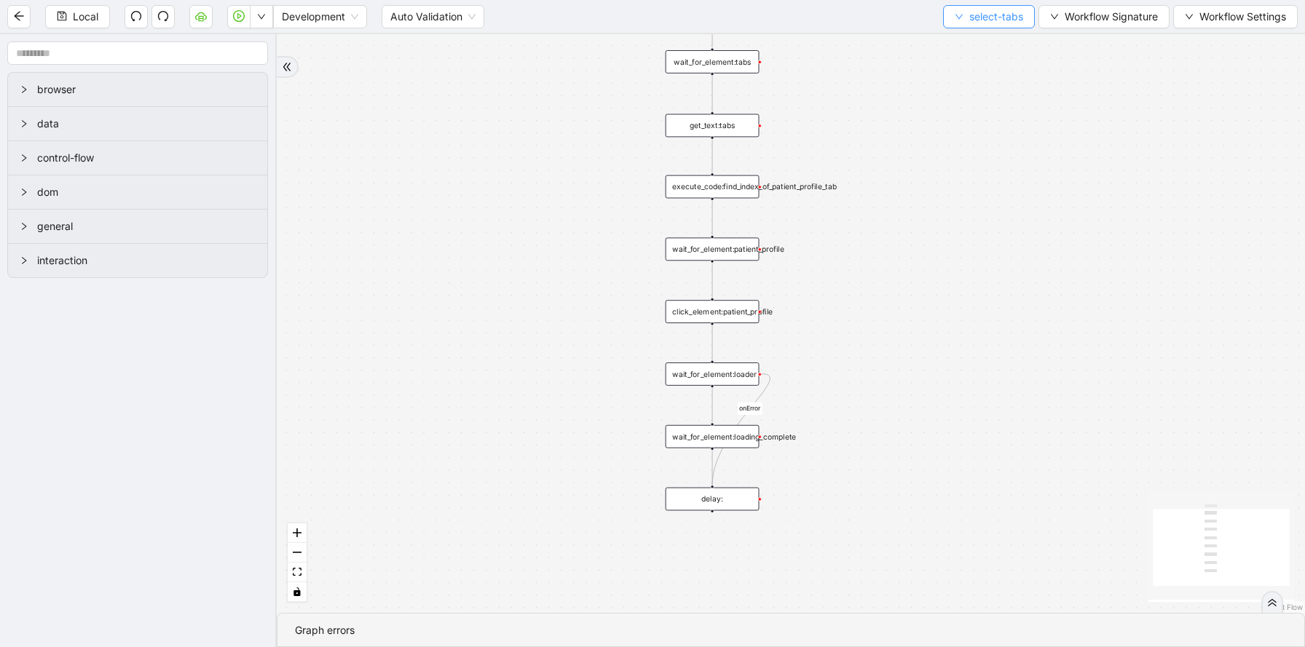
click at [980, 5] on button "select-tabs" at bounding box center [989, 16] width 92 height 23
click at [963, 42] on span "Select" at bounding box center [986, 45] width 68 height 16
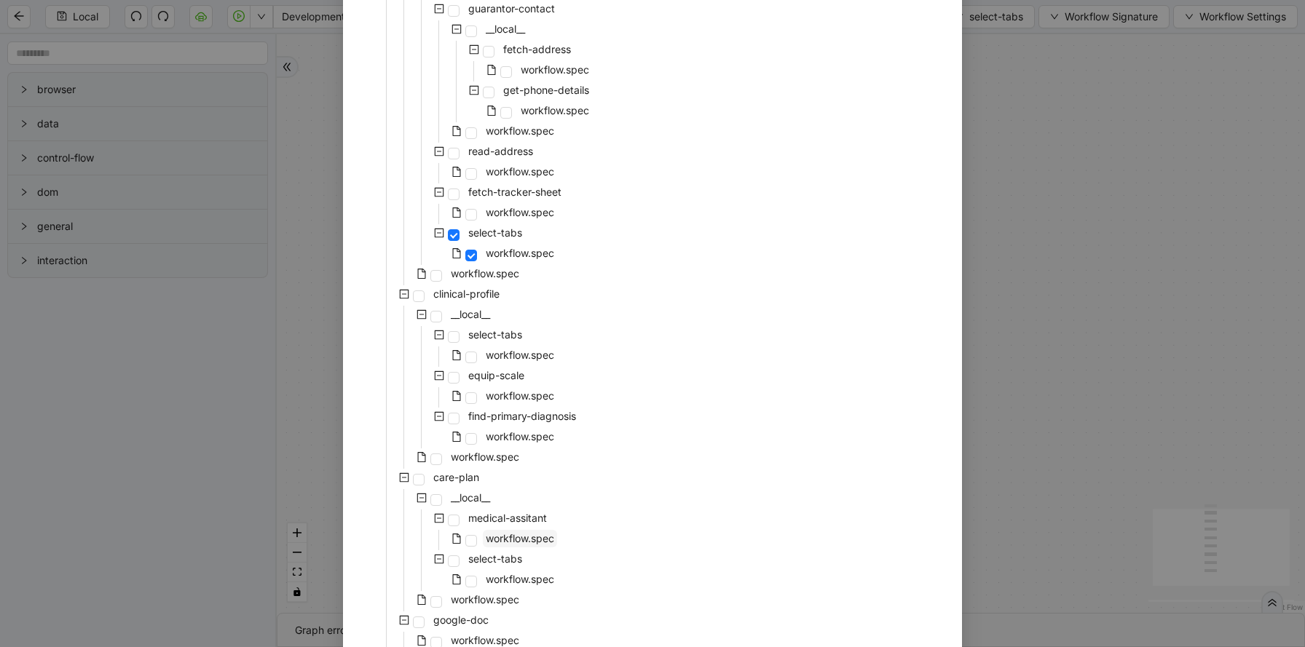
scroll to position [372, 0]
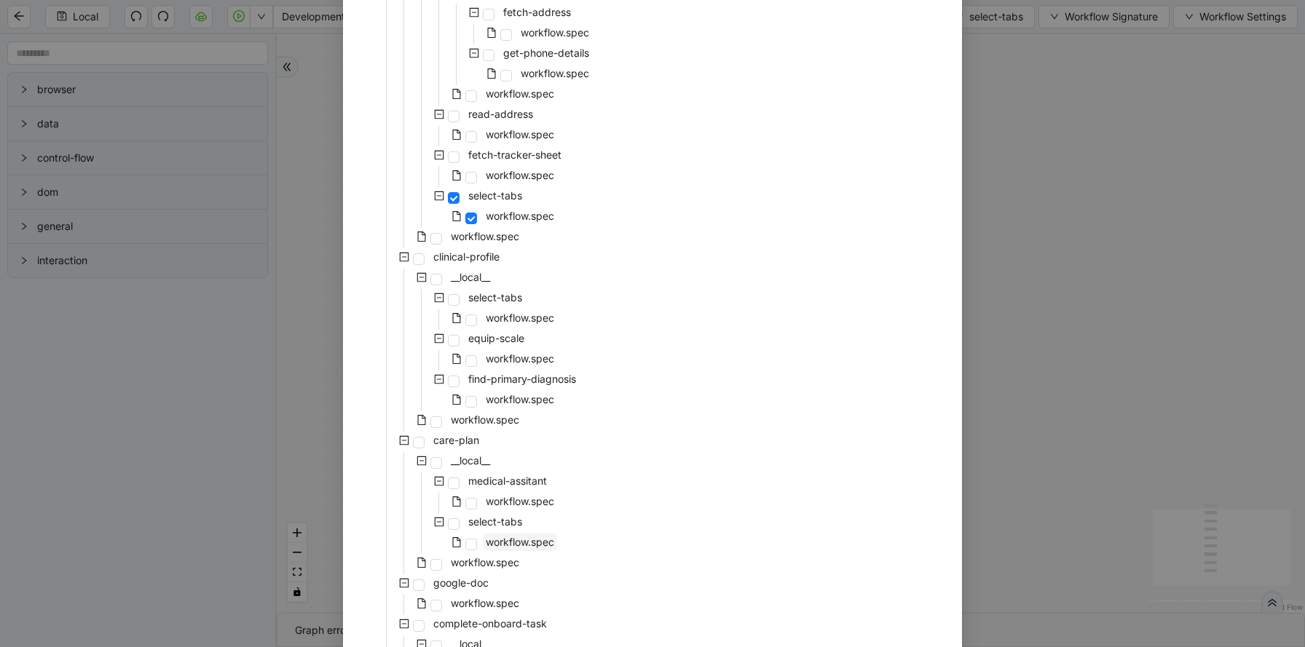
click at [519, 543] on span "workflow.spec" at bounding box center [520, 542] width 68 height 12
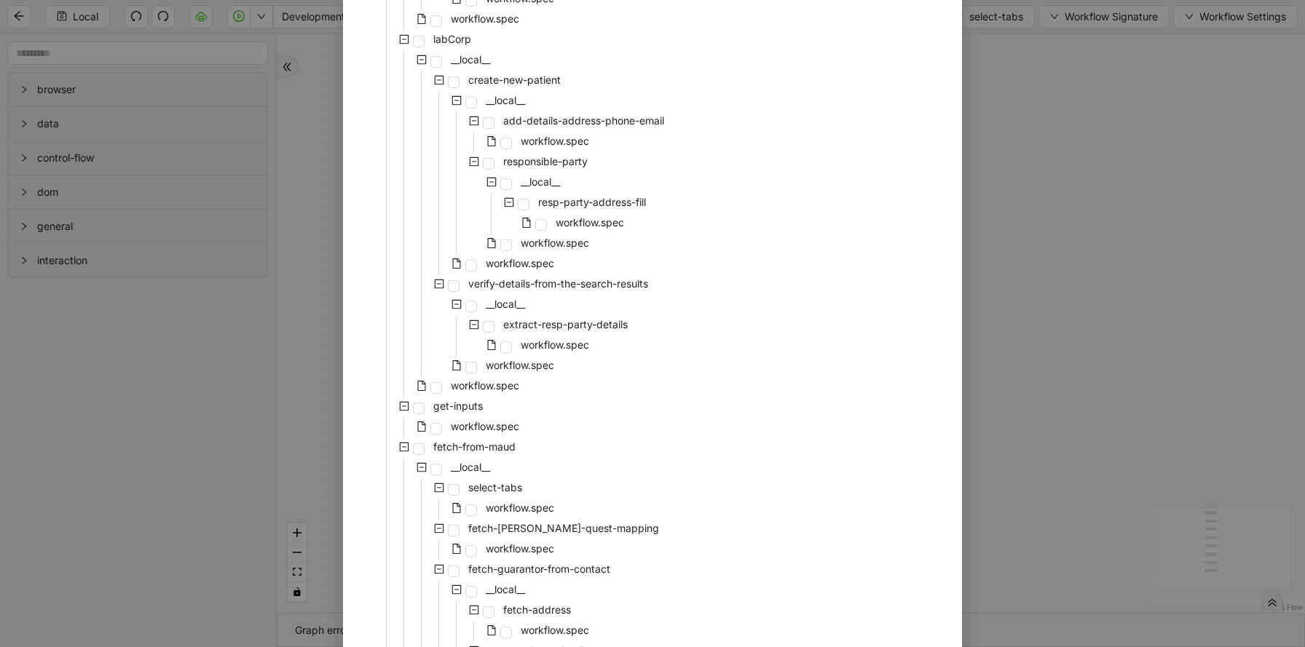
scroll to position [2974, 0]
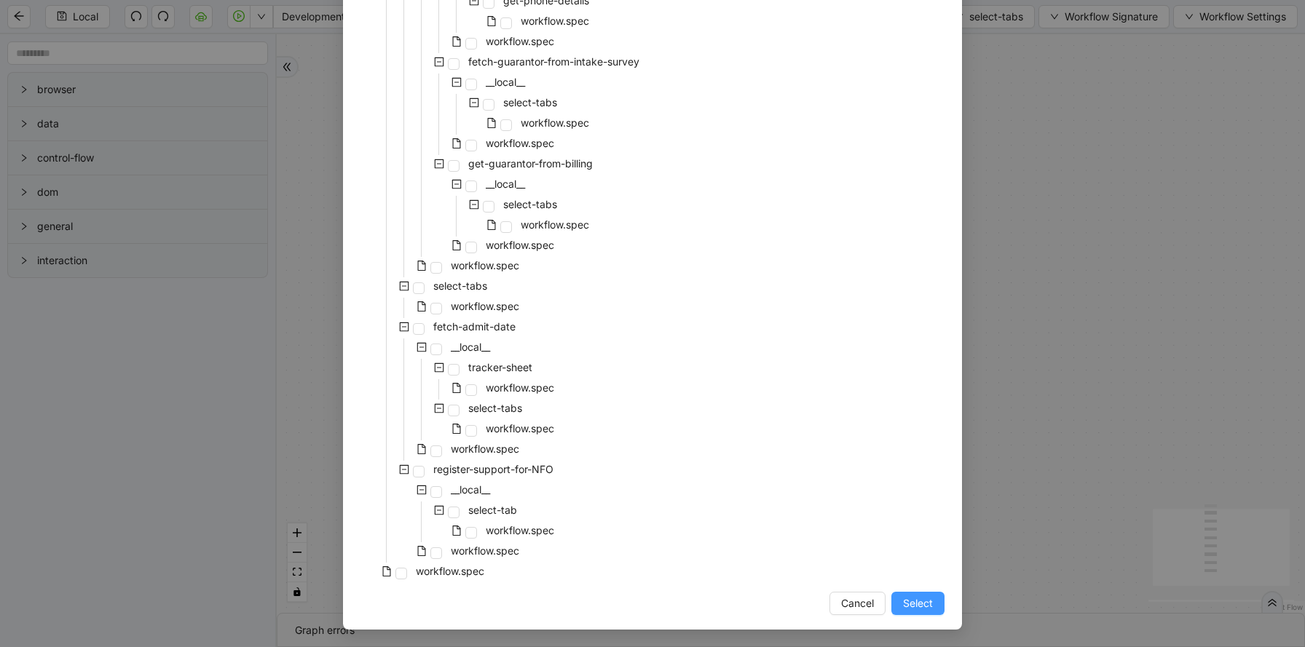
click at [915, 607] on span "Select" at bounding box center [918, 604] width 30 height 16
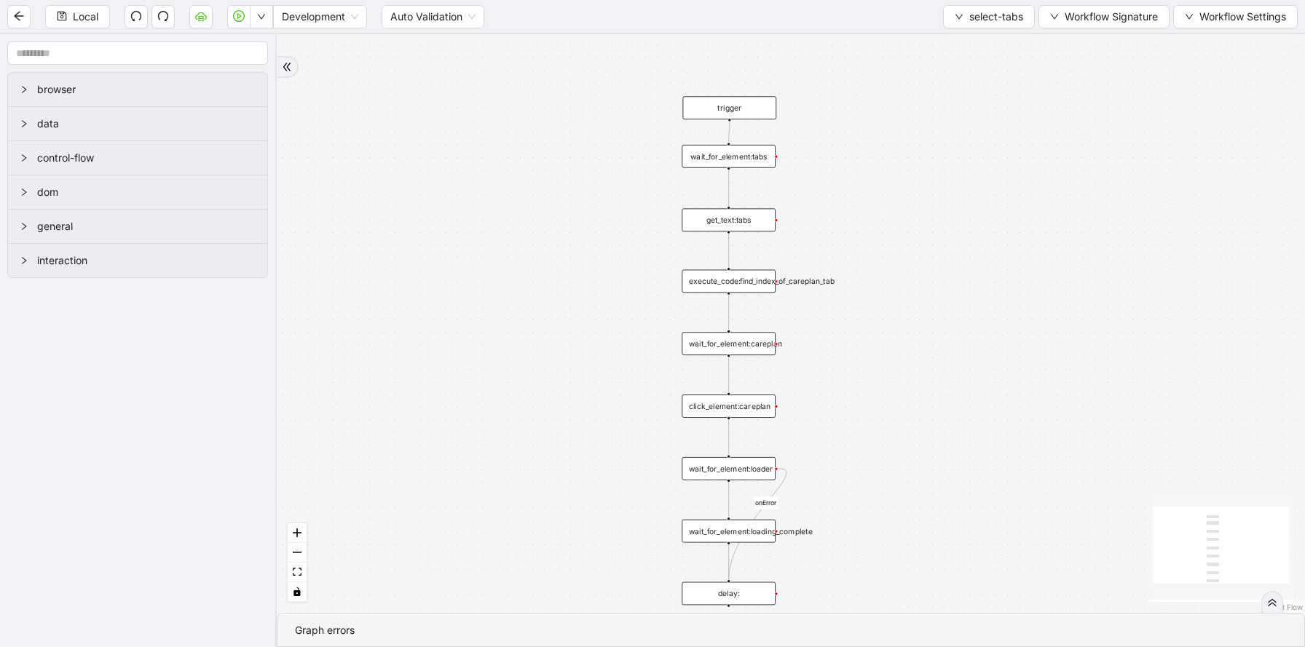
drag, startPoint x: 938, startPoint y: 527, endPoint x: 931, endPoint y: 326, distance: 201.9
click at [931, 326] on div "onError trigger wait_for_element:tabs get_text:tabs wait_for_element:loader wai…" at bounding box center [791, 323] width 1028 height 579
click at [750, 341] on div "wait_for_element:careplan" at bounding box center [726, 342] width 94 height 23
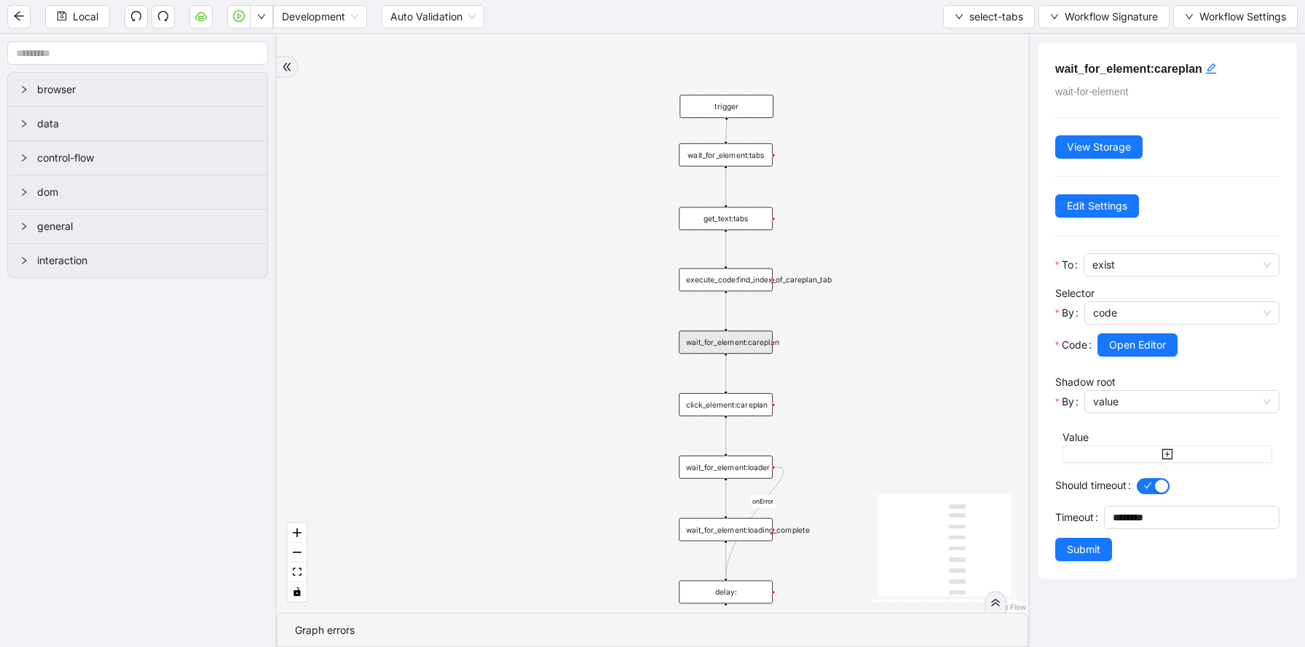
click at [747, 282] on div "execute_code:find_index_of_careplan_tab" at bounding box center [726, 280] width 94 height 23
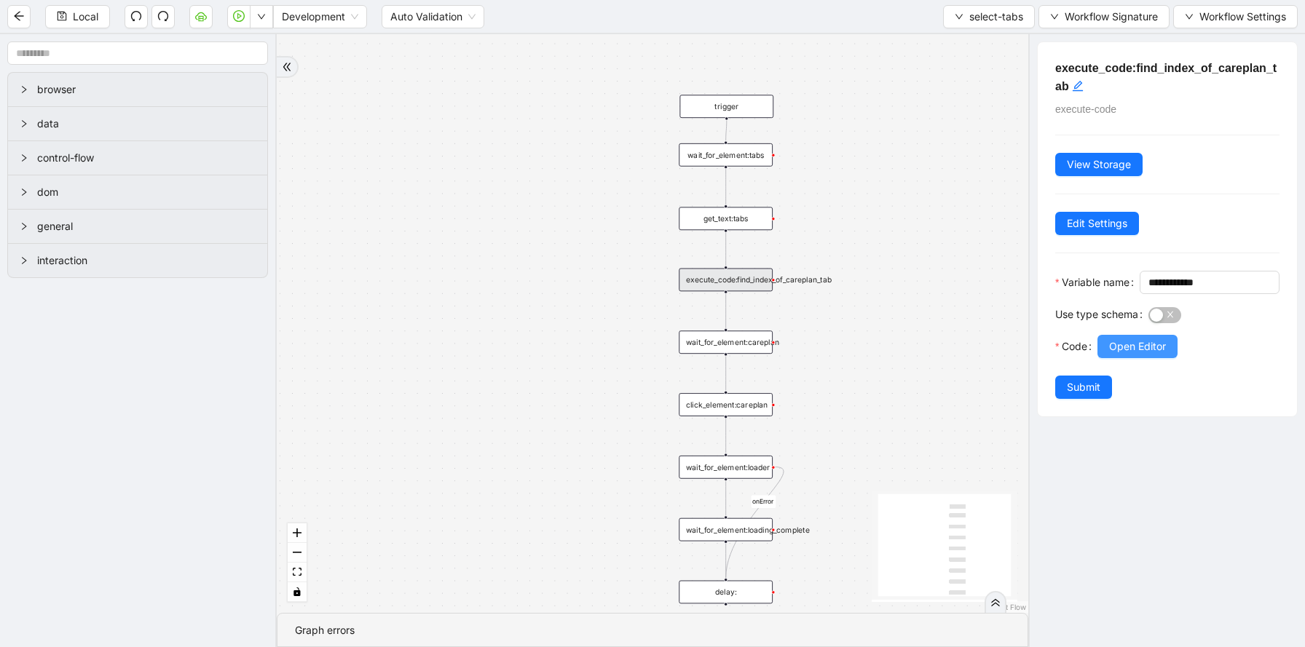
click at [1151, 355] on span "Open Editor" at bounding box center [1137, 347] width 57 height 16
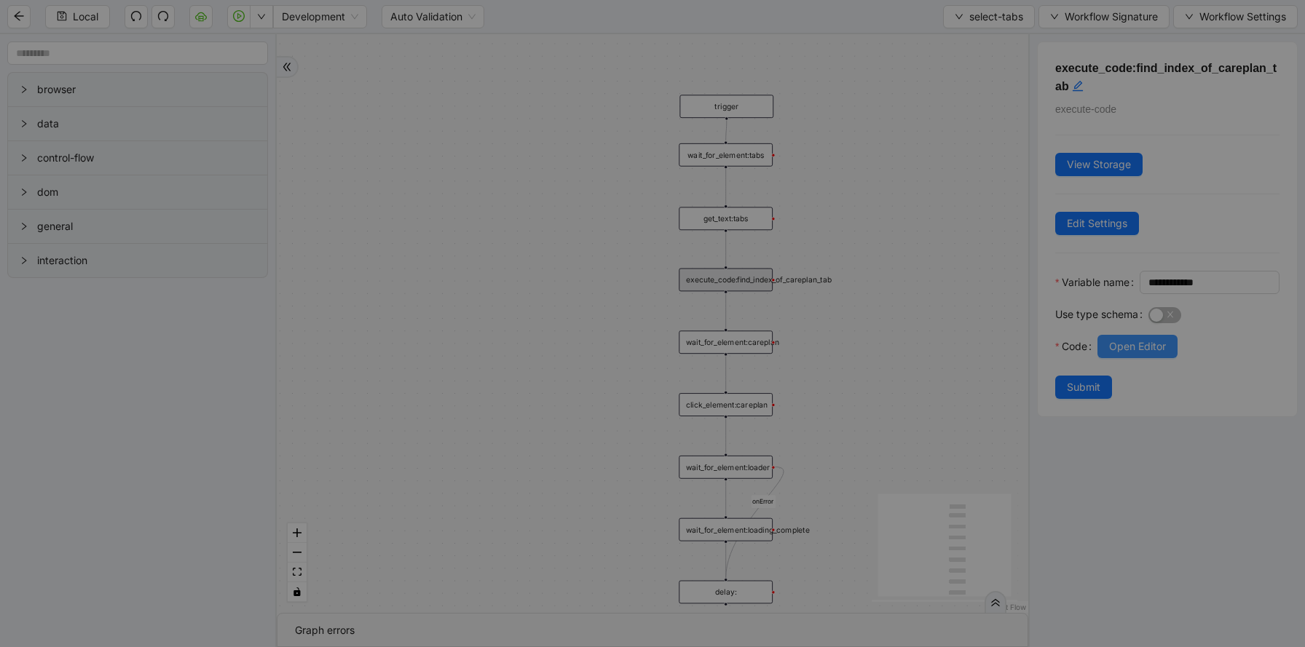
scroll to position [175, 0]
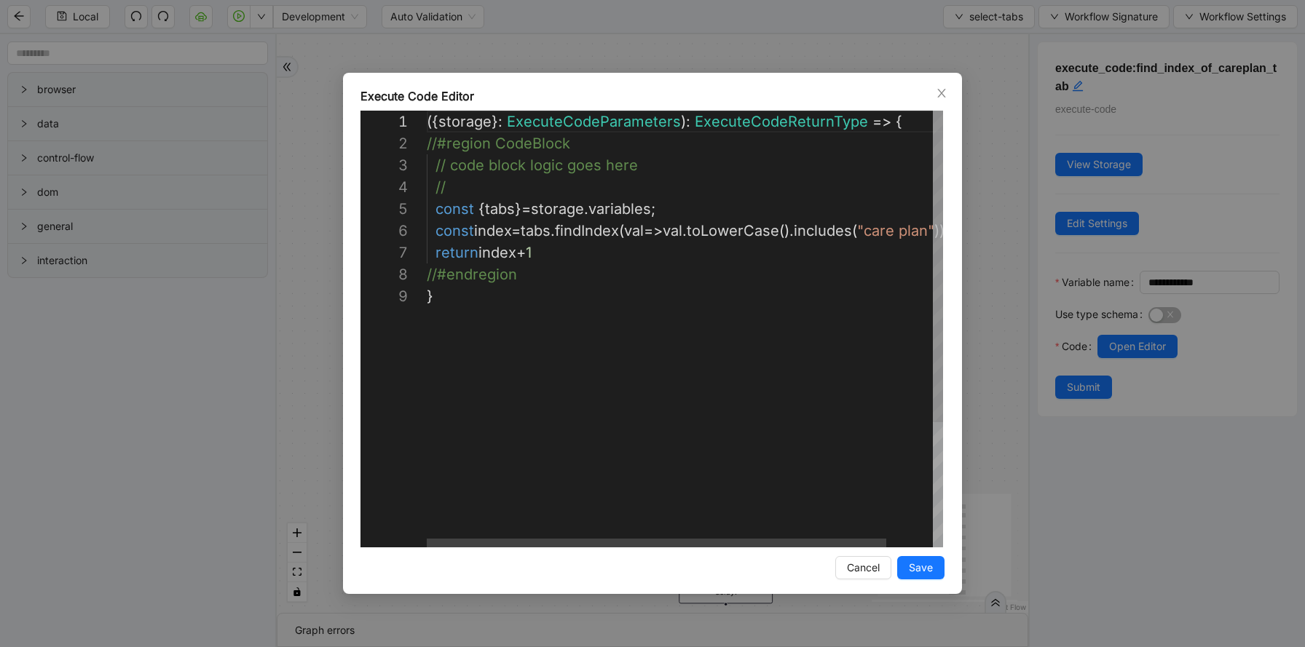
click at [821, 288] on div "({ storage }: ExecuteCodeParameters ): ExecuteCodeReturnType => { //#region Cod…" at bounding box center [711, 417] width 568 height 612
click at [993, 191] on div "**********" at bounding box center [652, 323] width 1305 height 647
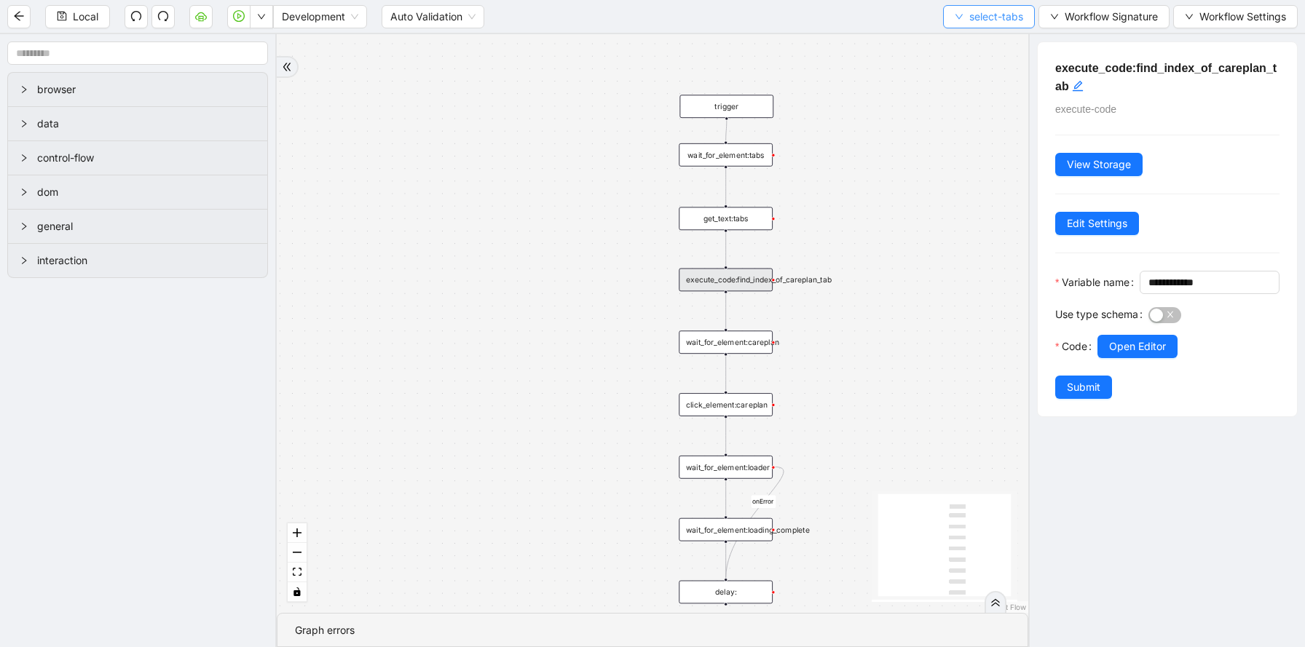
click at [982, 21] on span "select-tabs" at bounding box center [996, 17] width 54 height 16
click at [984, 44] on span "Select" at bounding box center [986, 45] width 68 height 16
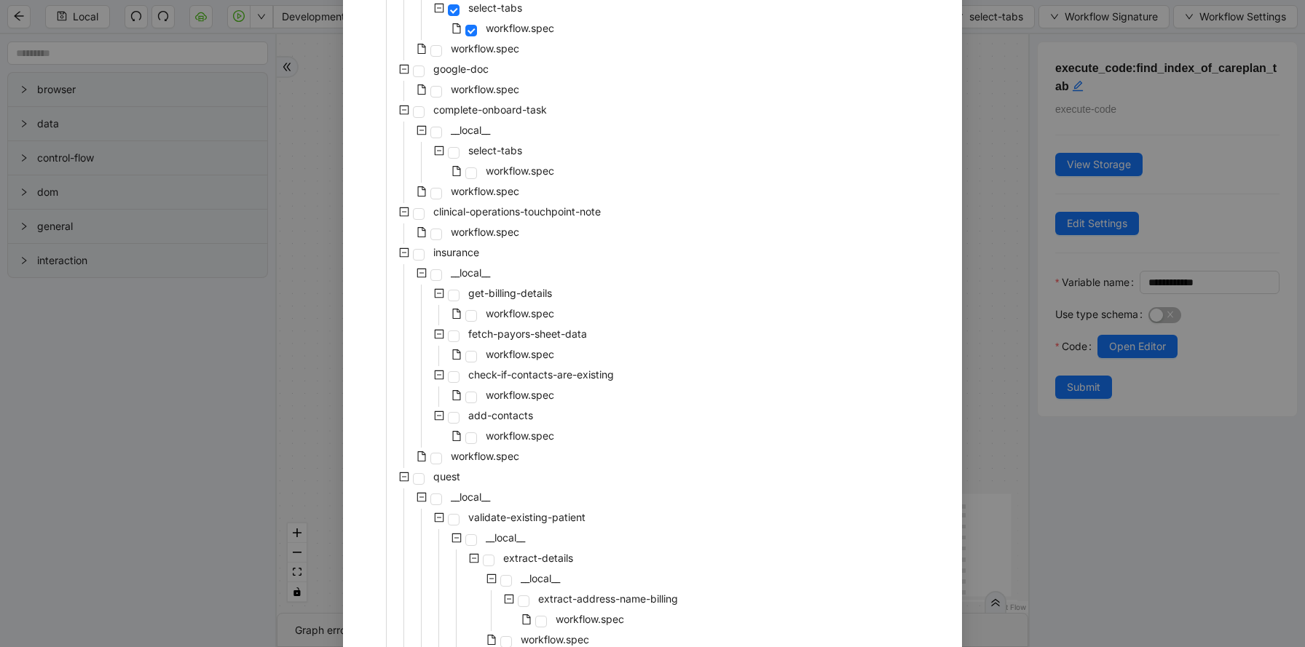
scroll to position [885, 0]
click at [515, 174] on span "workflow.spec" at bounding box center [520, 172] width 68 height 12
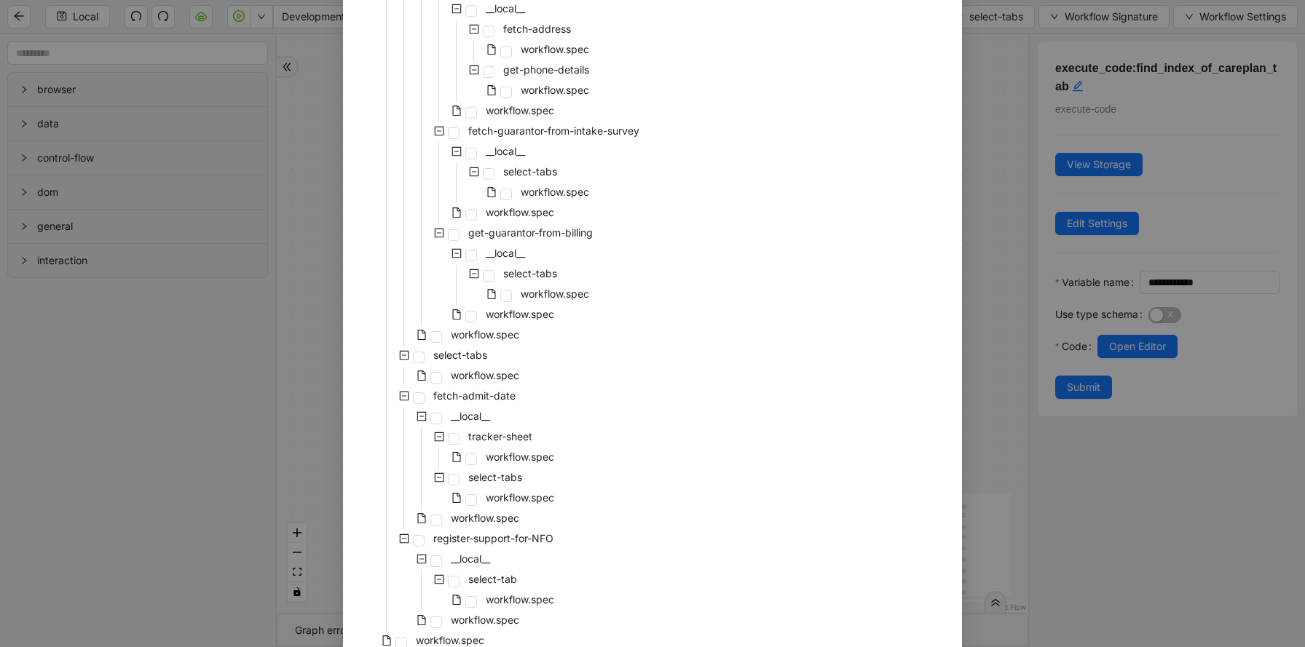
scroll to position [2974, 0]
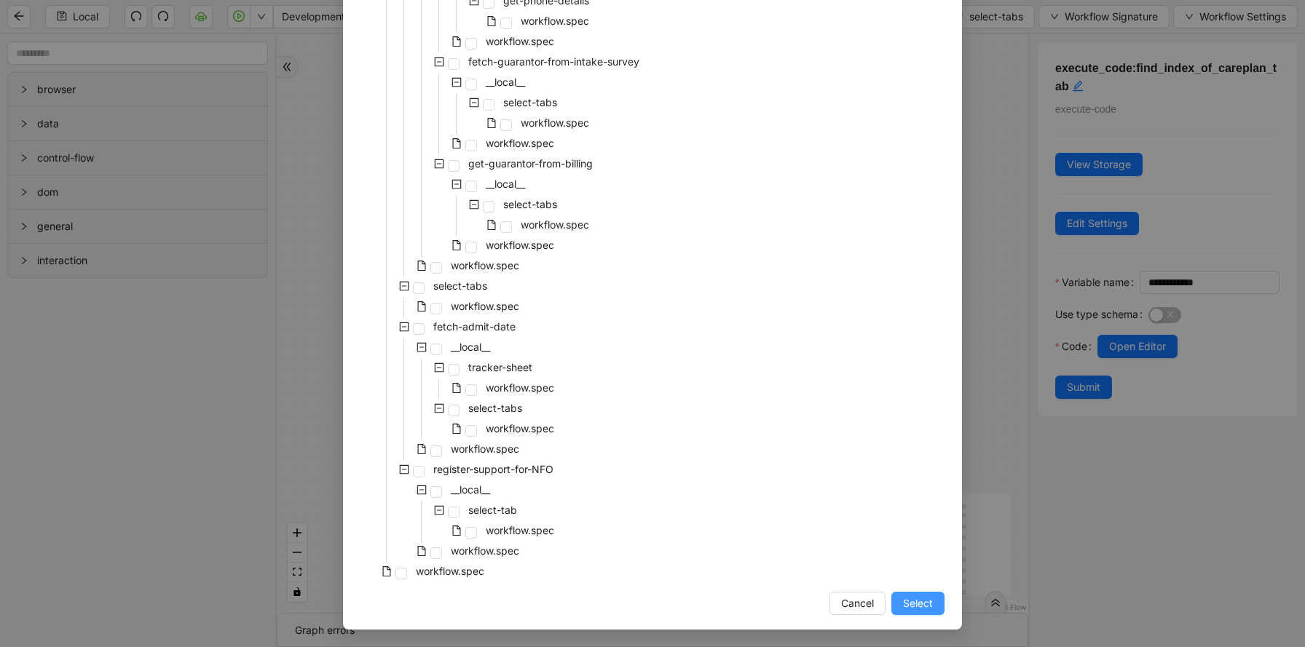
click at [926, 600] on span "Select" at bounding box center [918, 604] width 30 height 16
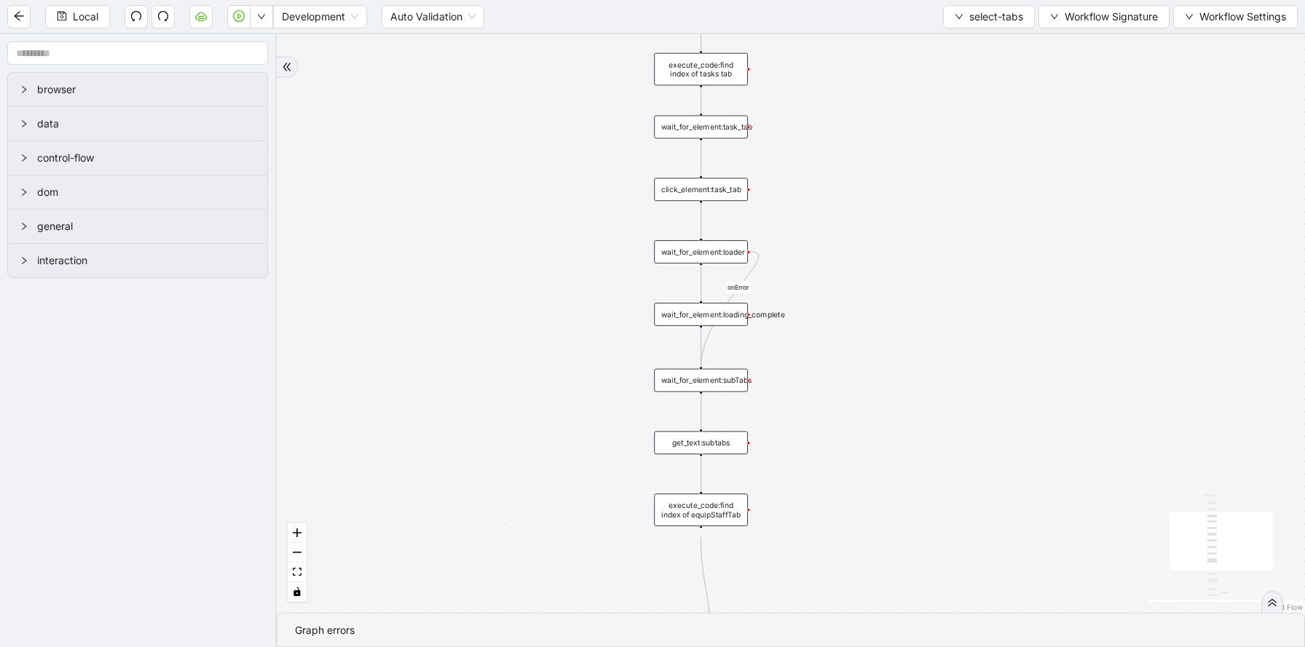
drag, startPoint x: 840, startPoint y: 101, endPoint x: 838, endPoint y: 200, distance: 99.1
click at [839, 201] on div "onError onError trigger wait_for_element:tabs get_text:tabs execute_code:find i…" at bounding box center [791, 323] width 1028 height 579
click at [720, 77] on div "execute_code:find index of tasks tab" at bounding box center [700, 76] width 94 height 33
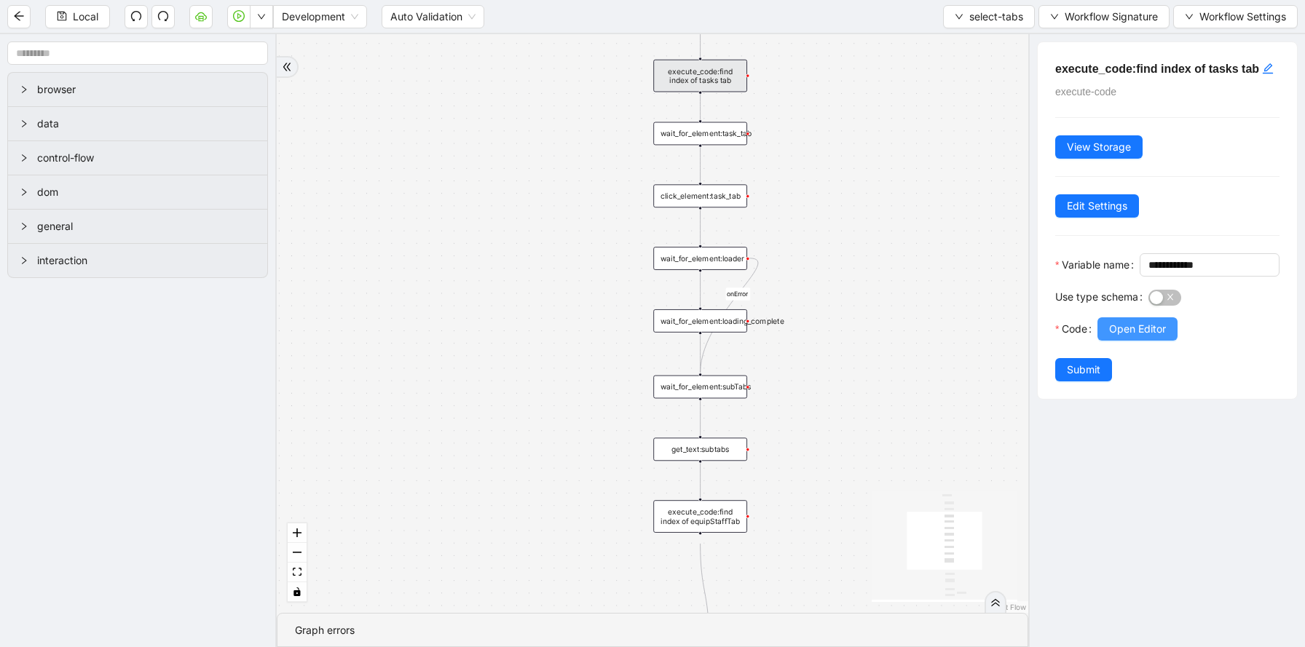
click at [1124, 337] on span "Open Editor" at bounding box center [1137, 329] width 57 height 16
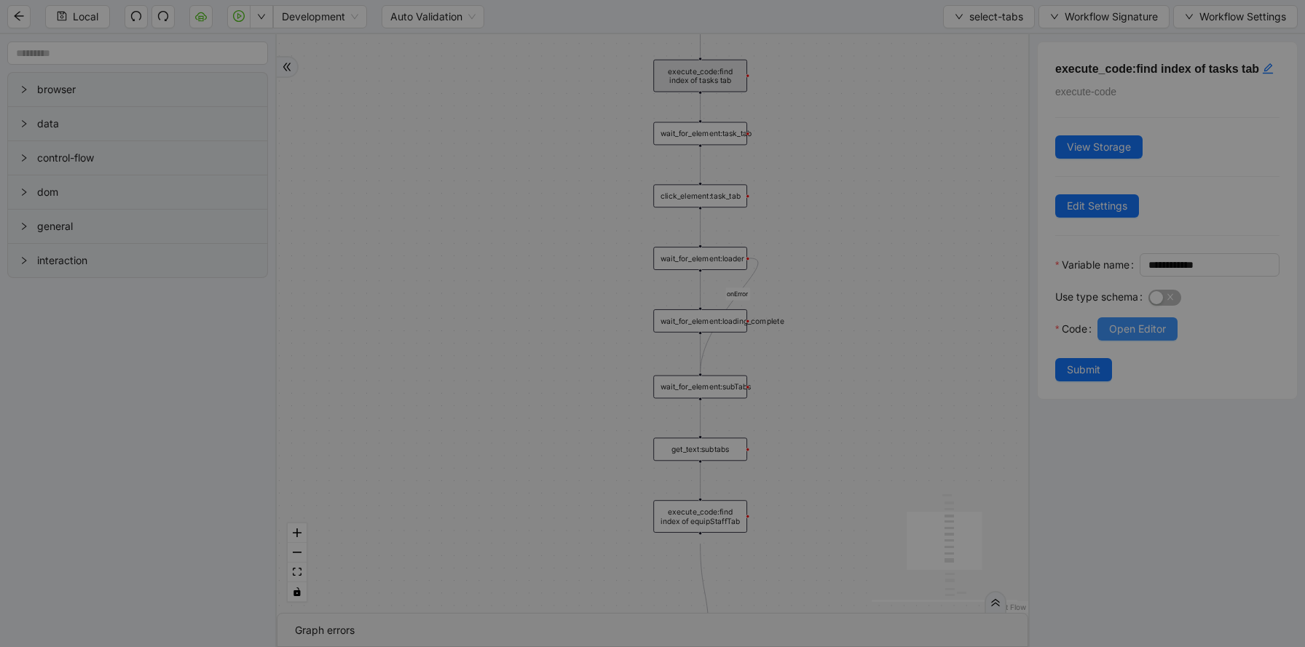
scroll to position [175, 0]
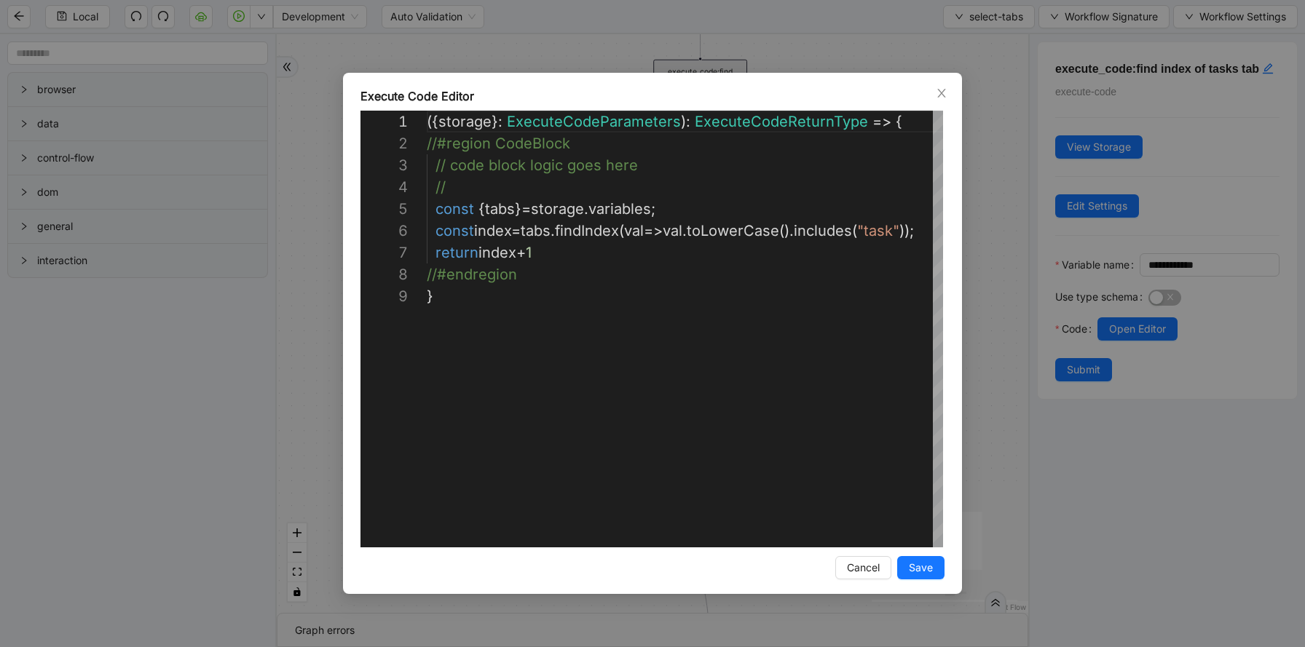
click at [1001, 80] on div "**********" at bounding box center [652, 323] width 1305 height 647
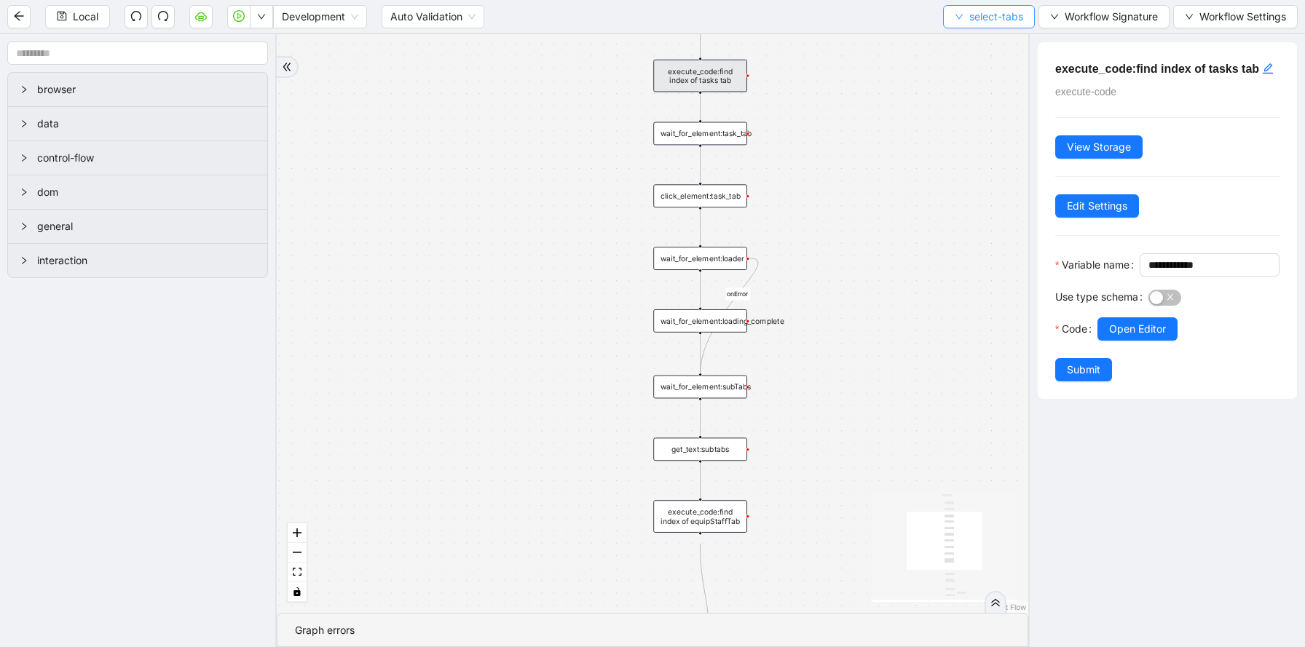
click at [995, 25] on button "select-tabs" at bounding box center [989, 16] width 92 height 23
click at [983, 51] on span "Select" at bounding box center [986, 45] width 68 height 16
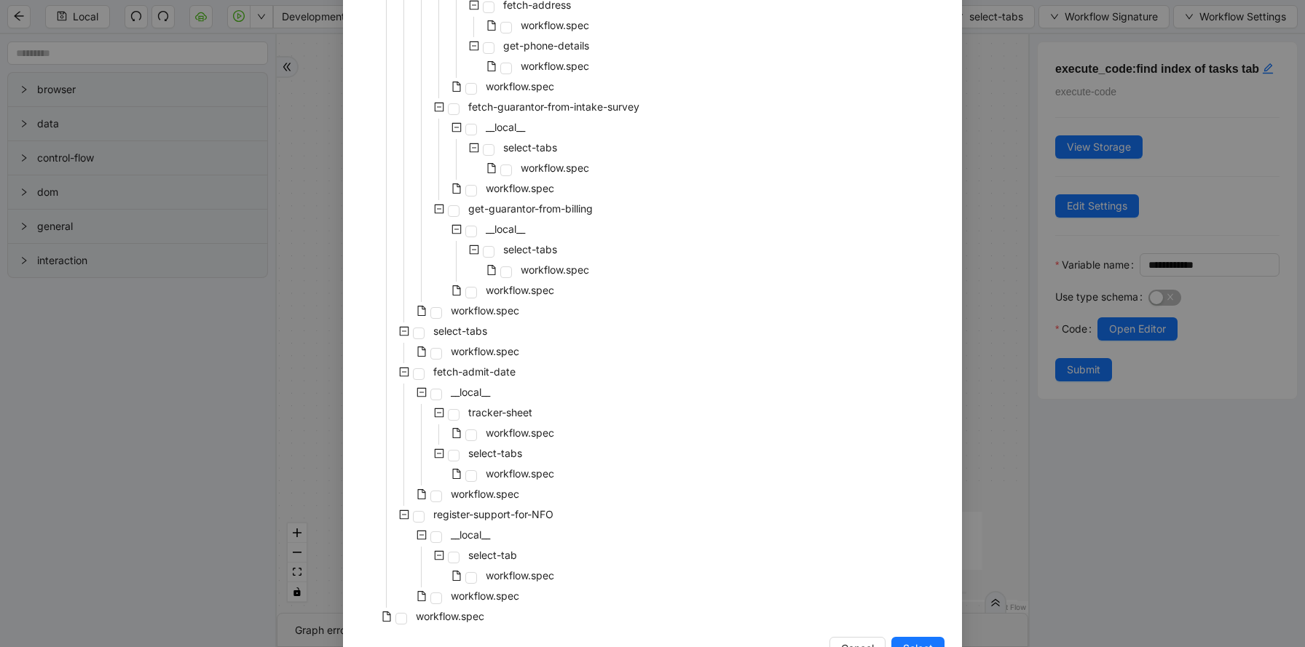
scroll to position [2974, 0]
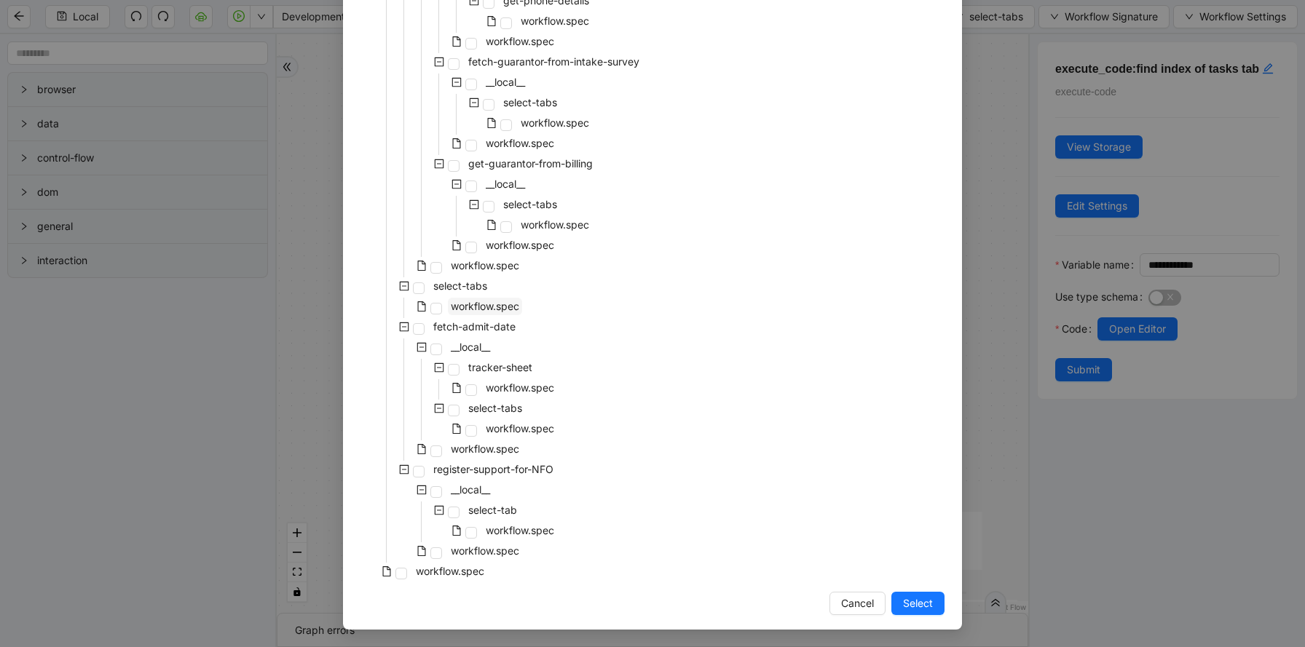
click at [475, 301] on span "workflow.spec" at bounding box center [485, 306] width 68 height 12
click at [920, 607] on span "Select" at bounding box center [918, 604] width 30 height 16
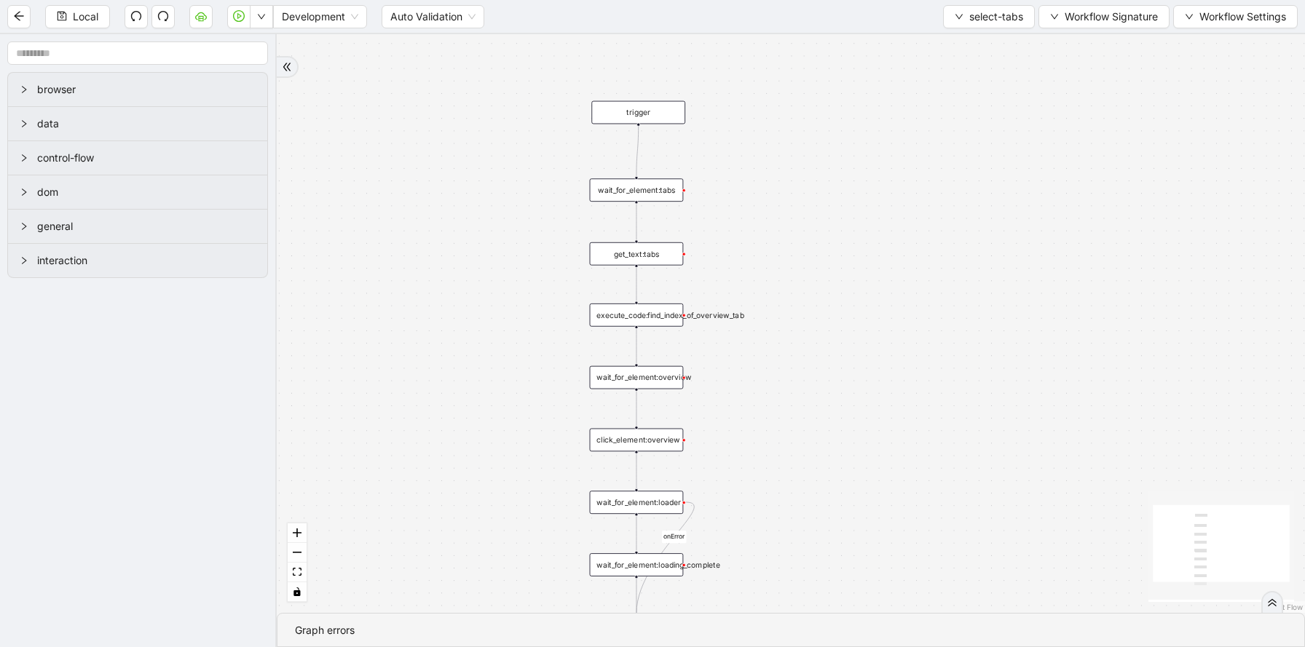
click at [658, 323] on div "execute_code:find_index_of_overview_tab" at bounding box center [637, 315] width 94 height 23
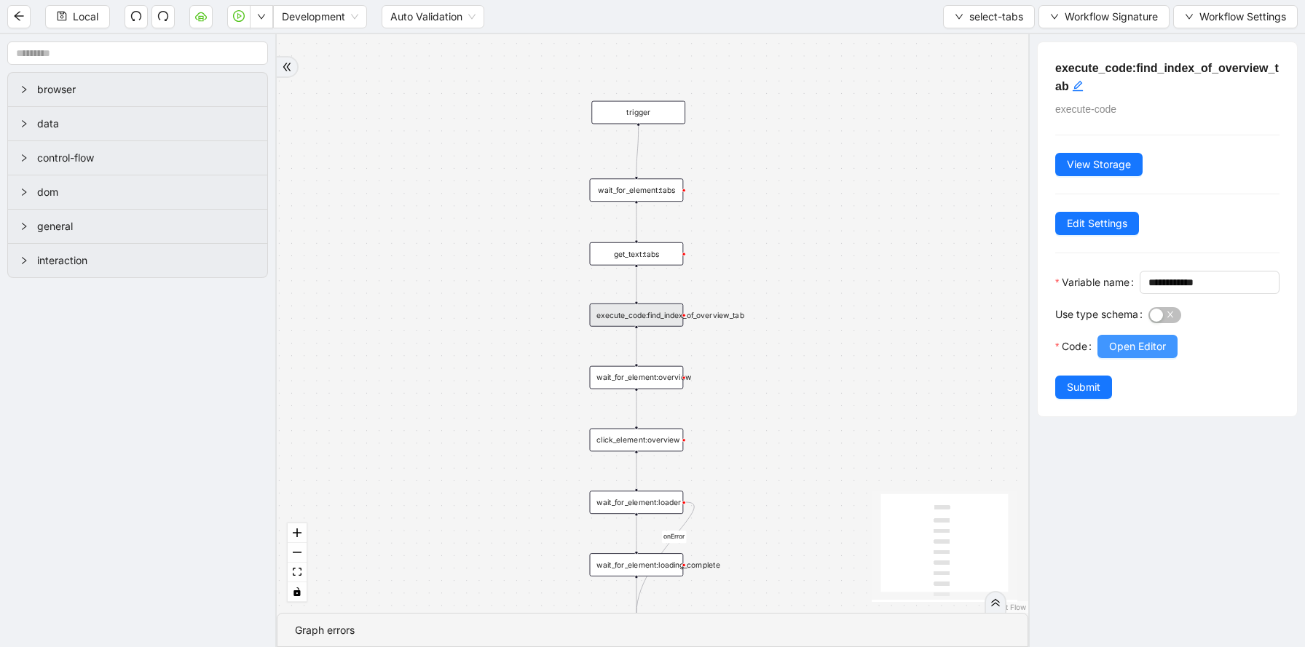
click at [1131, 355] on span "Open Editor" at bounding box center [1137, 347] width 57 height 16
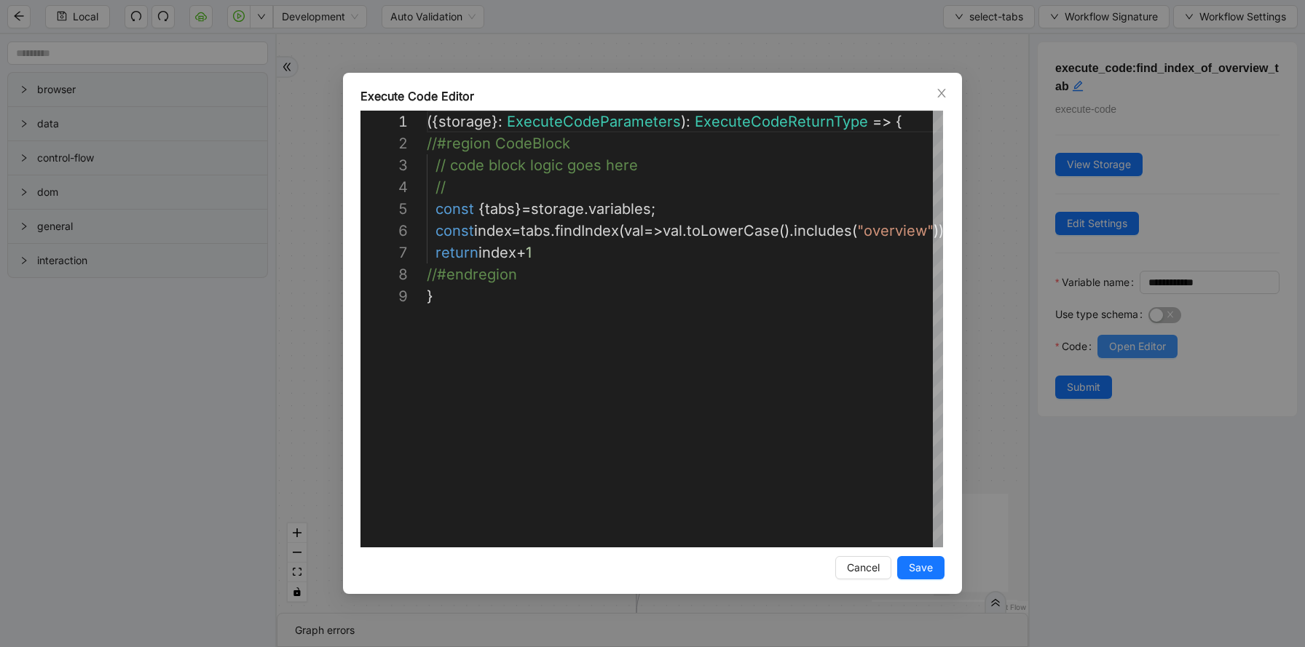
scroll to position [175, 0]
click at [968, 92] on div "**********" at bounding box center [652, 323] width 1305 height 647
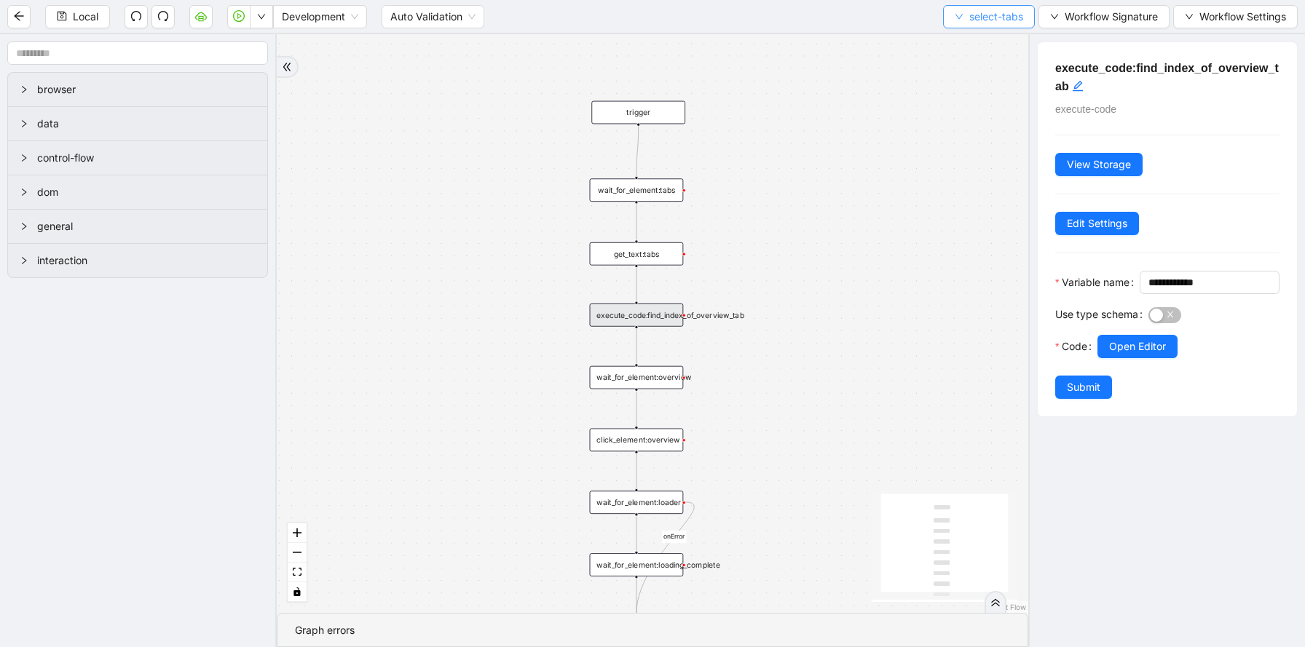
click at [958, 25] on button "select-tabs" at bounding box center [989, 16] width 92 height 23
click at [961, 43] on span "Select" at bounding box center [986, 45] width 68 height 16
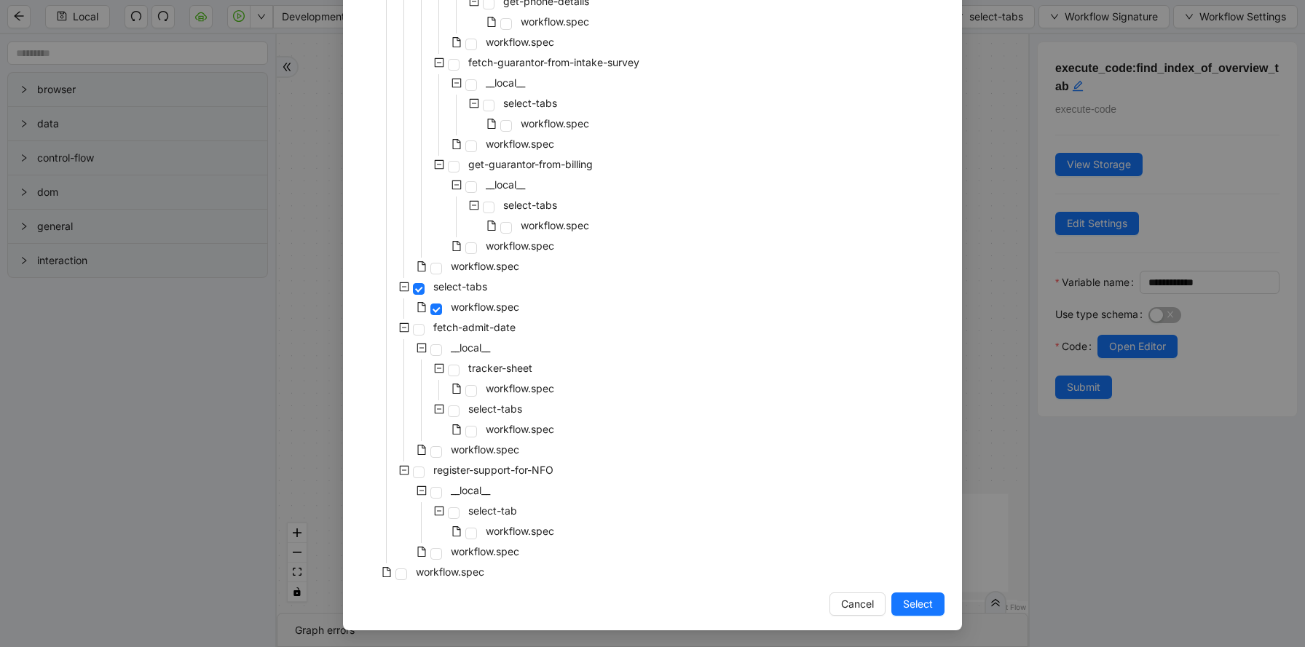
scroll to position [2974, 0]
click at [519, 430] on span "workflow.spec" at bounding box center [520, 428] width 68 height 12
click at [503, 449] on span "workflow.spec" at bounding box center [485, 449] width 68 height 12
click at [928, 604] on span "Select" at bounding box center [918, 604] width 30 height 16
click at [928, 604] on div "onError trigger wait_for_element:tabs get_text:tabs wait_for_element:loader wai…" at bounding box center [653, 323] width 752 height 579
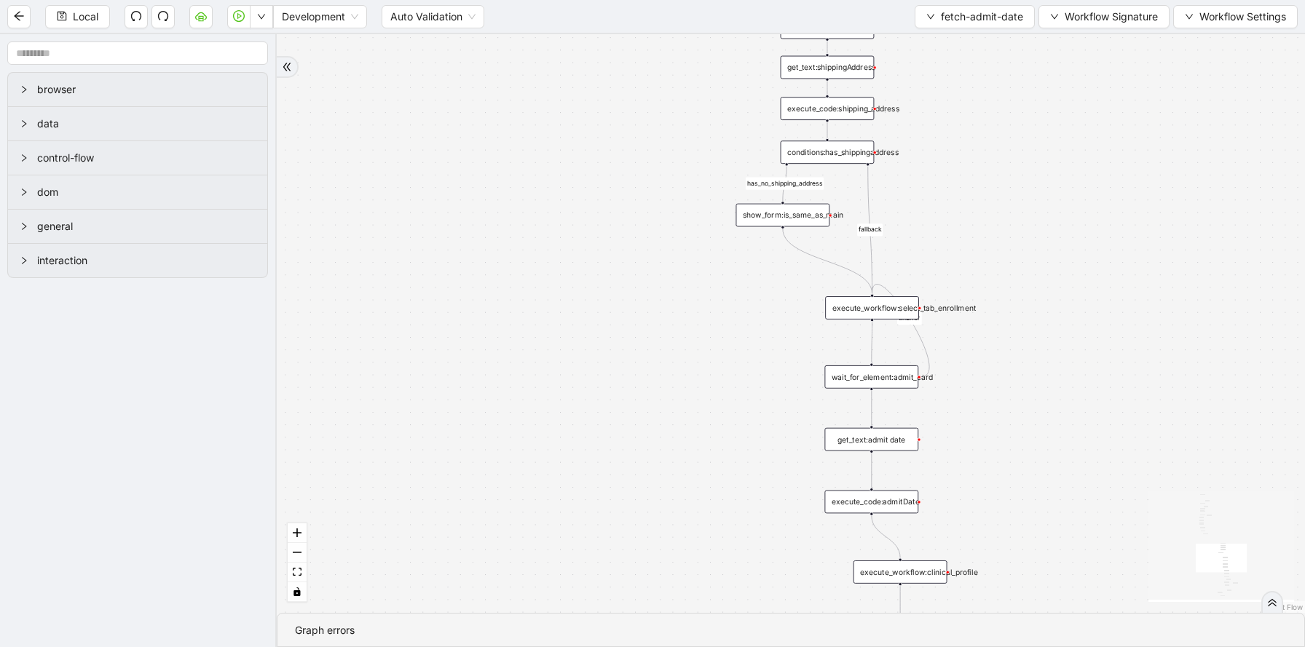
drag, startPoint x: 1180, startPoint y: 448, endPoint x: 1057, endPoint y: 288, distance: 202.0
click at [1057, 288] on div "has_no_shipping_address success fallback ask_for_scale fallback success fallbac…" at bounding box center [791, 323] width 1028 height 579
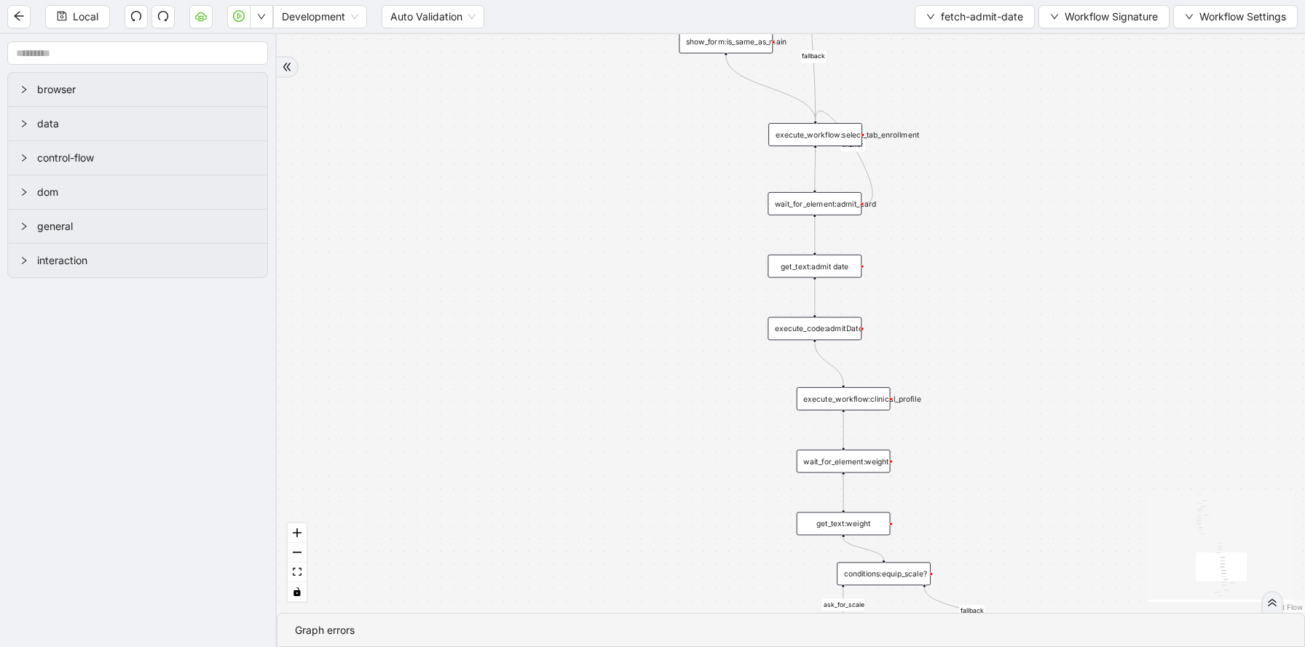
drag, startPoint x: 1030, startPoint y: 420, endPoint x: 974, endPoint y: 246, distance: 183.1
click at [974, 246] on div "has_no_shipping_address success fallback ask_for_scale fallback success fallbac…" at bounding box center [791, 323] width 1028 height 579
click at [840, 399] on div "execute_workflow:clinical_profile" at bounding box center [840, 394] width 94 height 23
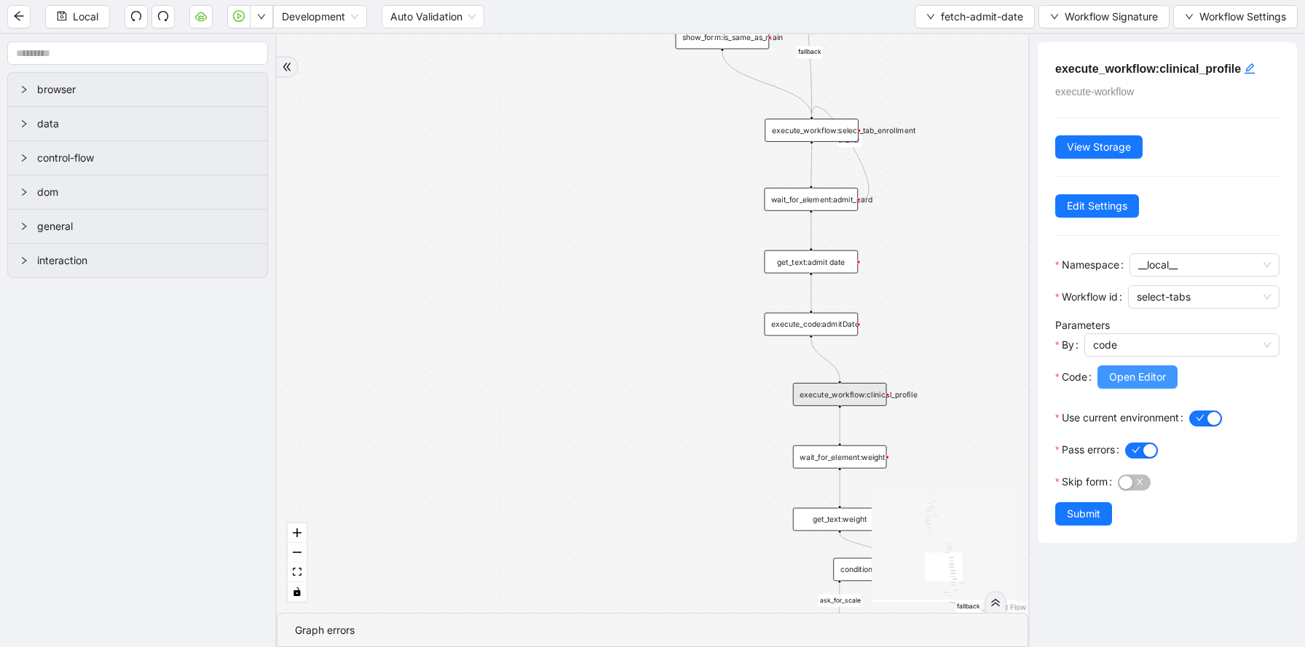
click at [1138, 366] on button "Open Editor" at bounding box center [1137, 377] width 80 height 23
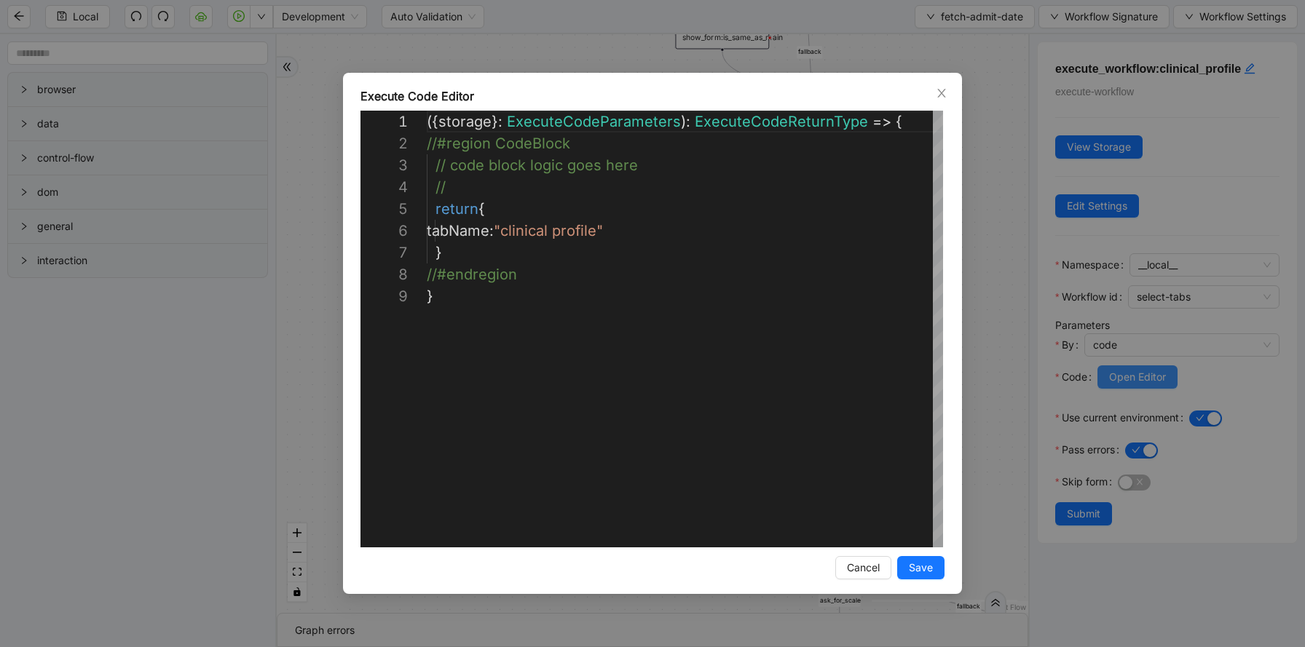
scroll to position [175, 0]
click at [611, 227] on div "( { storage } : ExecuteCodeParameters ): ExecuteCodeReturnType => { //#region C…" at bounding box center [686, 417] width 519 height 612
type textarea "**********"
click at [919, 570] on span "Save" at bounding box center [921, 568] width 24 height 16
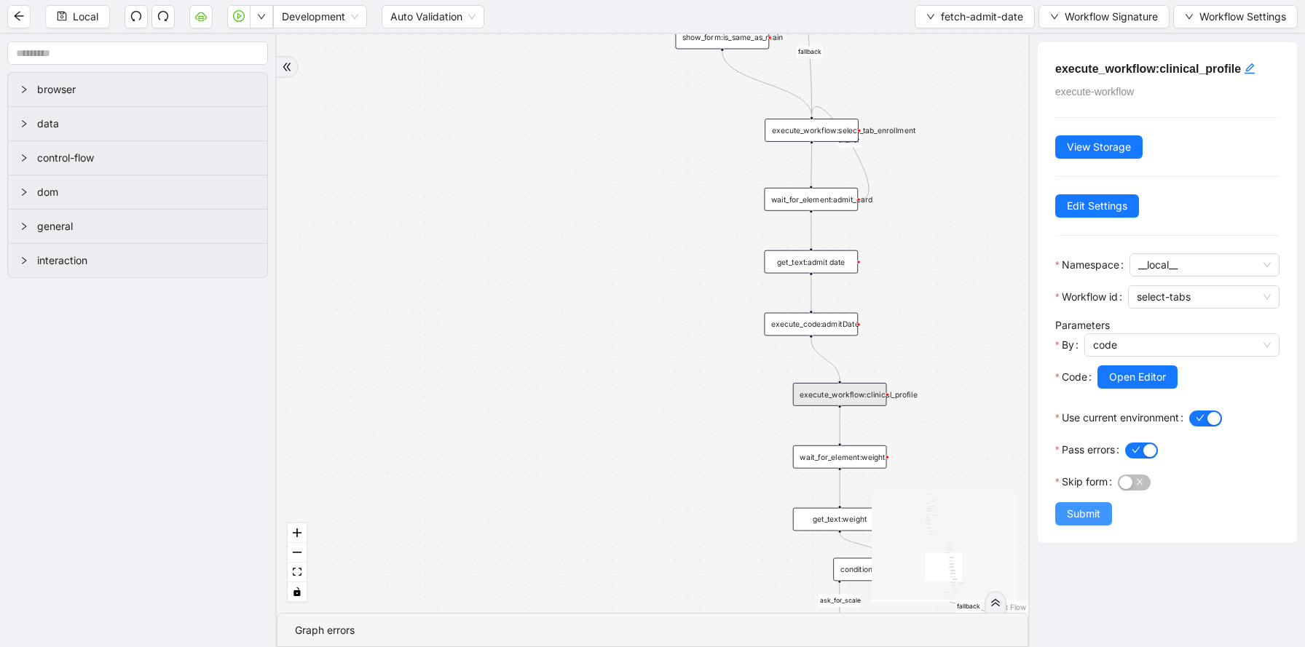
click at [1087, 506] on span "Submit" at bounding box center [1084, 514] width 34 height 16
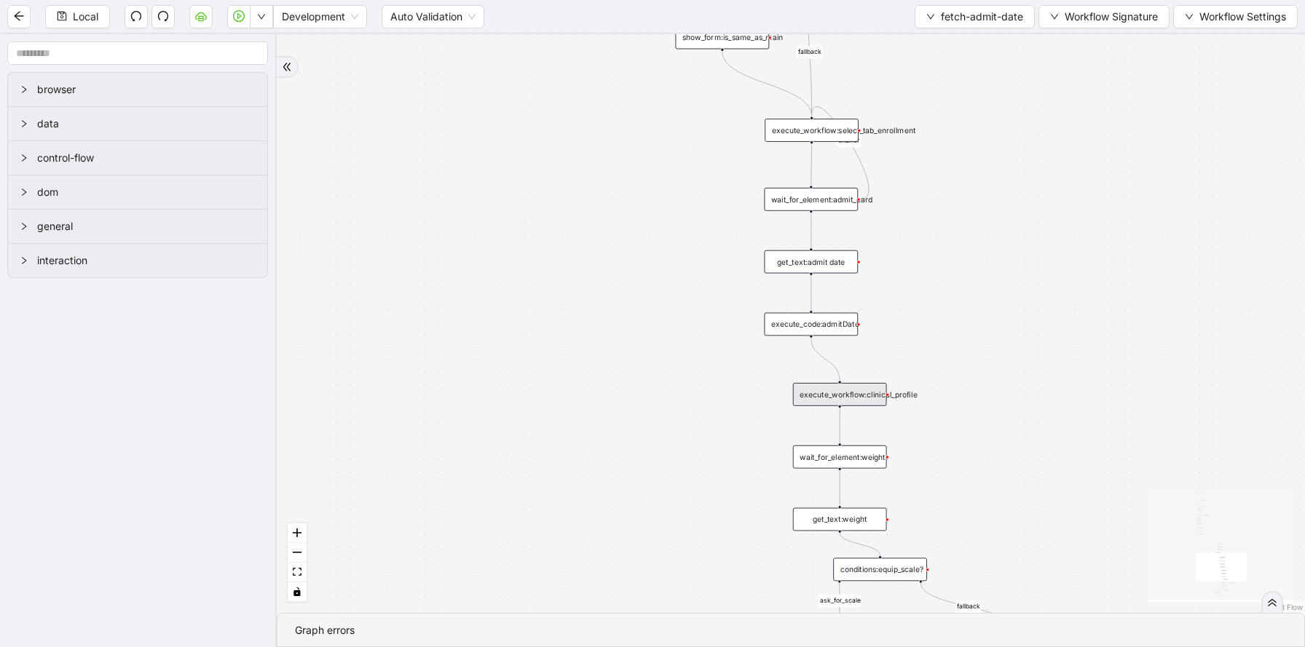
click at [987, 334] on div "has_no_shipping_address success fallback ask_for_scale fallback success fallbac…" at bounding box center [791, 323] width 1028 height 579
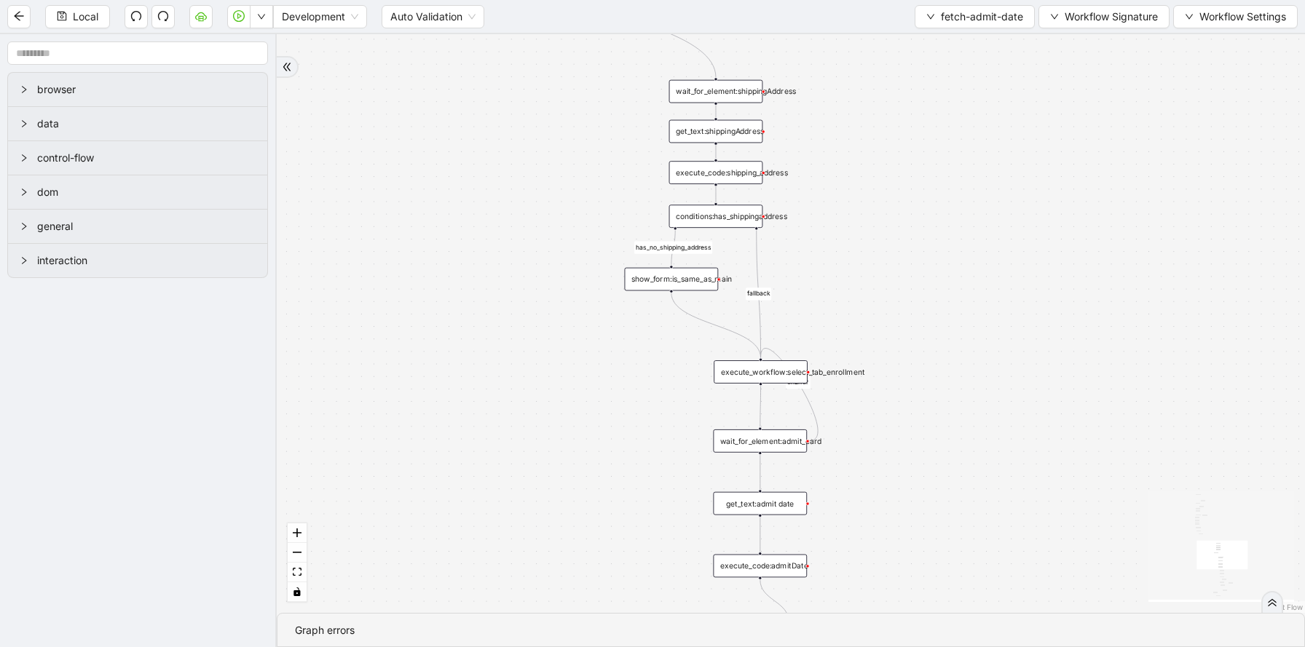
drag, startPoint x: 1073, startPoint y: 457, endPoint x: 1022, endPoint y: 699, distance: 247.1
click at [1022, 647] on html "Local Development Auto Validation fetch-admit-date Workflow Signature Workflow …" at bounding box center [652, 323] width 1305 height 647
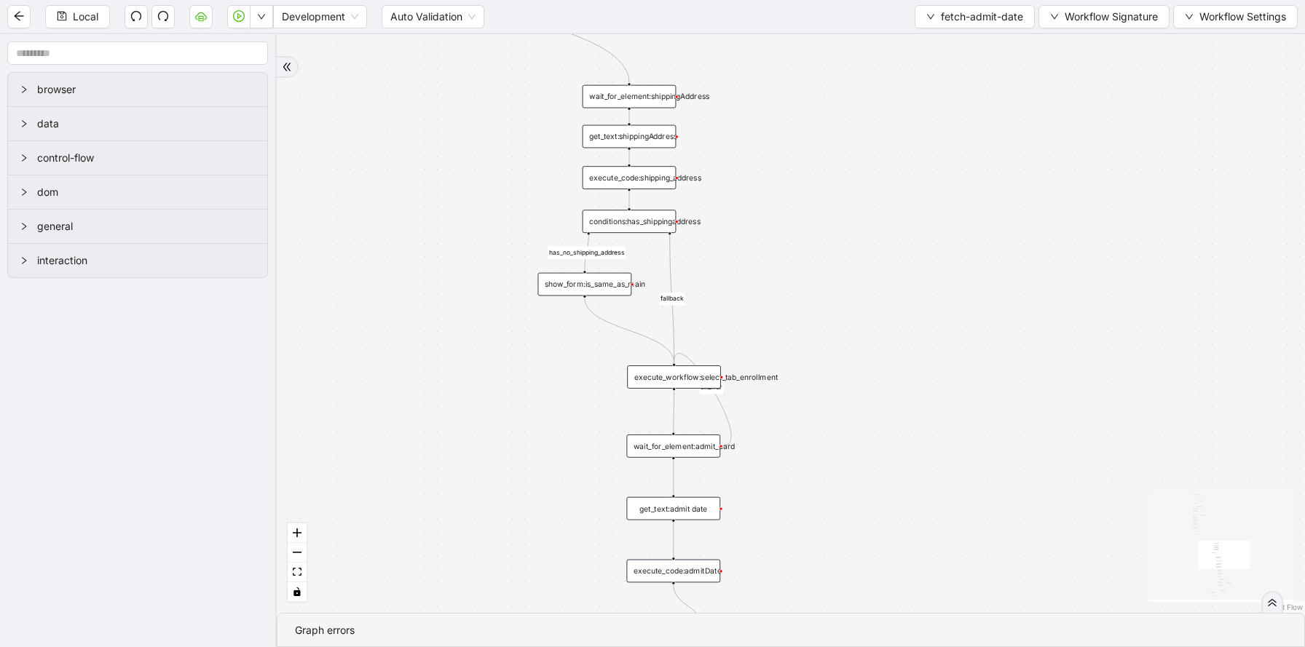
drag, startPoint x: 1036, startPoint y: 267, endPoint x: 947, endPoint y: 269, distance: 88.9
click at [947, 269] on div "has_no_shipping_address success fallback ask_for_scale fallback success fallbac…" at bounding box center [791, 323] width 1028 height 579
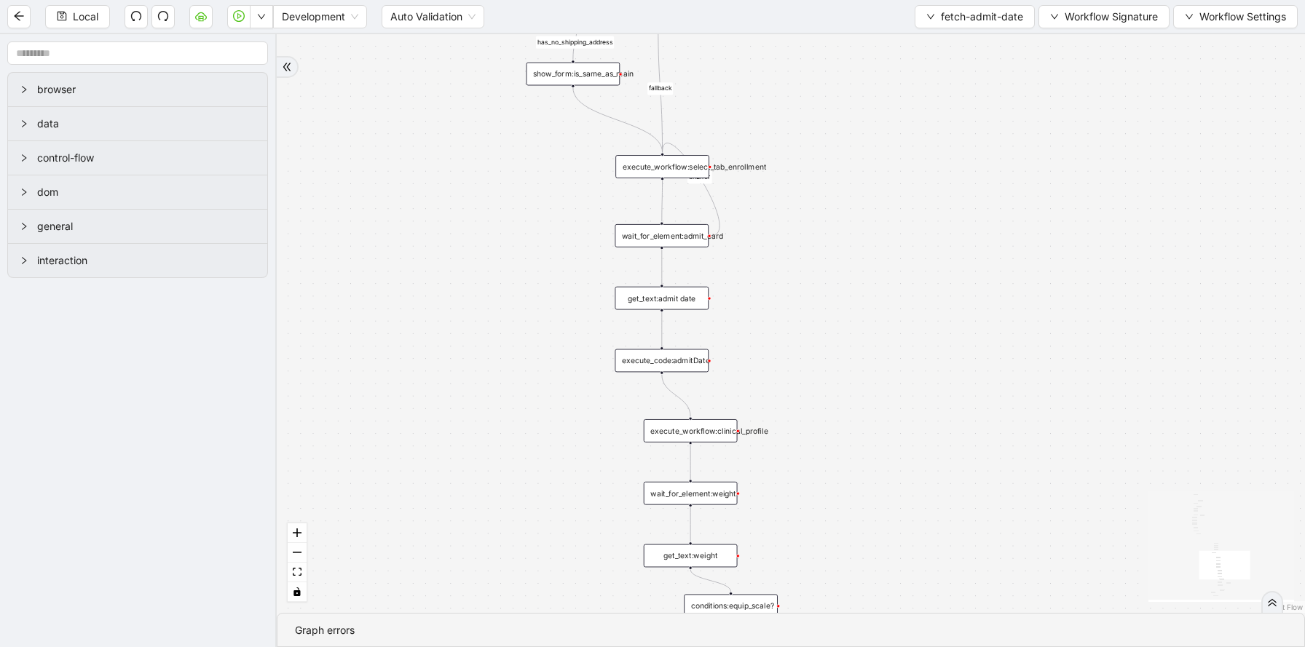
drag, startPoint x: 875, startPoint y: 471, endPoint x: 864, endPoint y: 259, distance: 212.2
click at [864, 259] on div "has_no_shipping_address success fallback ask_for_scale fallback success fallbac…" at bounding box center [791, 323] width 1028 height 579
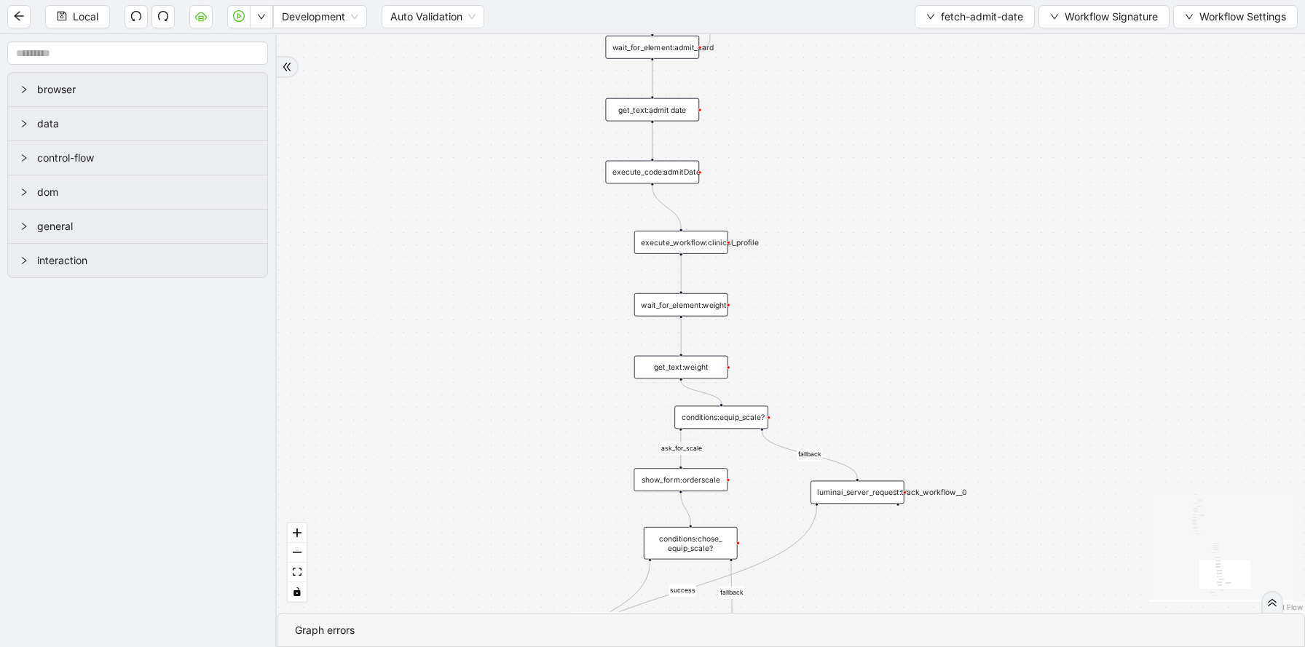
drag, startPoint x: 902, startPoint y: 441, endPoint x: 891, endPoint y: 253, distance: 187.5
click at [892, 255] on div "has_no_shipping_address success fallback ask_for_scale fallback success fallbac…" at bounding box center [791, 323] width 1028 height 579
click at [717, 245] on div "execute_workflow:clinical_profile" at bounding box center [680, 240] width 94 height 23
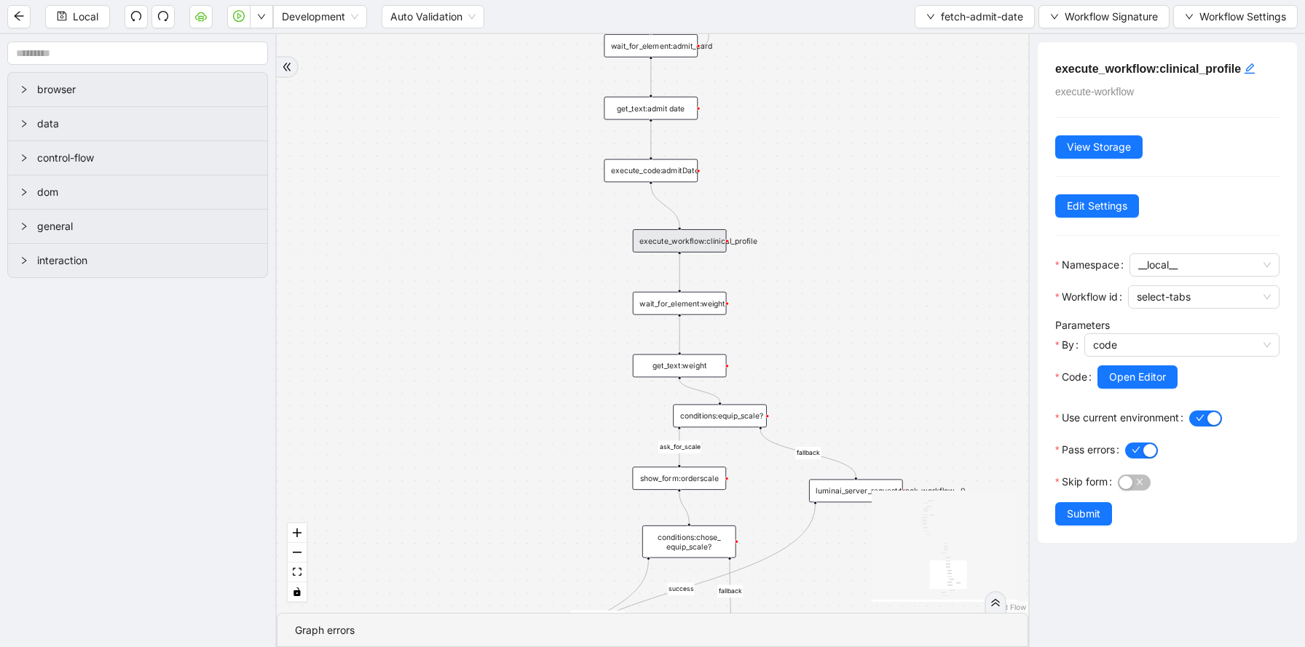
click at [785, 318] on div "has_no_shipping_address success fallback ask_for_scale fallback success fallbac…" at bounding box center [653, 323] width 752 height 579
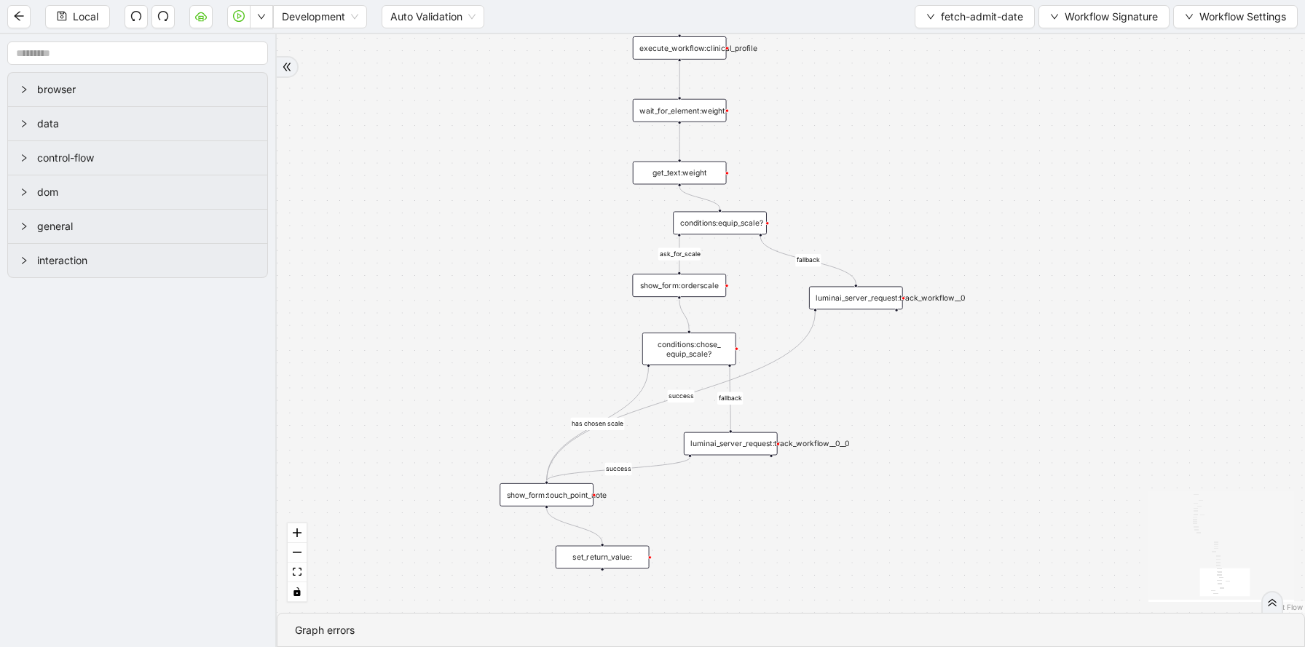
drag, startPoint x: 795, startPoint y: 333, endPoint x: 795, endPoint y: 140, distance: 193.0
click at [795, 140] on div "has_no_shipping_address success fallback ask_for_scale fallback success fallbac…" at bounding box center [791, 323] width 1028 height 579
click at [947, 12] on span "fetch-admit-date" at bounding box center [982, 17] width 82 height 16
click at [941, 55] on li "Select" at bounding box center [972, 45] width 114 height 23
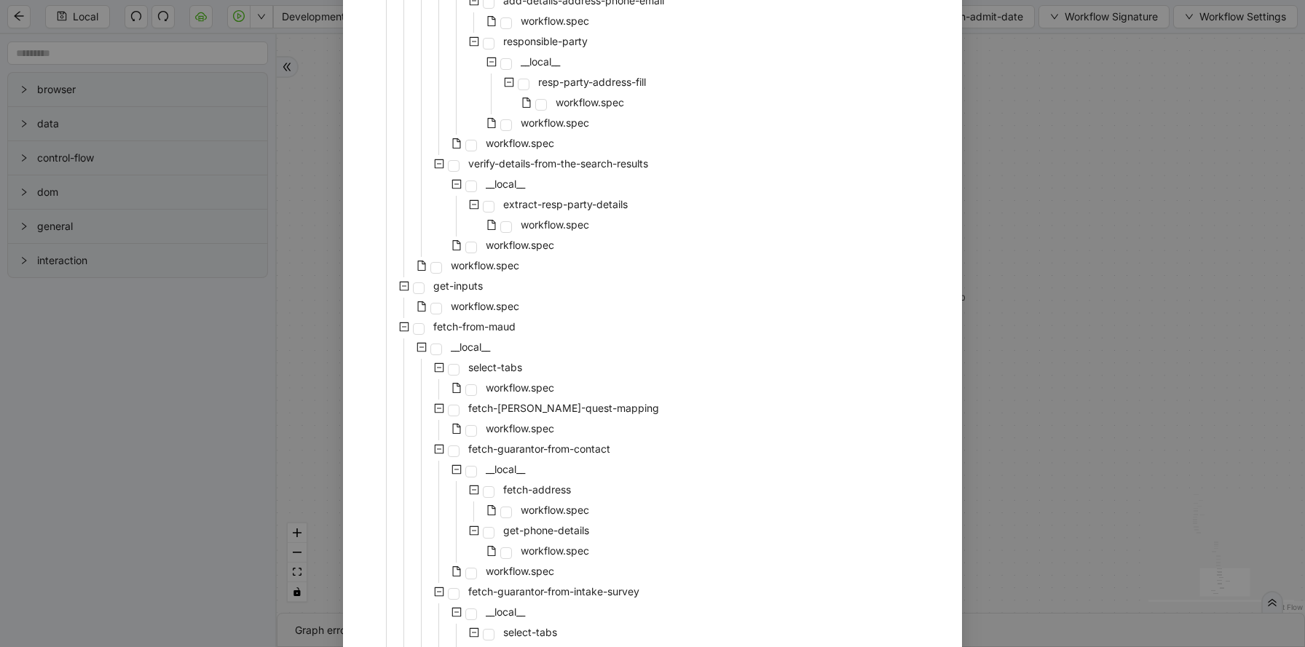
scroll to position [2974, 0]
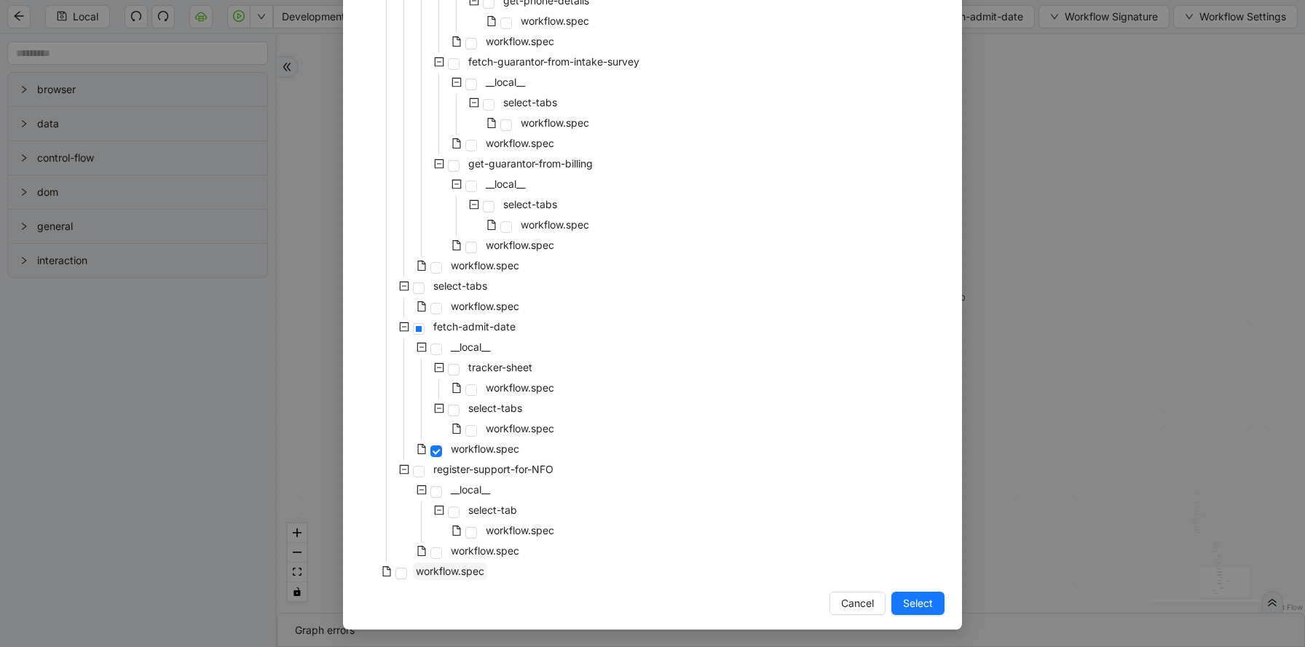
click at [421, 577] on span "workflow.spec" at bounding box center [450, 571] width 68 height 12
click at [931, 602] on span "Select" at bounding box center [918, 604] width 30 height 16
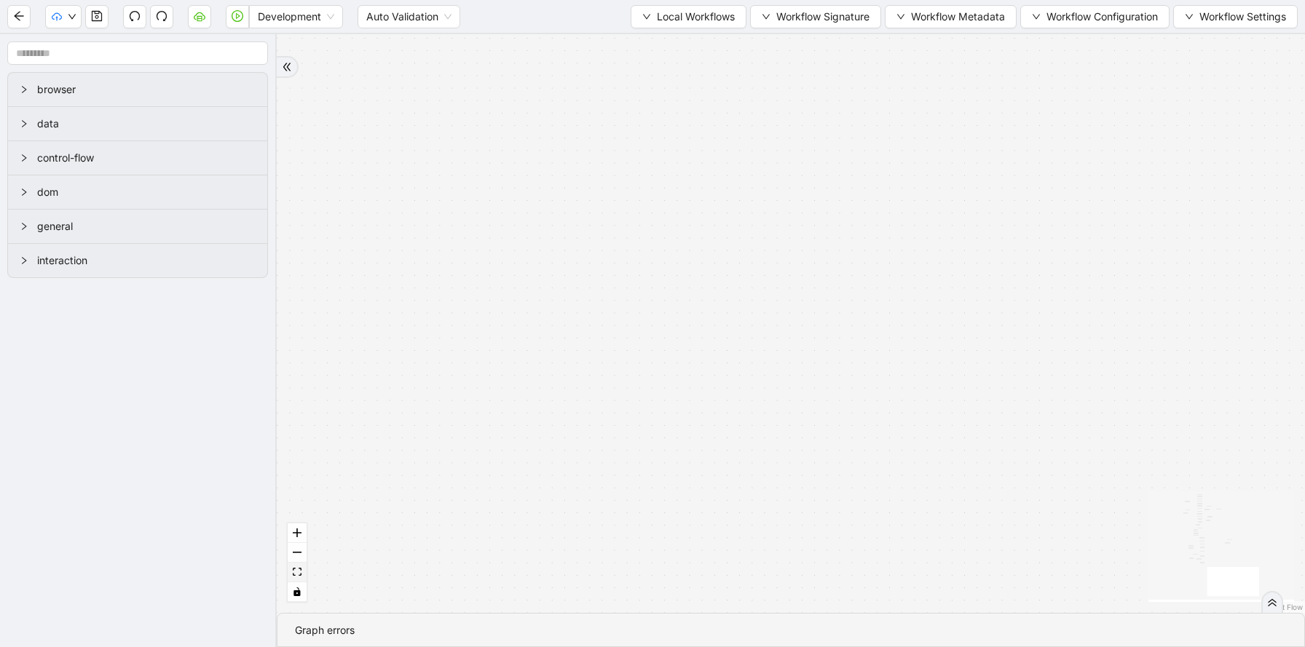
click at [304, 570] on button "fit view" at bounding box center [297, 573] width 19 height 20
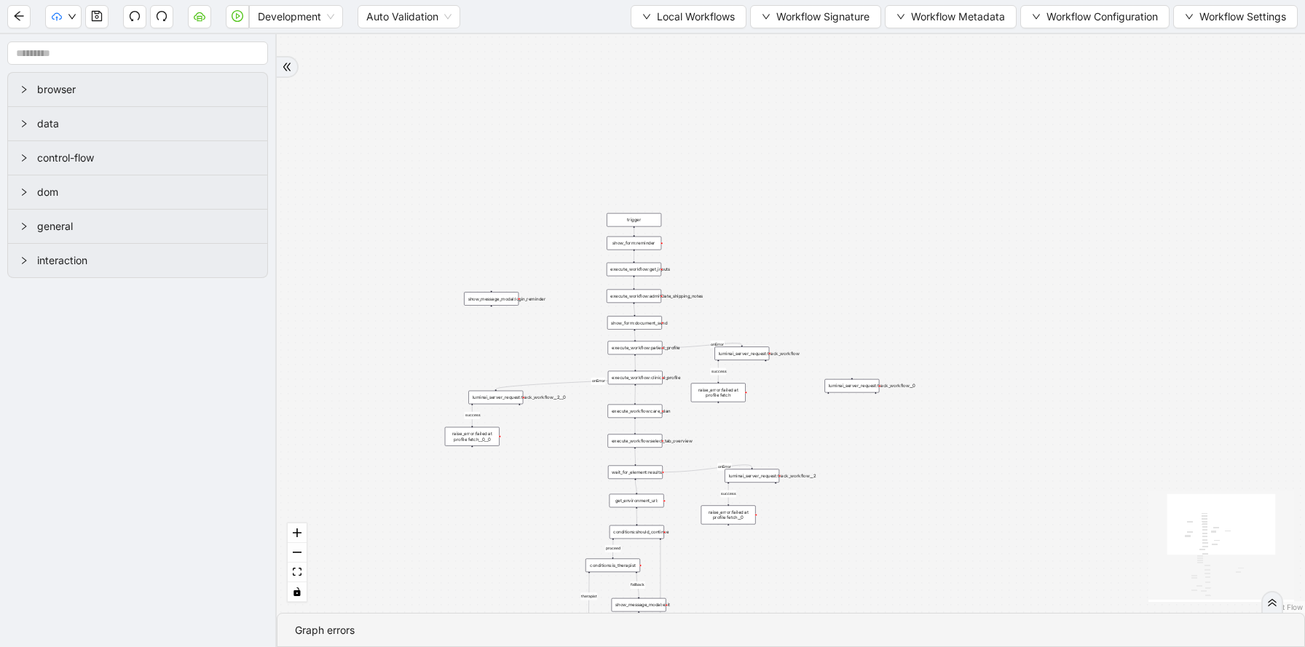
drag, startPoint x: 952, startPoint y: 214, endPoint x: 883, endPoint y: 500, distance: 294.3
click at [884, 500] on div "fallback fallback proceed therapist success success success success onError onE…" at bounding box center [791, 323] width 1028 height 579
